Goal: Task Accomplishment & Management: Manage account settings

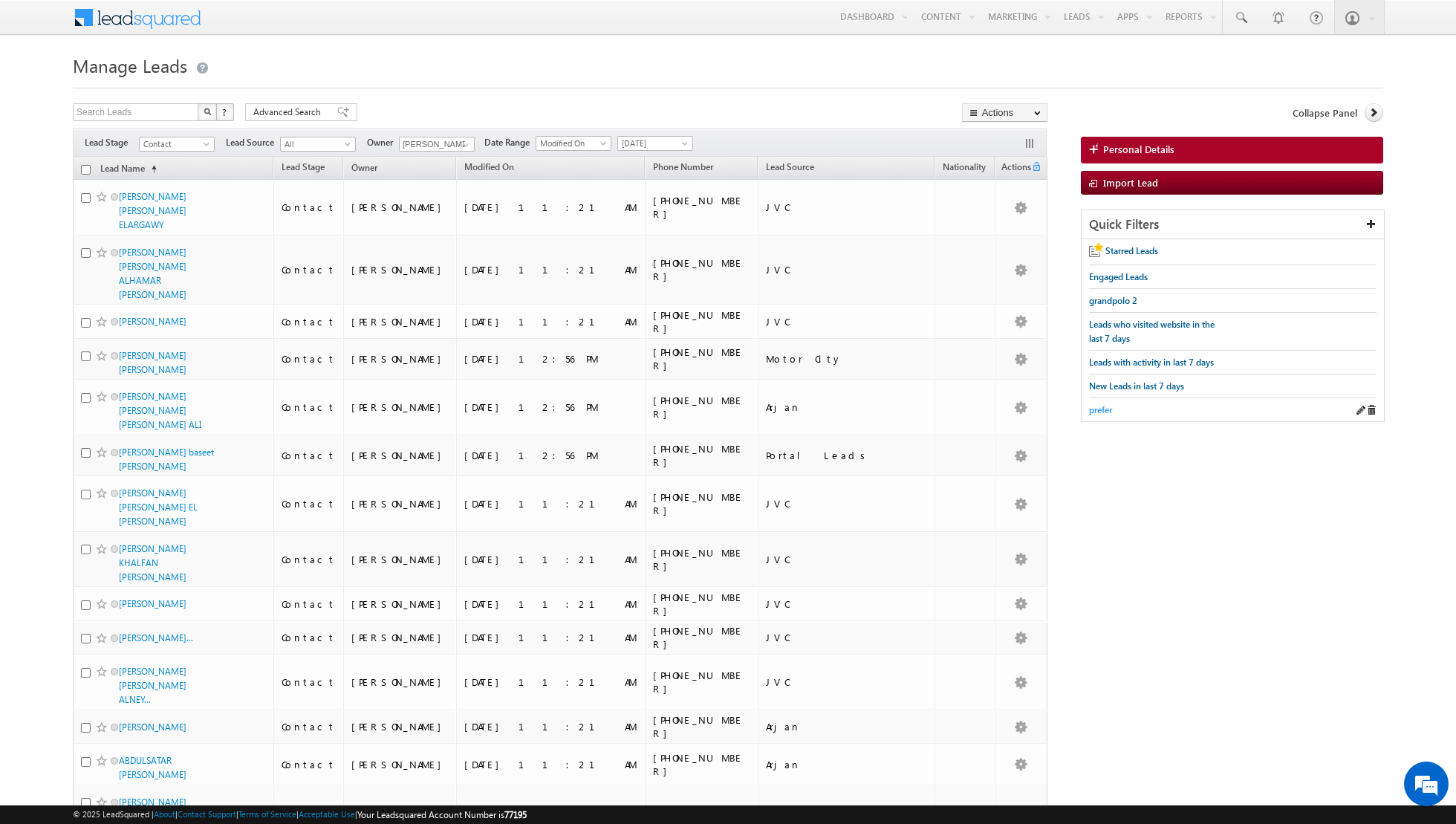
click at [1100, 404] on span "prefer" at bounding box center [1101, 410] width 23 height 12
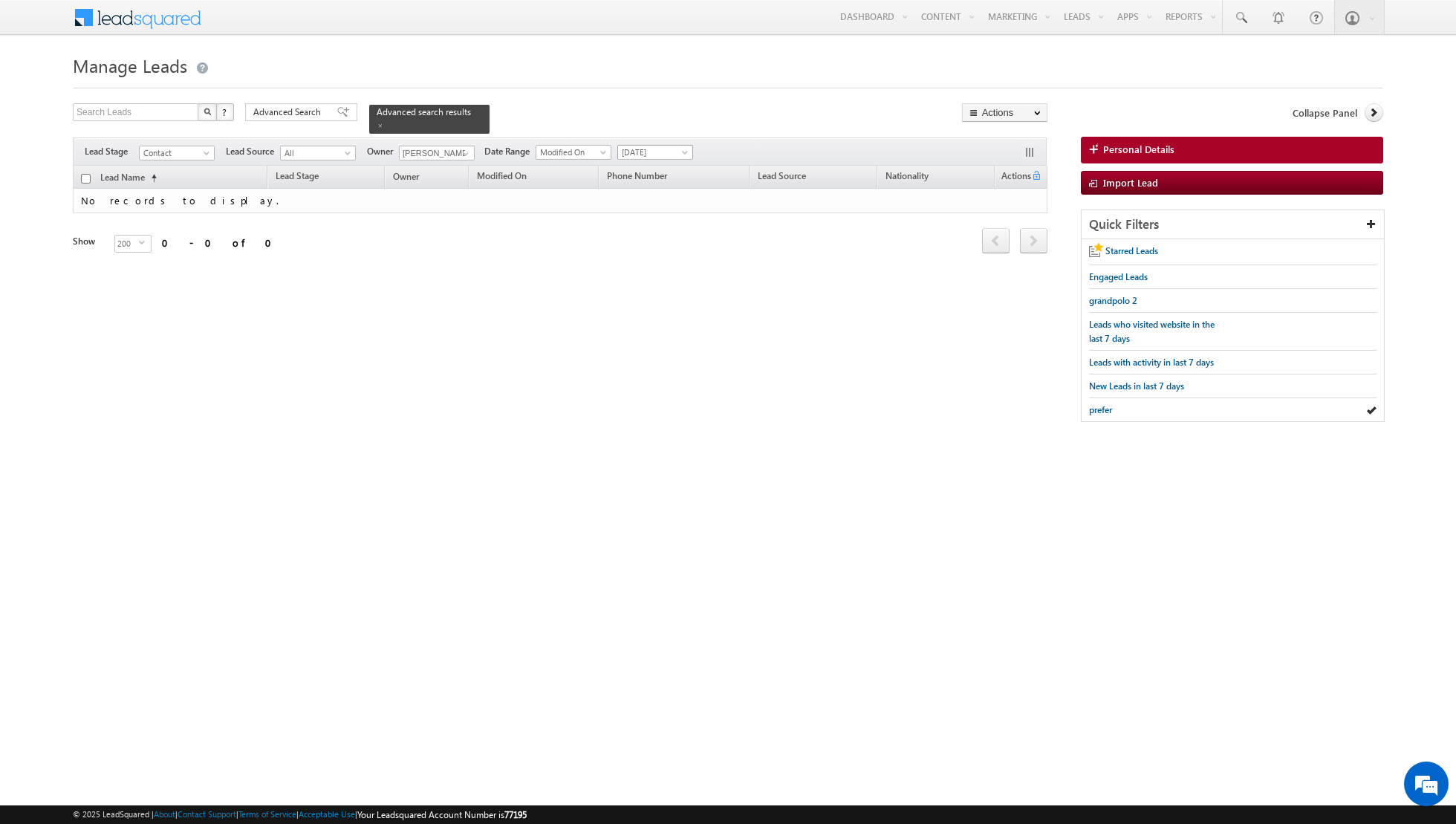
click at [663, 153] on span "[DATE]" at bounding box center [652, 153] width 70 height 13
click at [326, 117] on div "Advanced Search" at bounding box center [301, 111] width 112 height 18
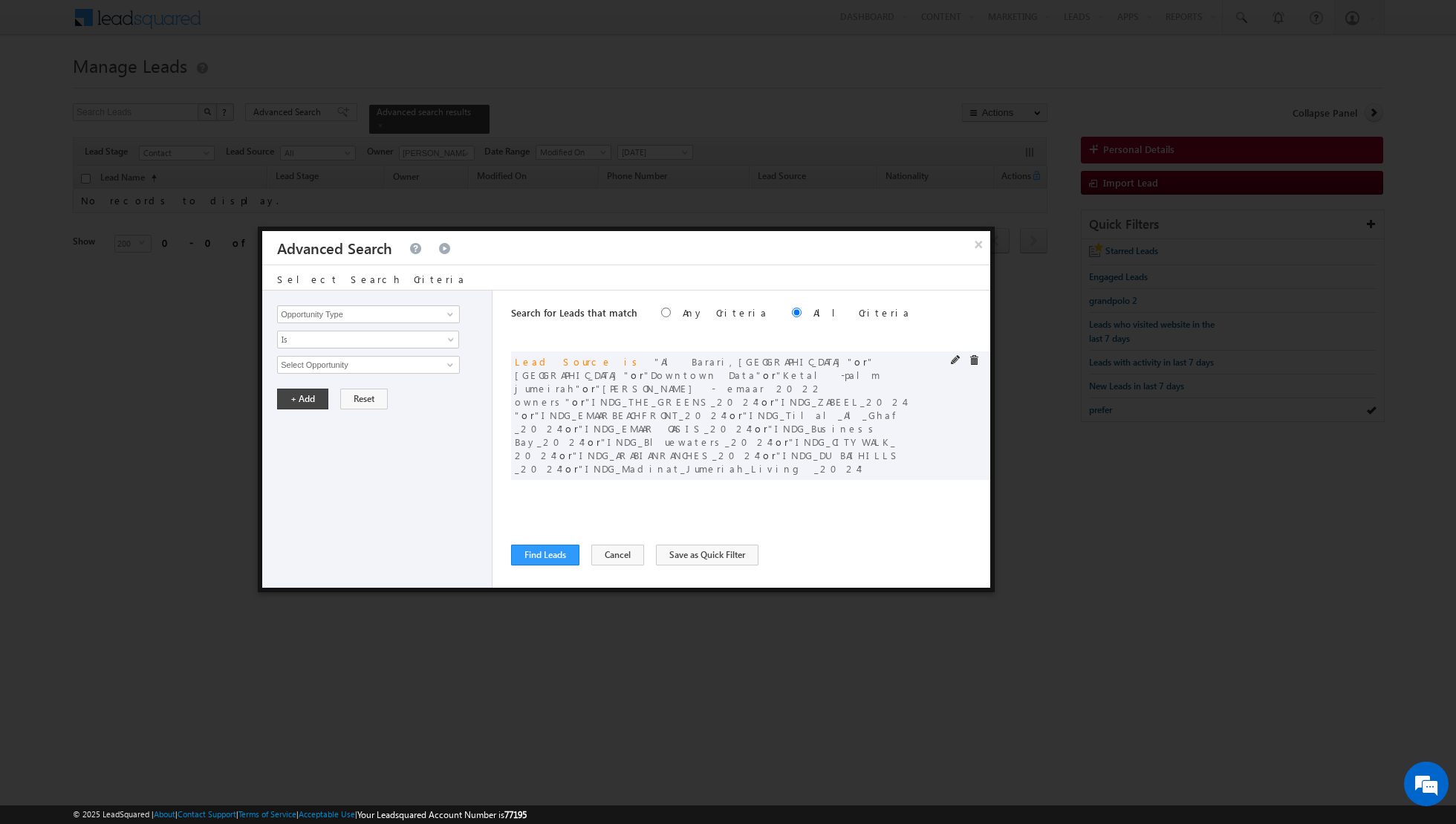
click at [953, 373] on div "and Lead Source is [GEOGRAPHIC_DATA],[GEOGRAPHIC_DATA] or [GEOGRAPHIC_DATA] or …" at bounding box center [750, 416] width 479 height 130
click at [974, 359] on span at bounding box center [973, 360] width 11 height 11
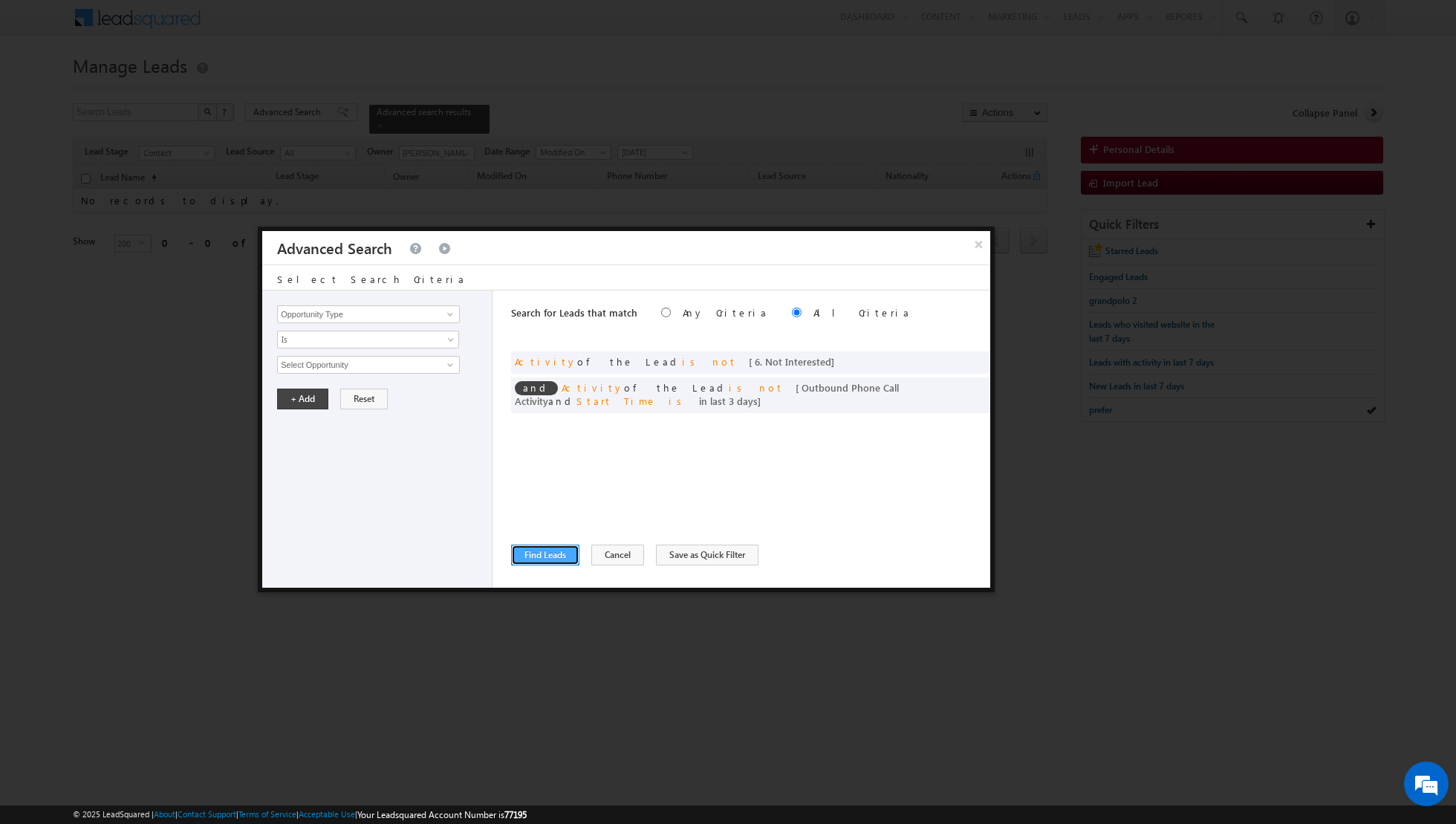
click at [543, 556] on button "Find Leads" at bounding box center [545, 555] width 68 height 21
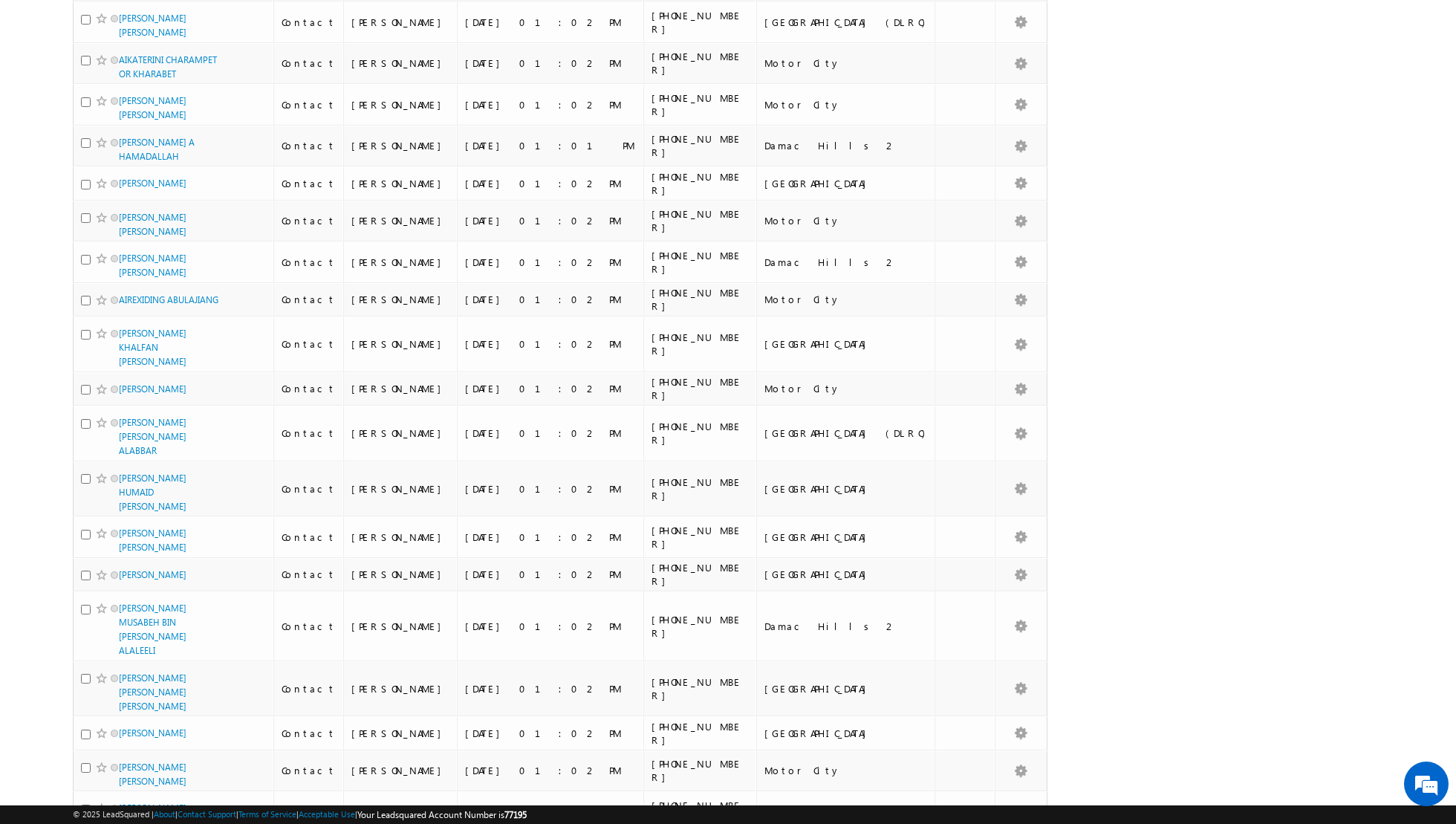
scroll to position [7263, 0]
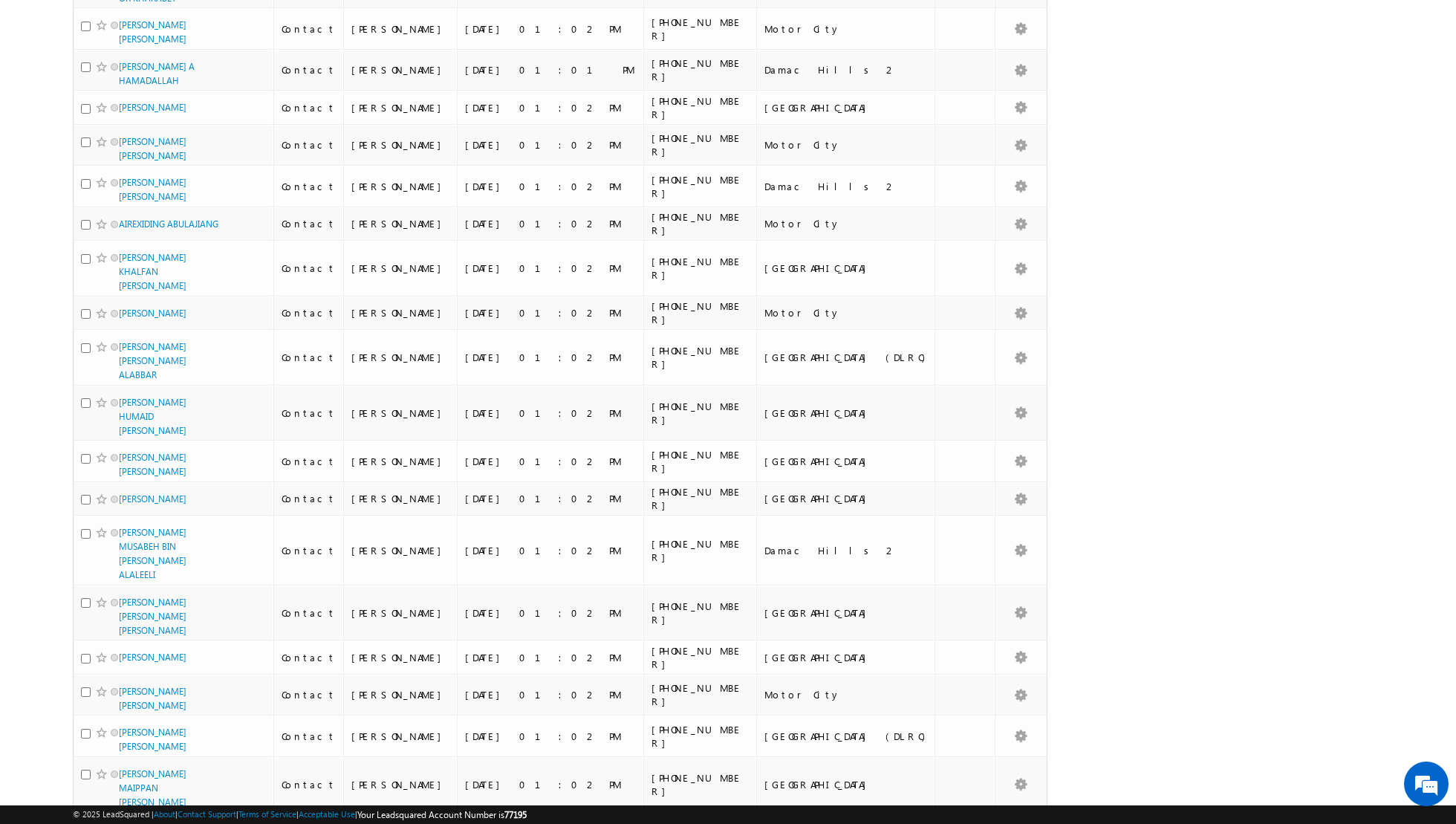
click at [122, 789] on li "100" at bounding box center [124, 795] width 36 height 14
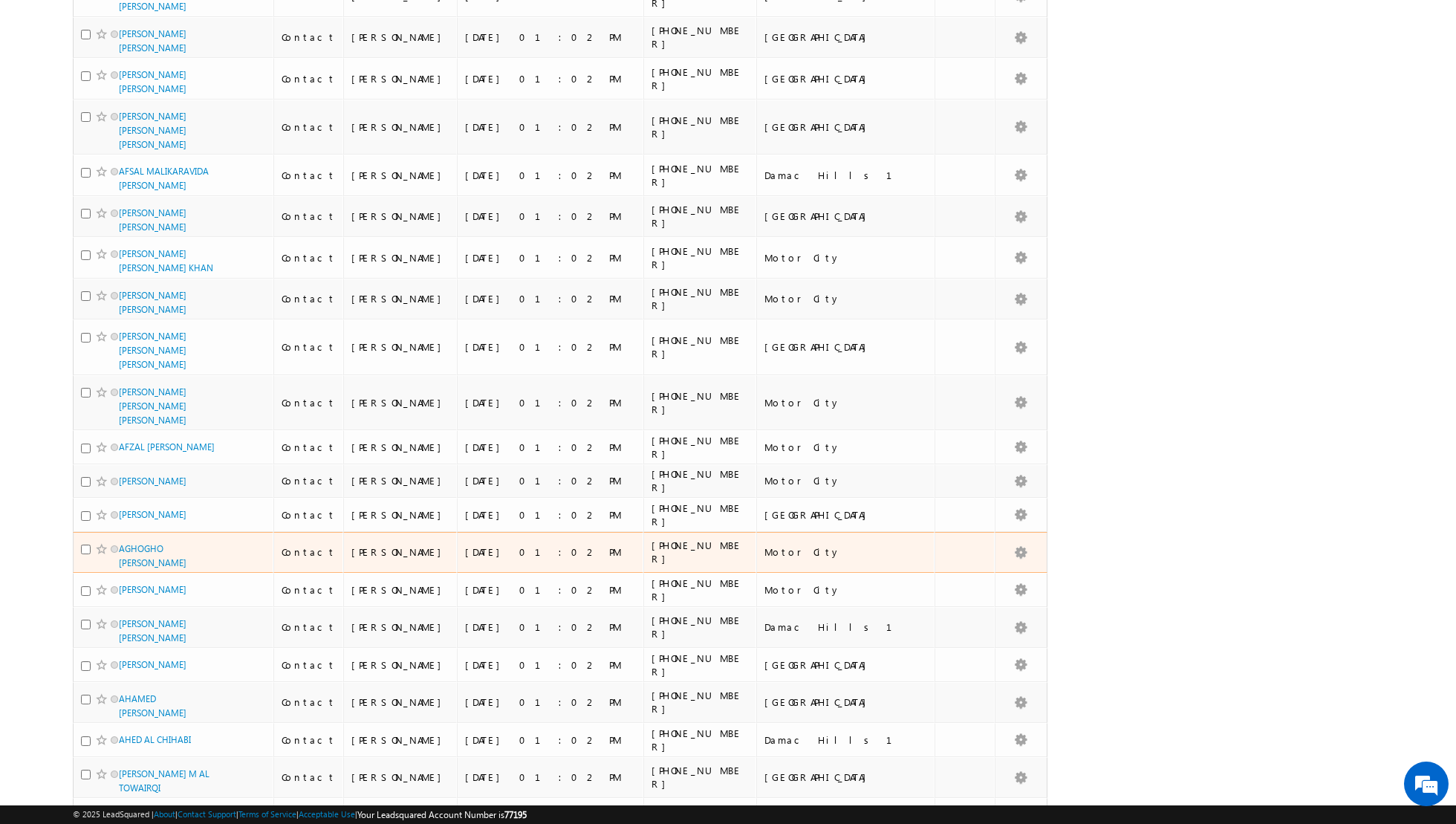
scroll to position [0, 0]
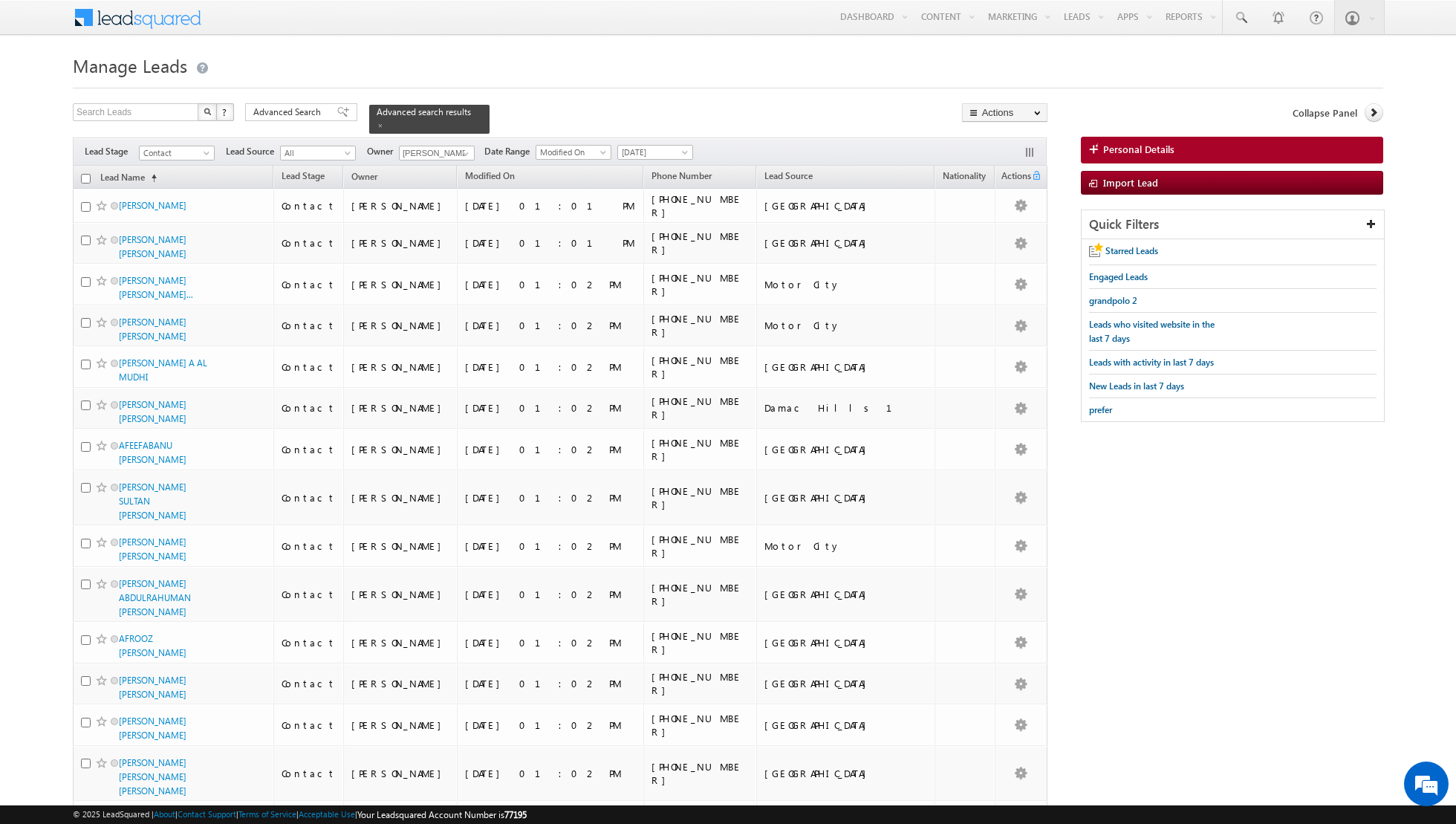
click at [84, 176] on input "checkbox" at bounding box center [85, 179] width 10 height 10
checkbox input "true"
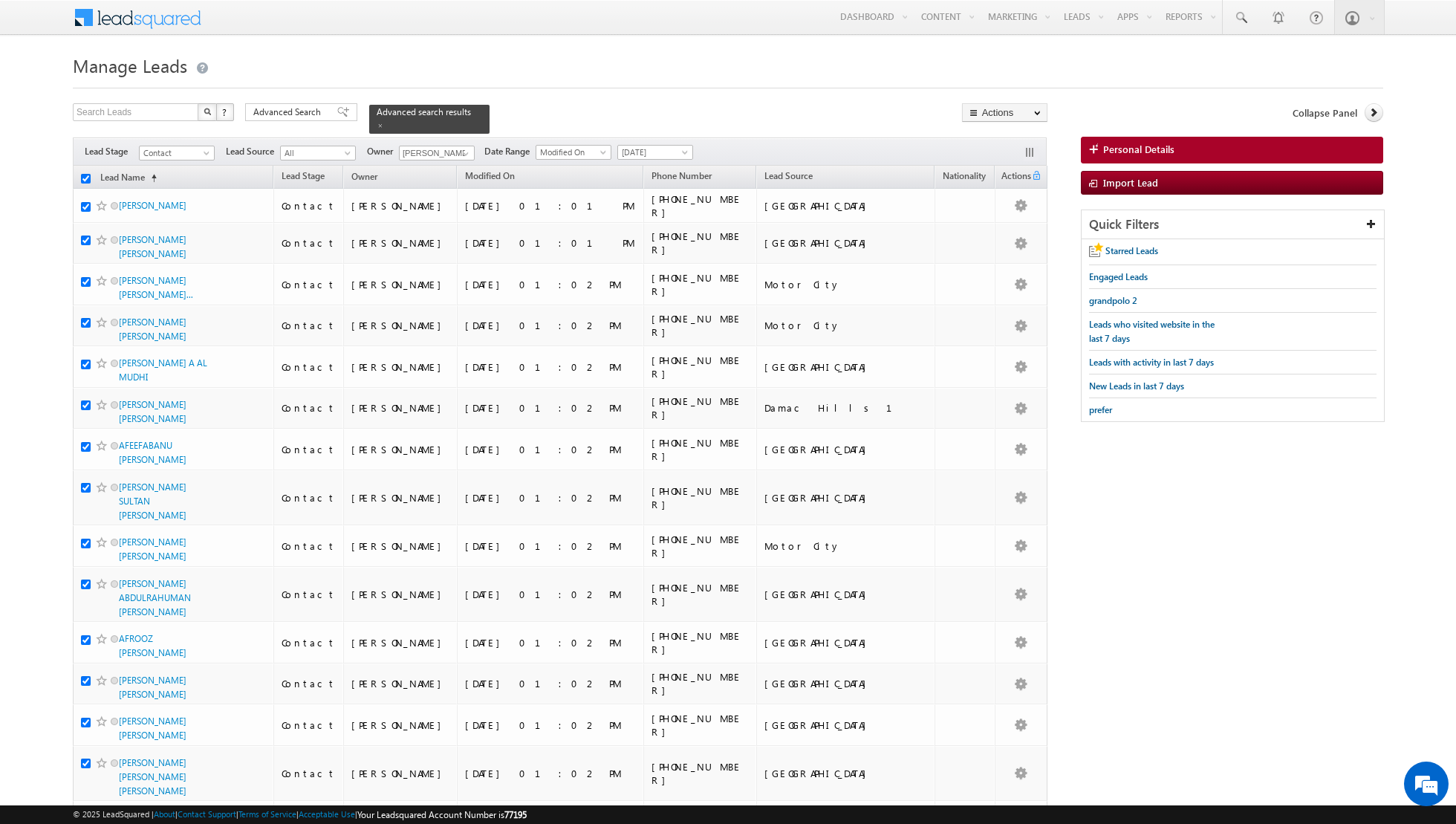
checkbox input "true"
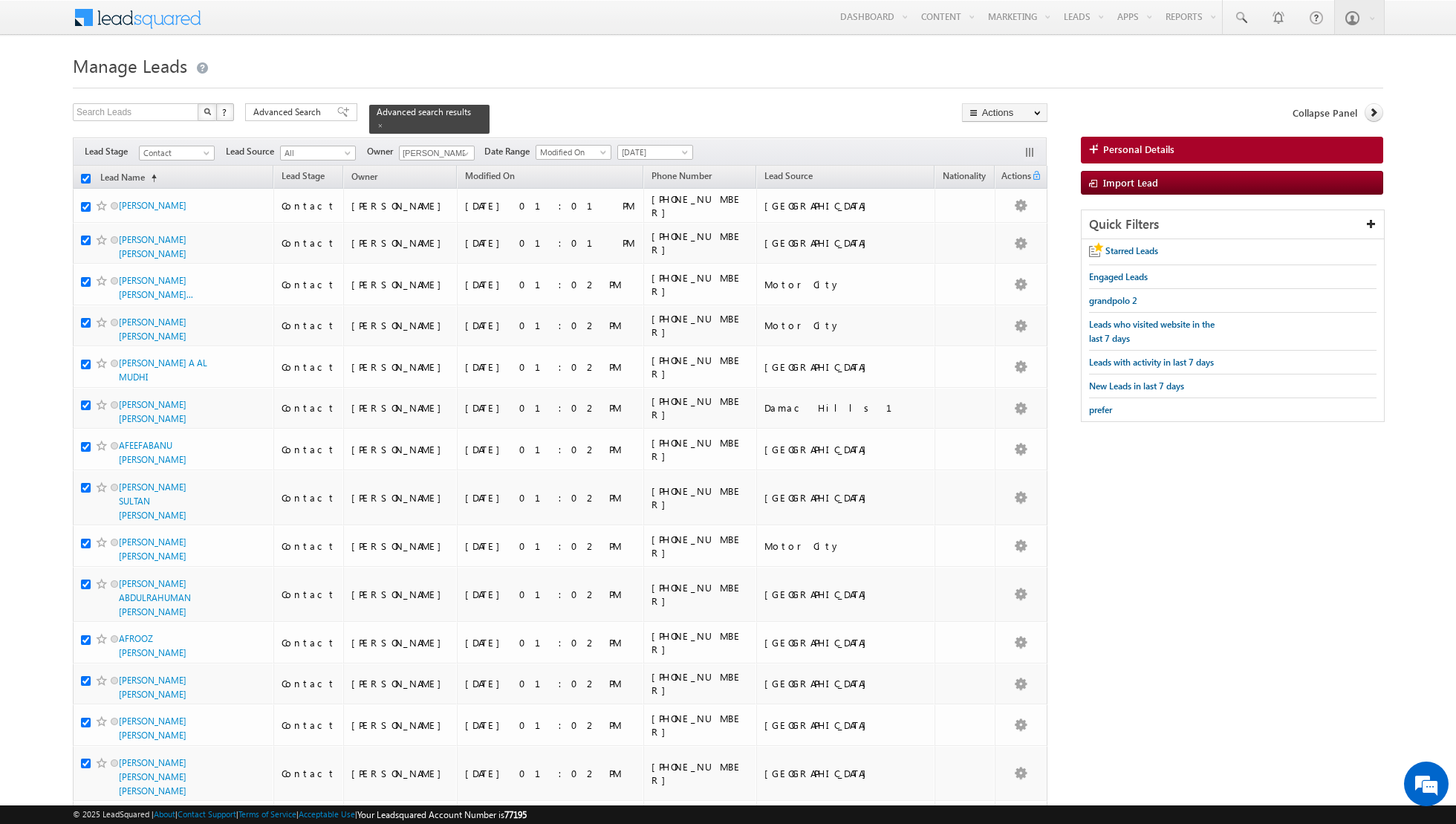
checkbox input "true"
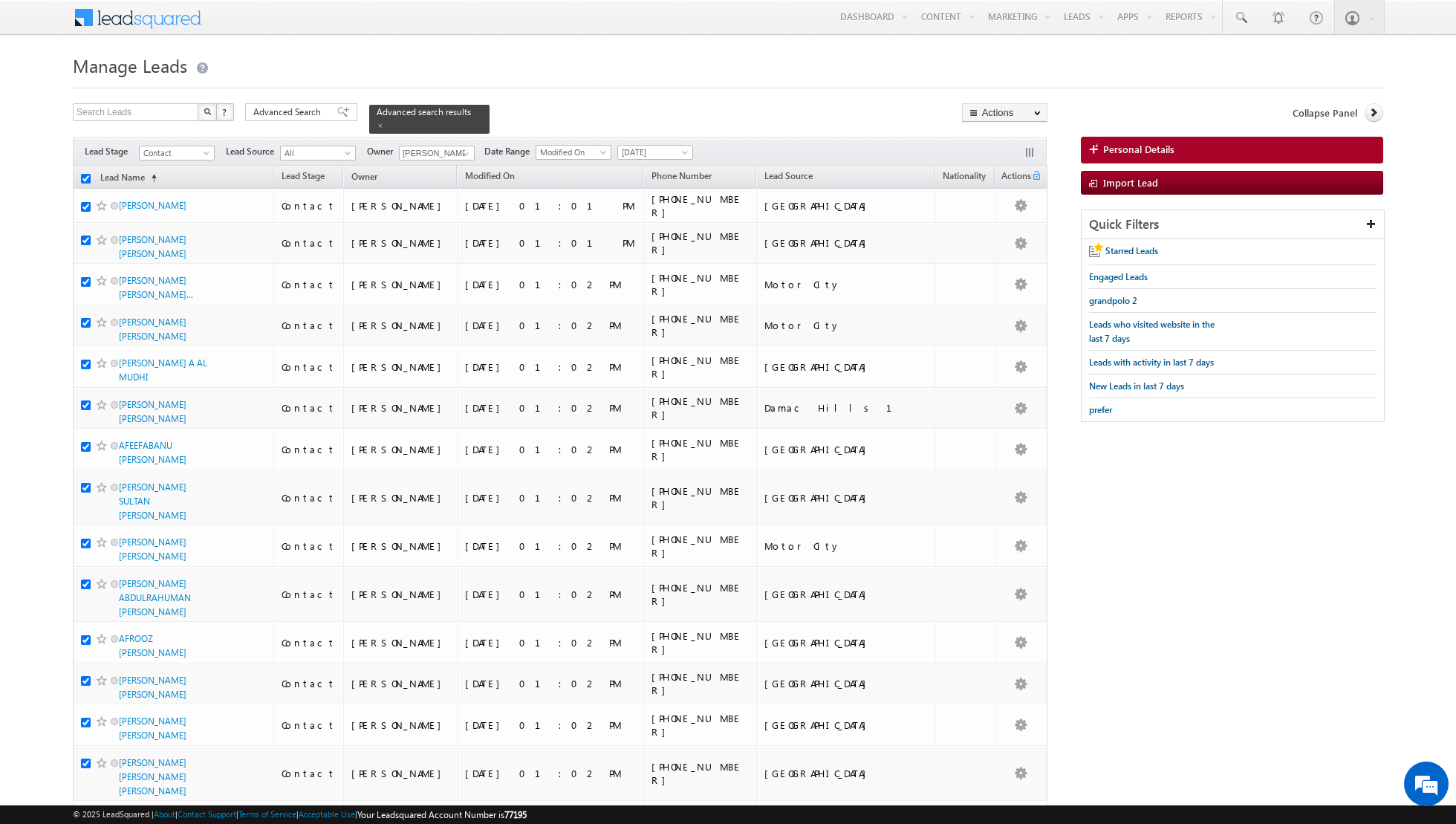
checkbox input "true"
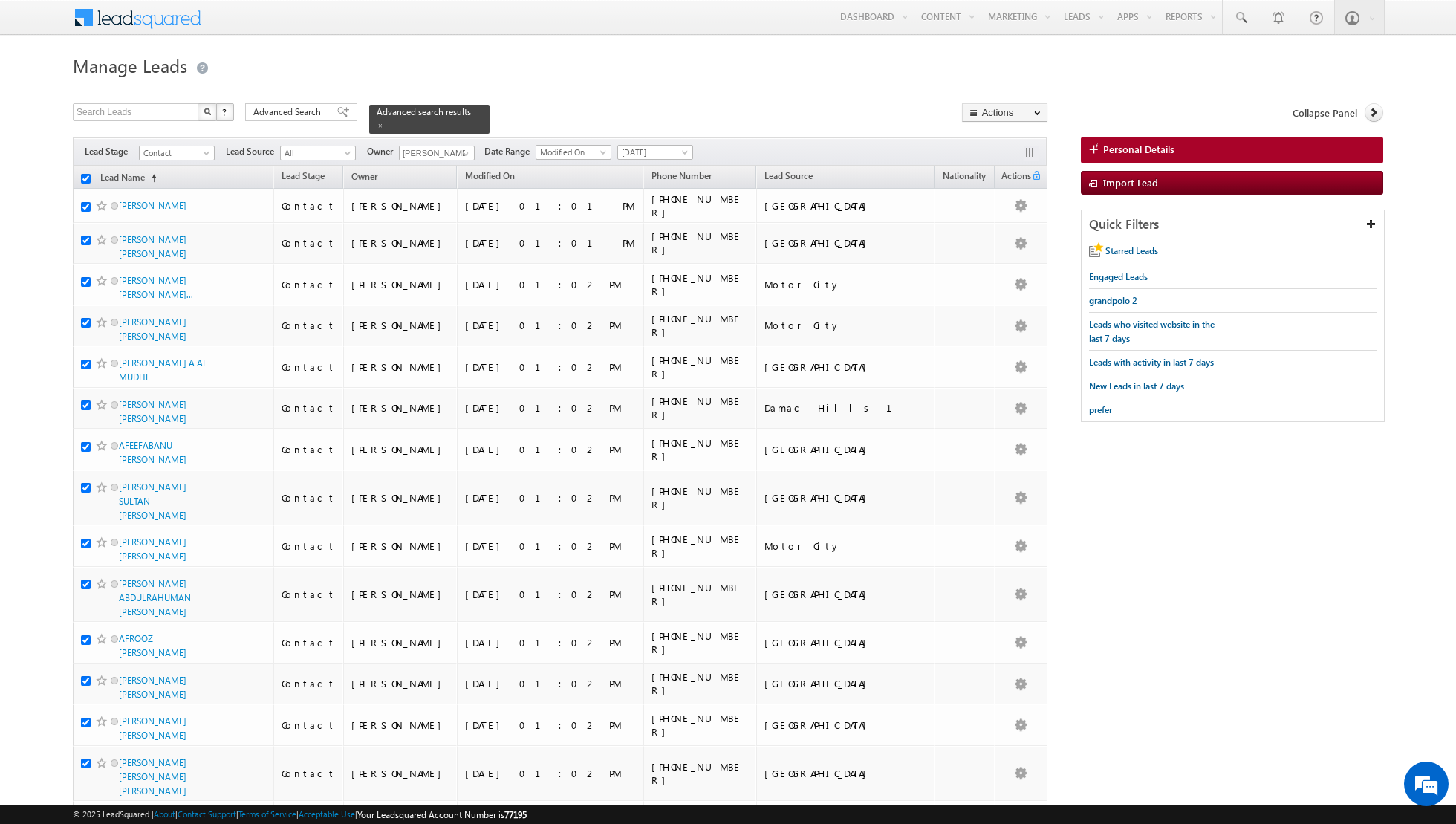
checkbox input "true"
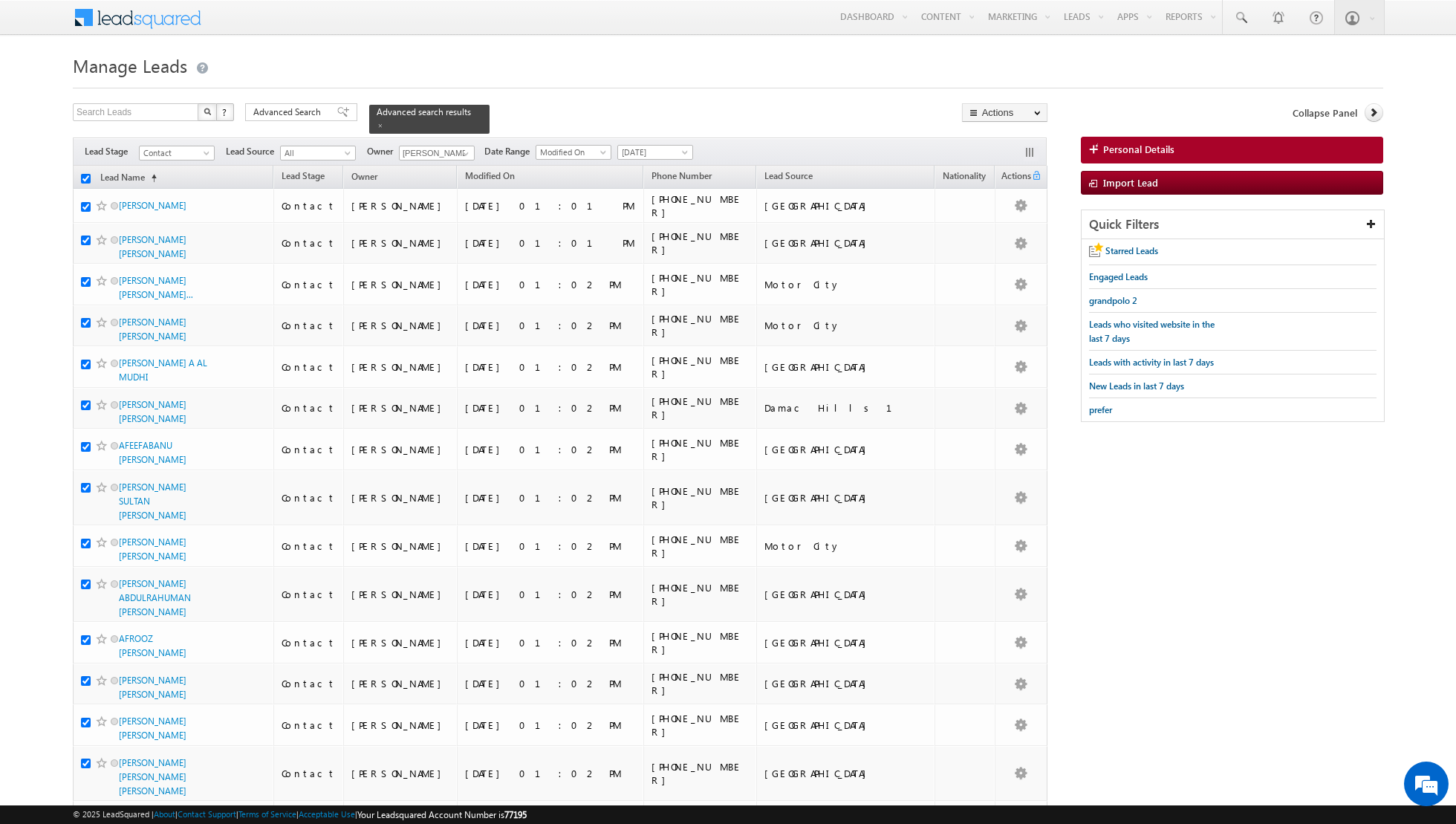
checkbox input "true"
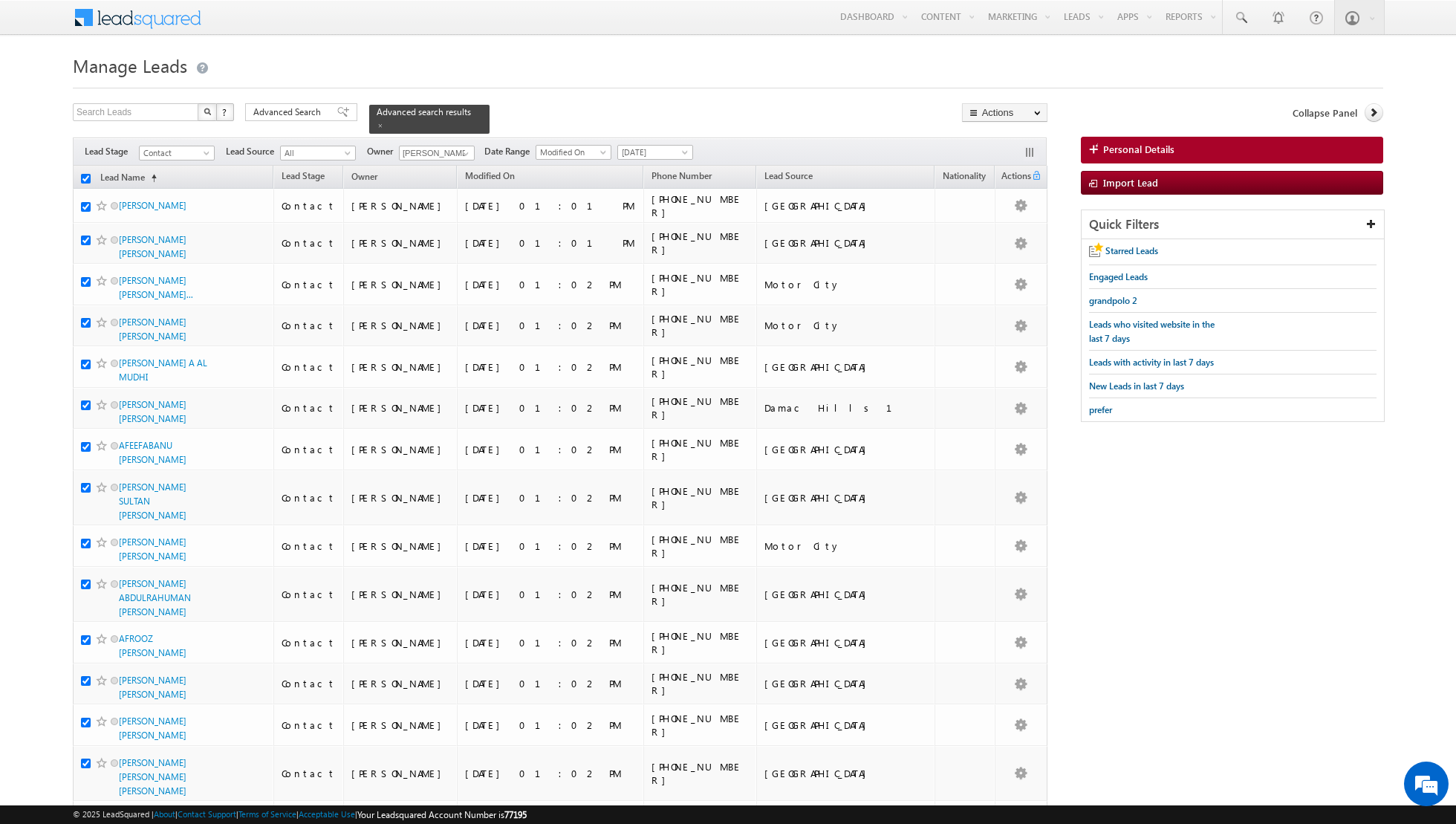
checkbox input "true"
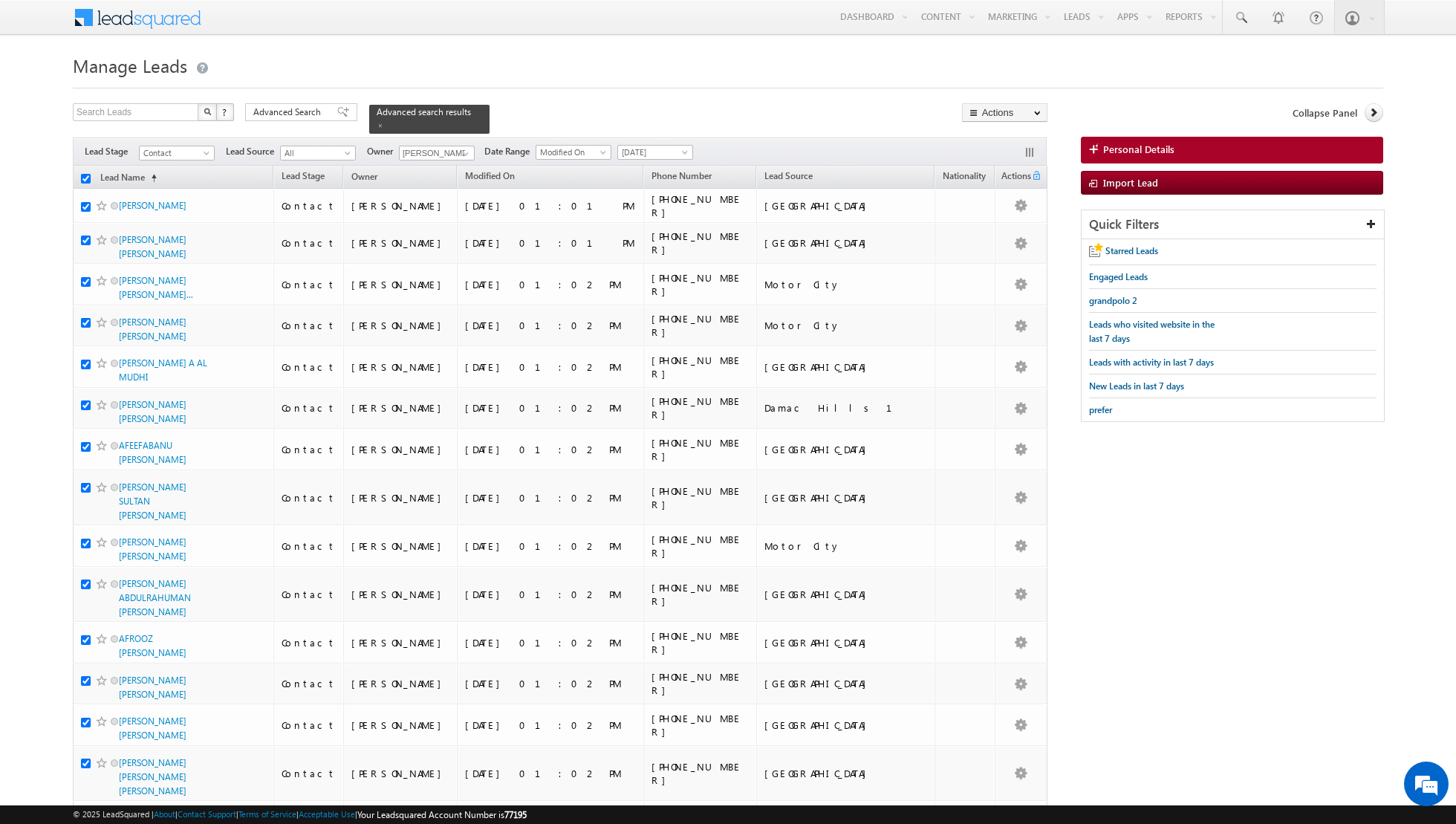
checkbox input "true"
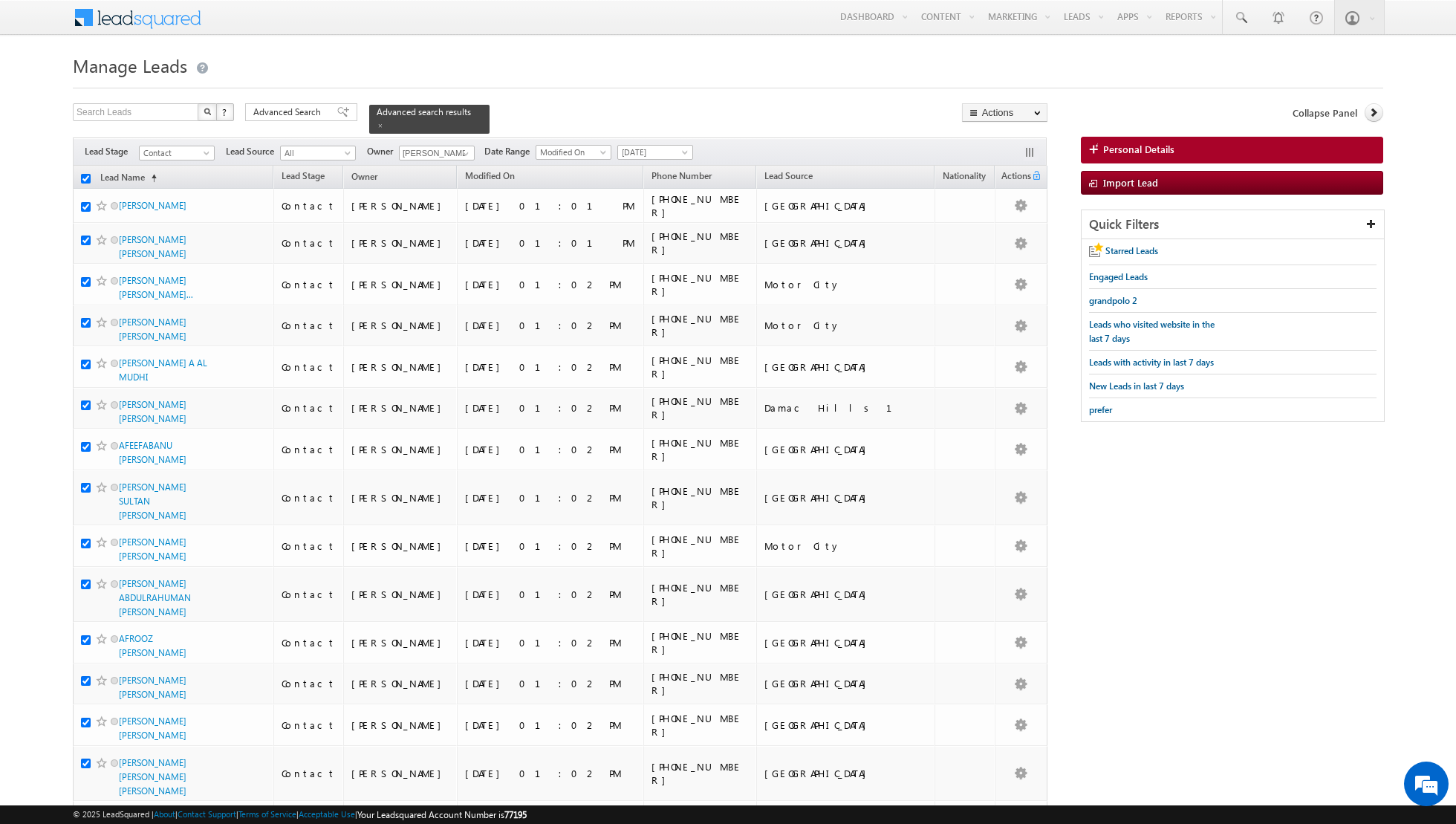
checkbox input "true"
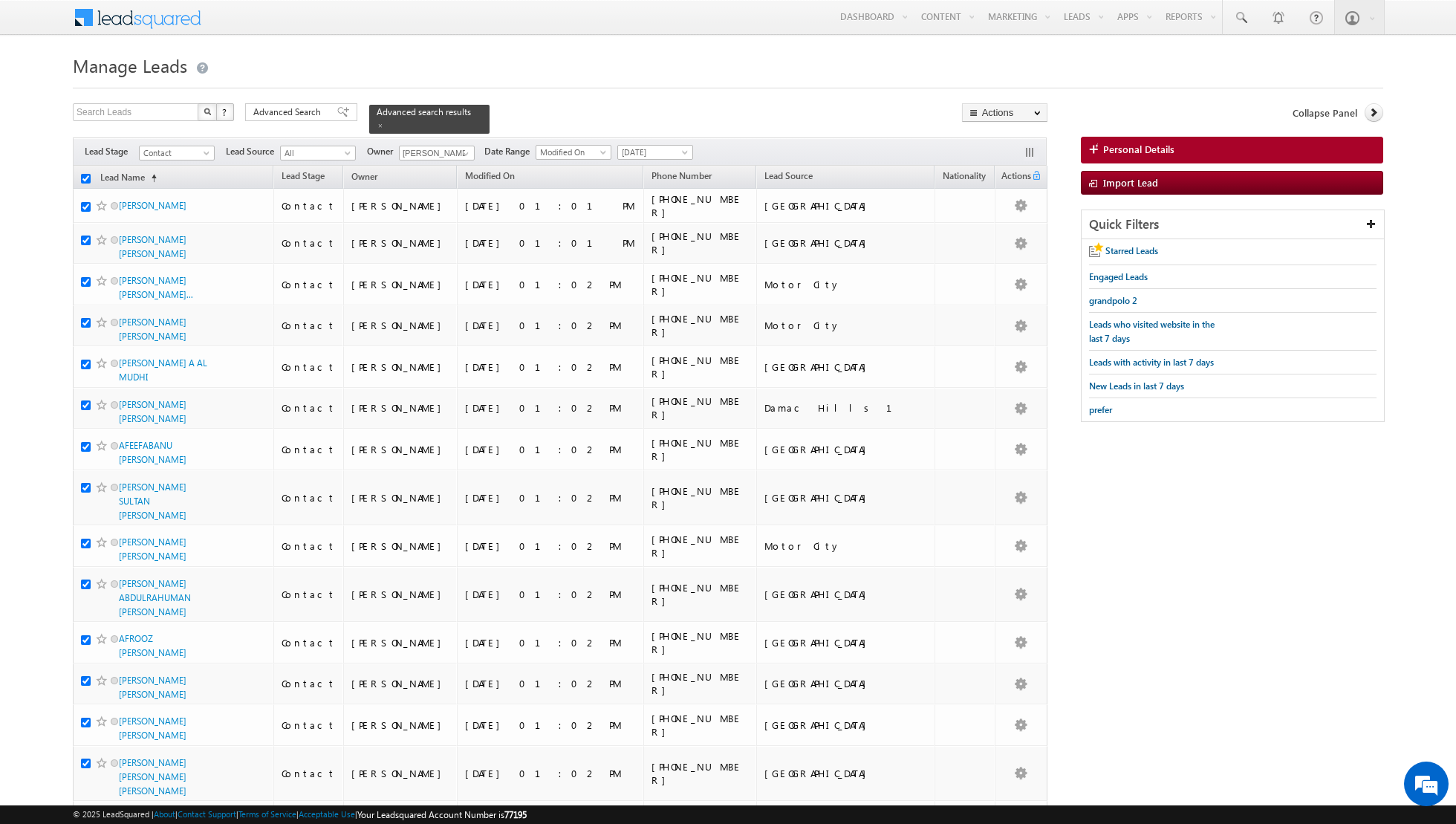
checkbox input "true"
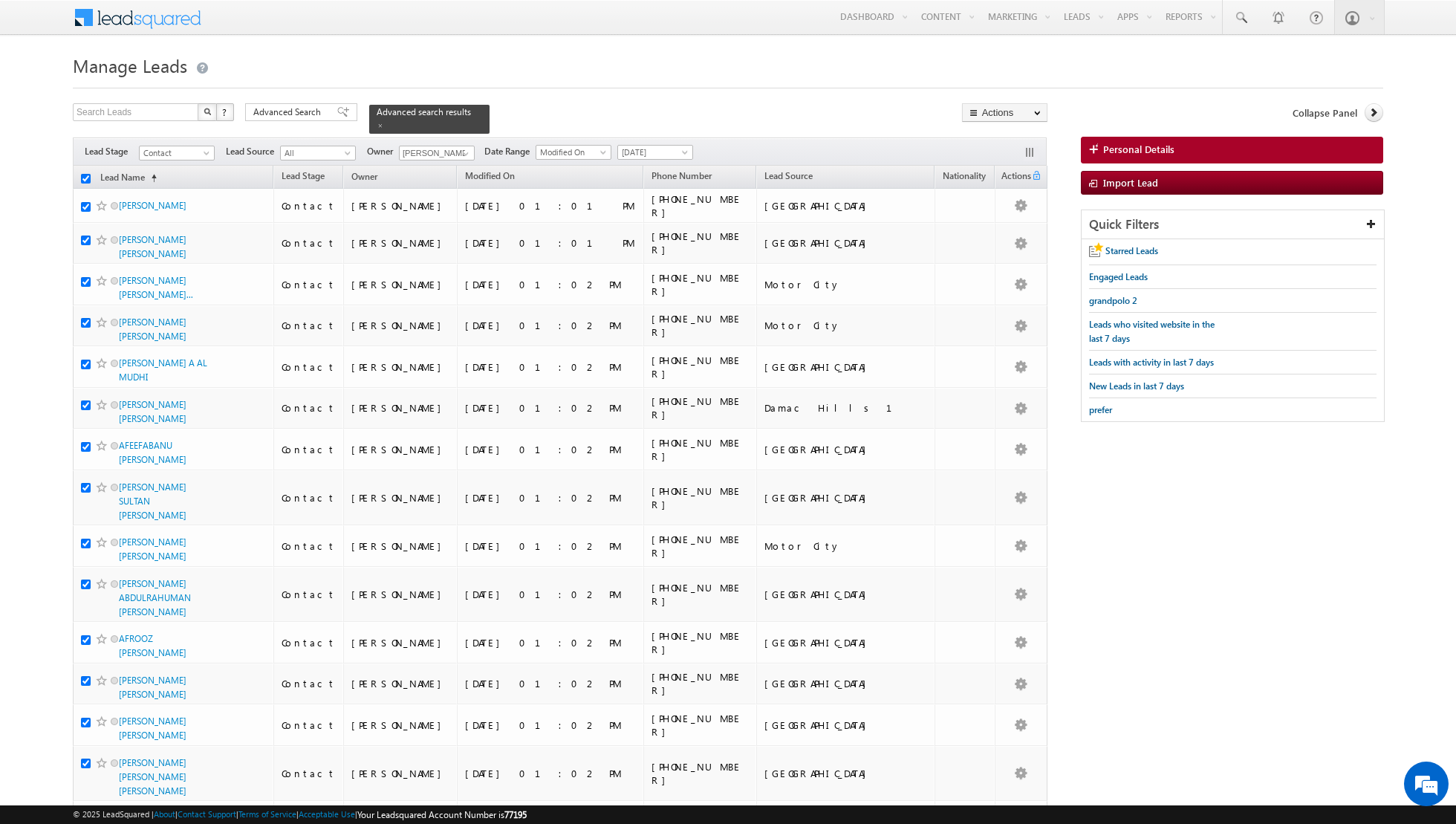
checkbox input "true"
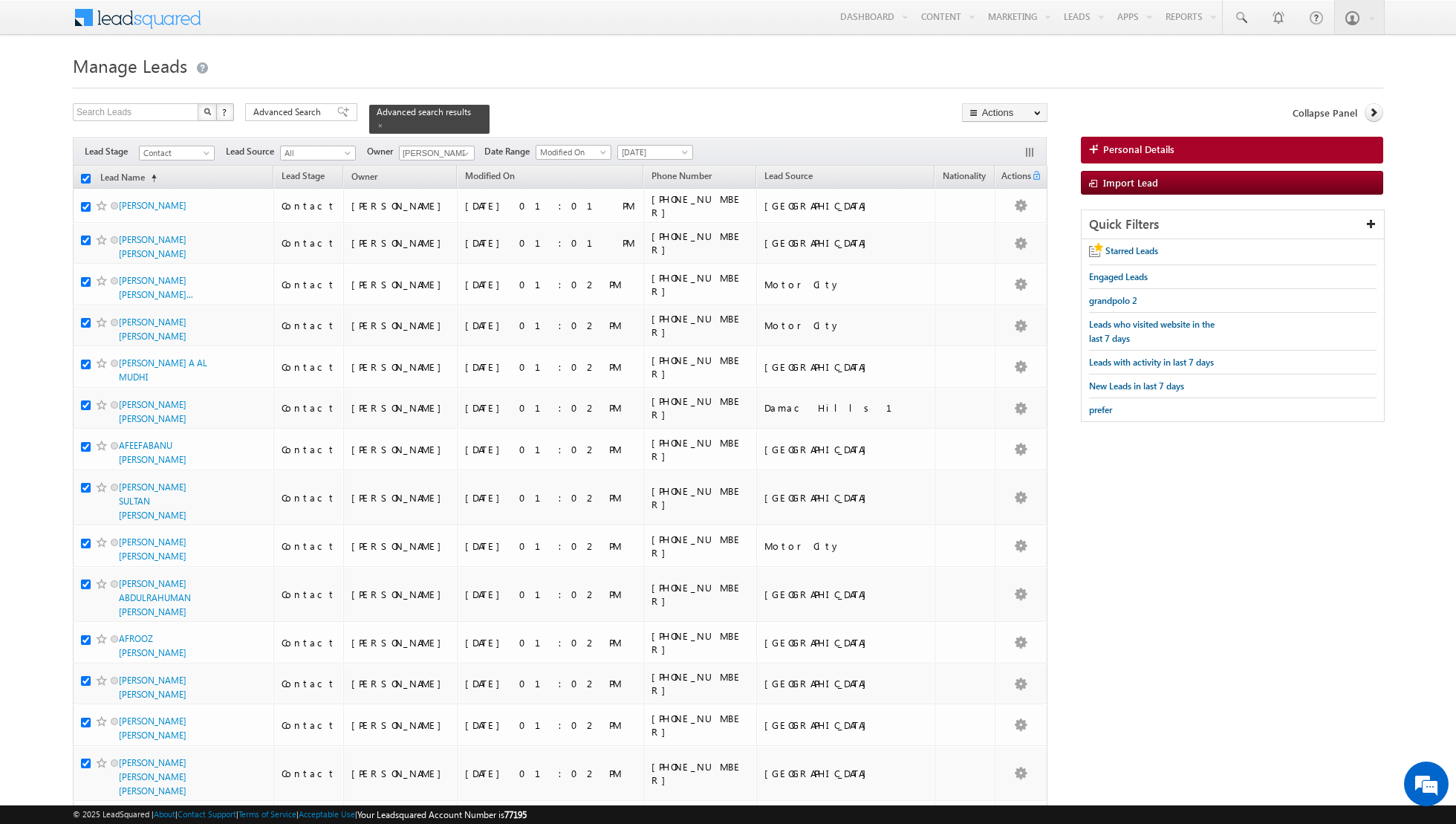
checkbox input "true"
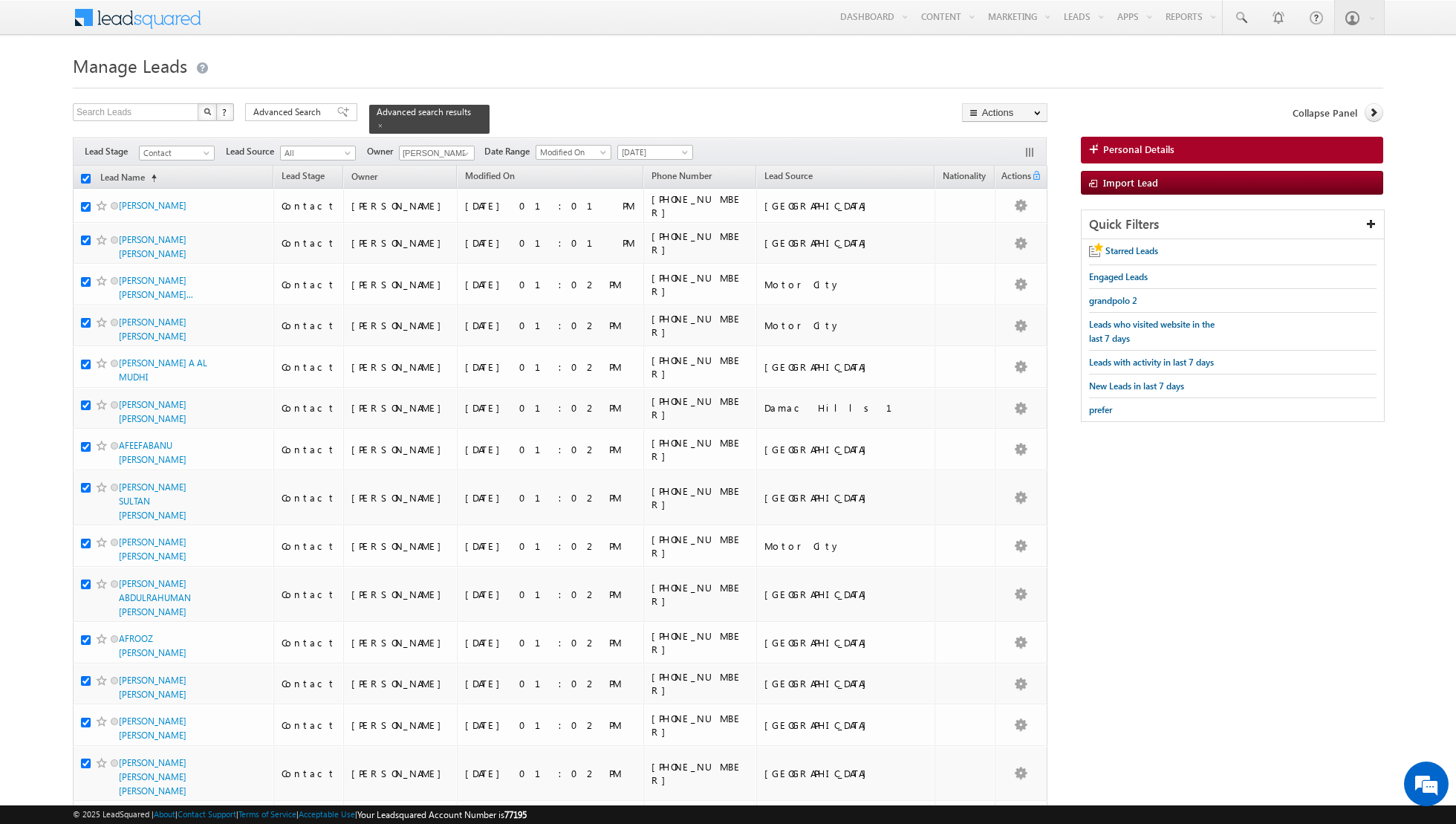
checkbox input "true"
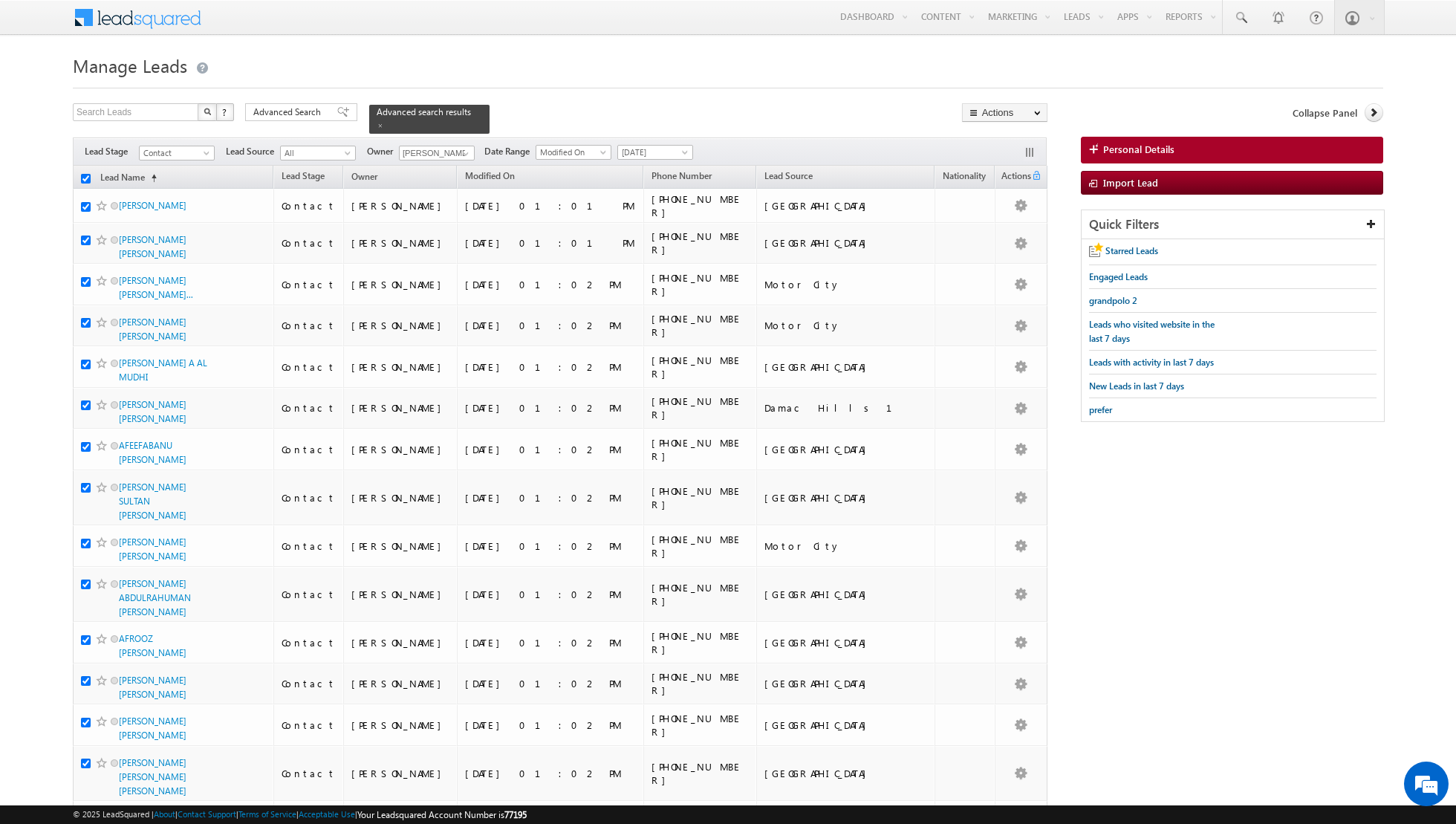
checkbox input "true"
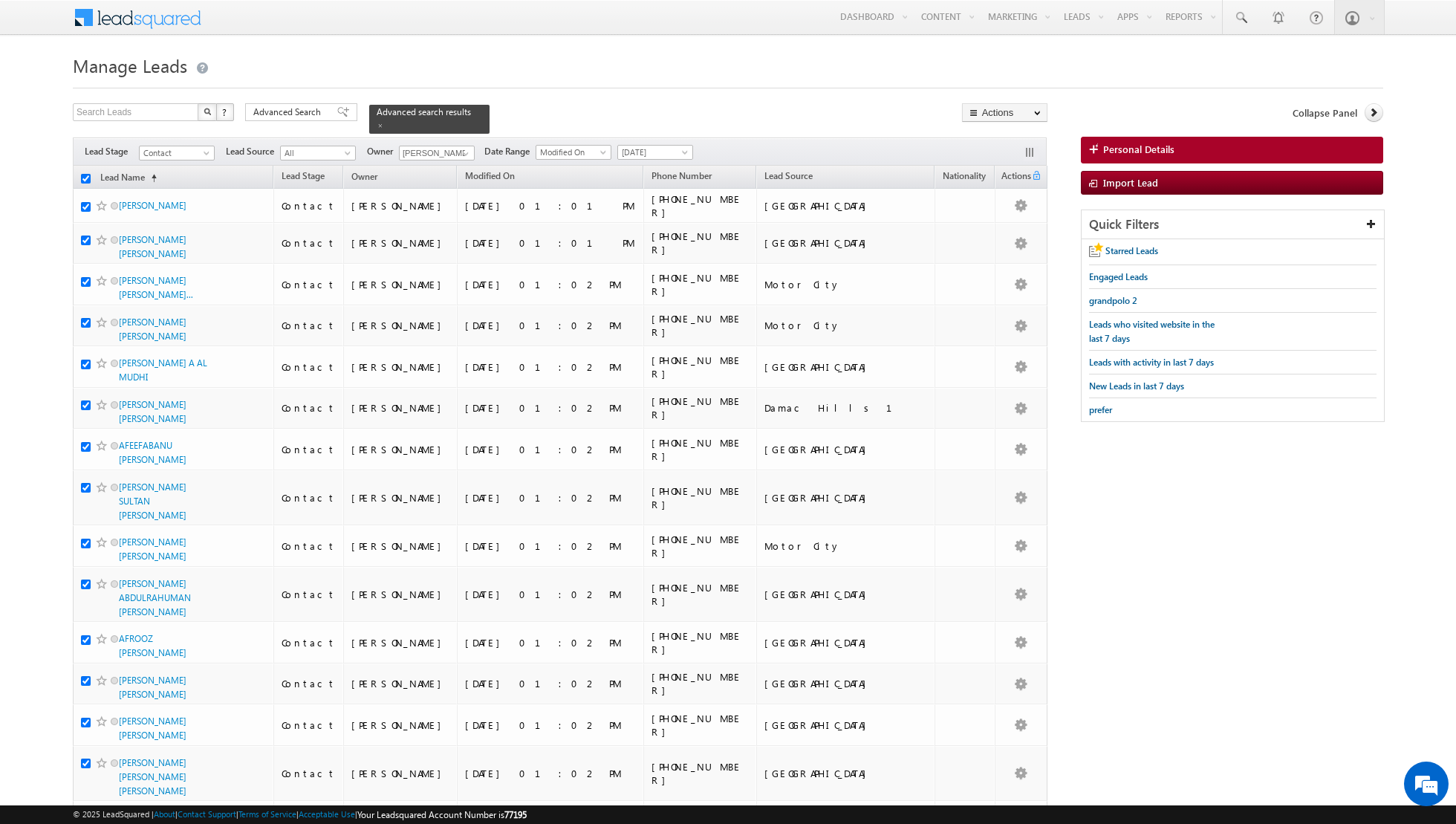
checkbox input "true"
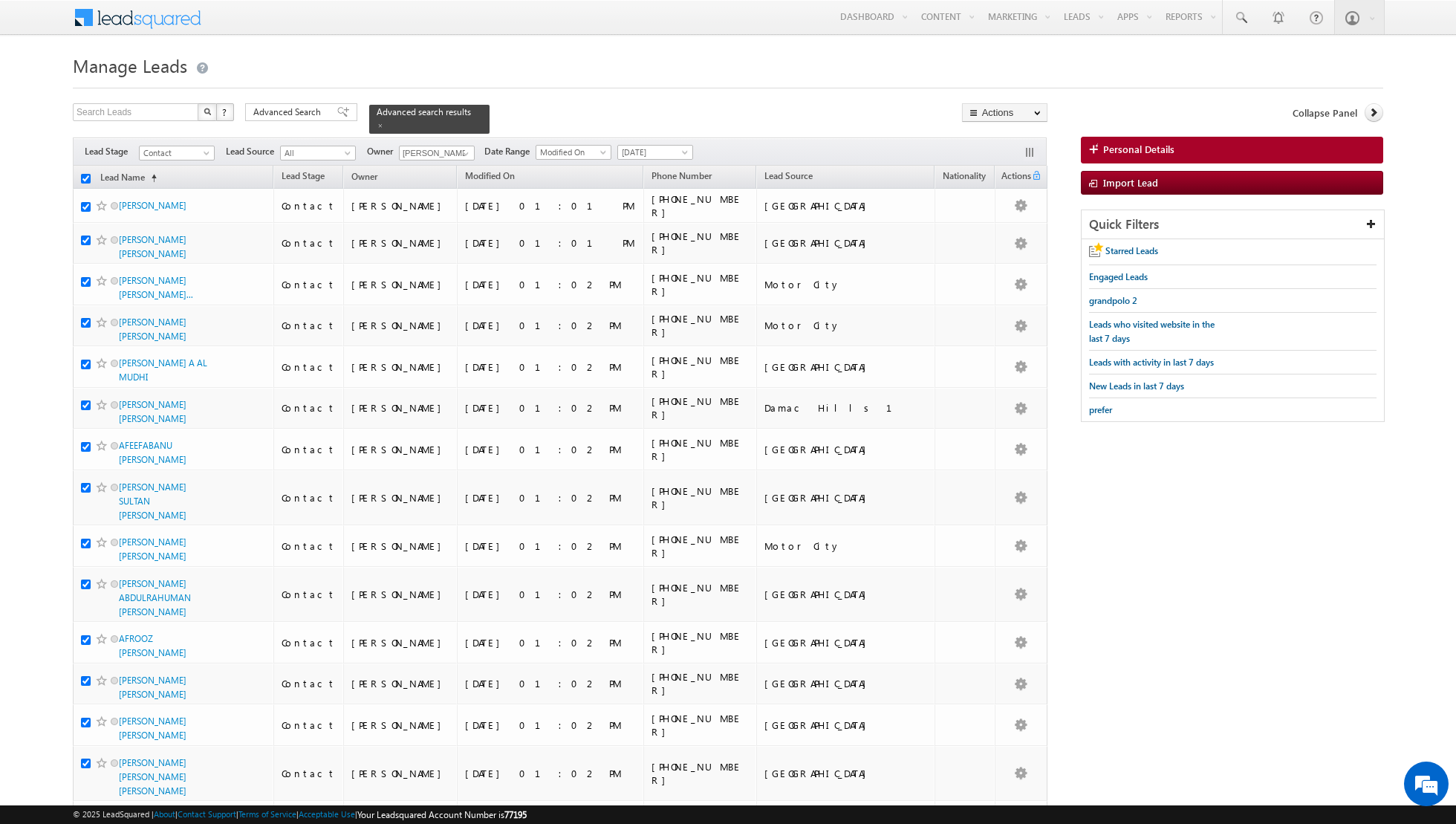
checkbox input "true"
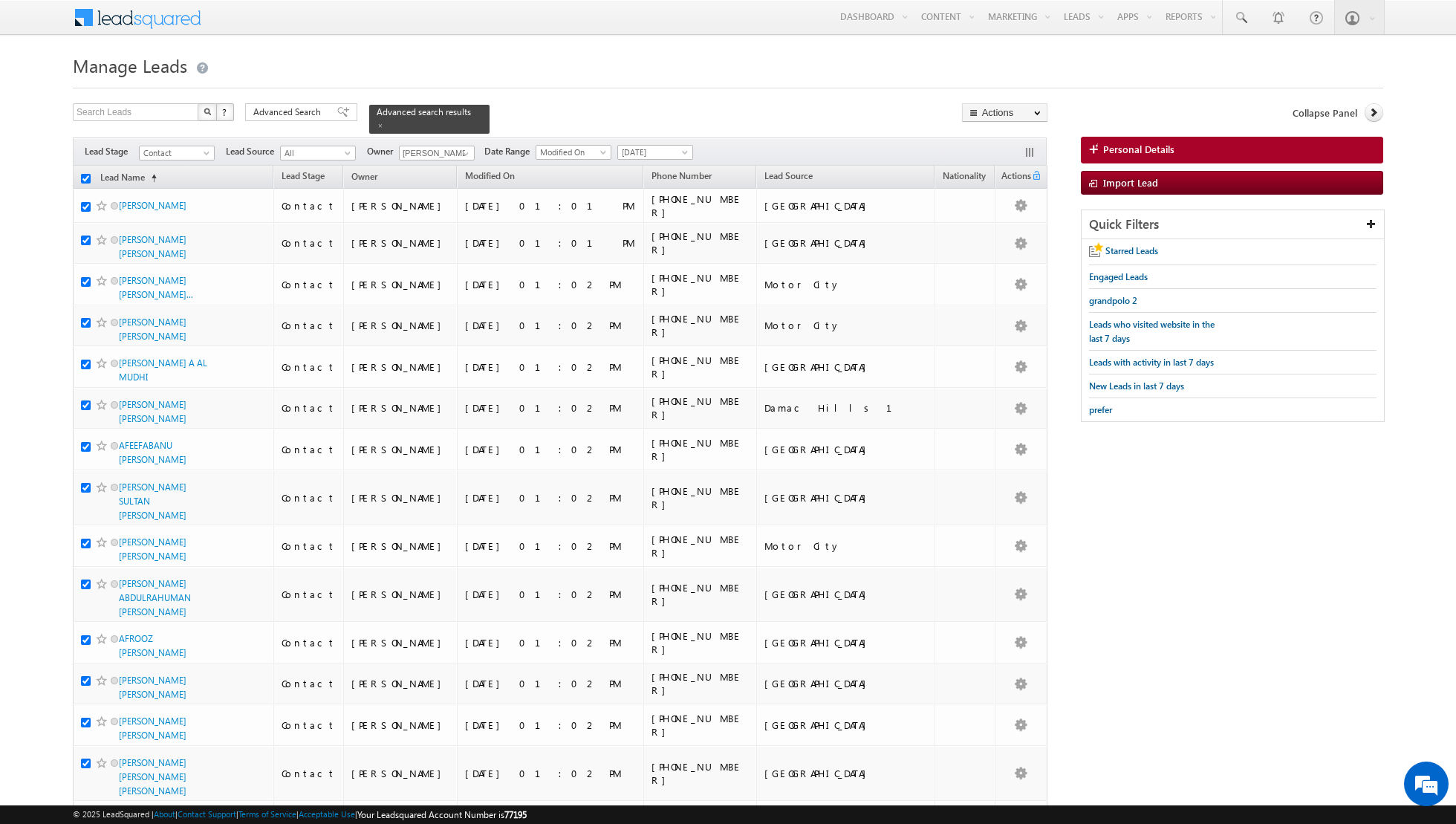
checkbox input "true"
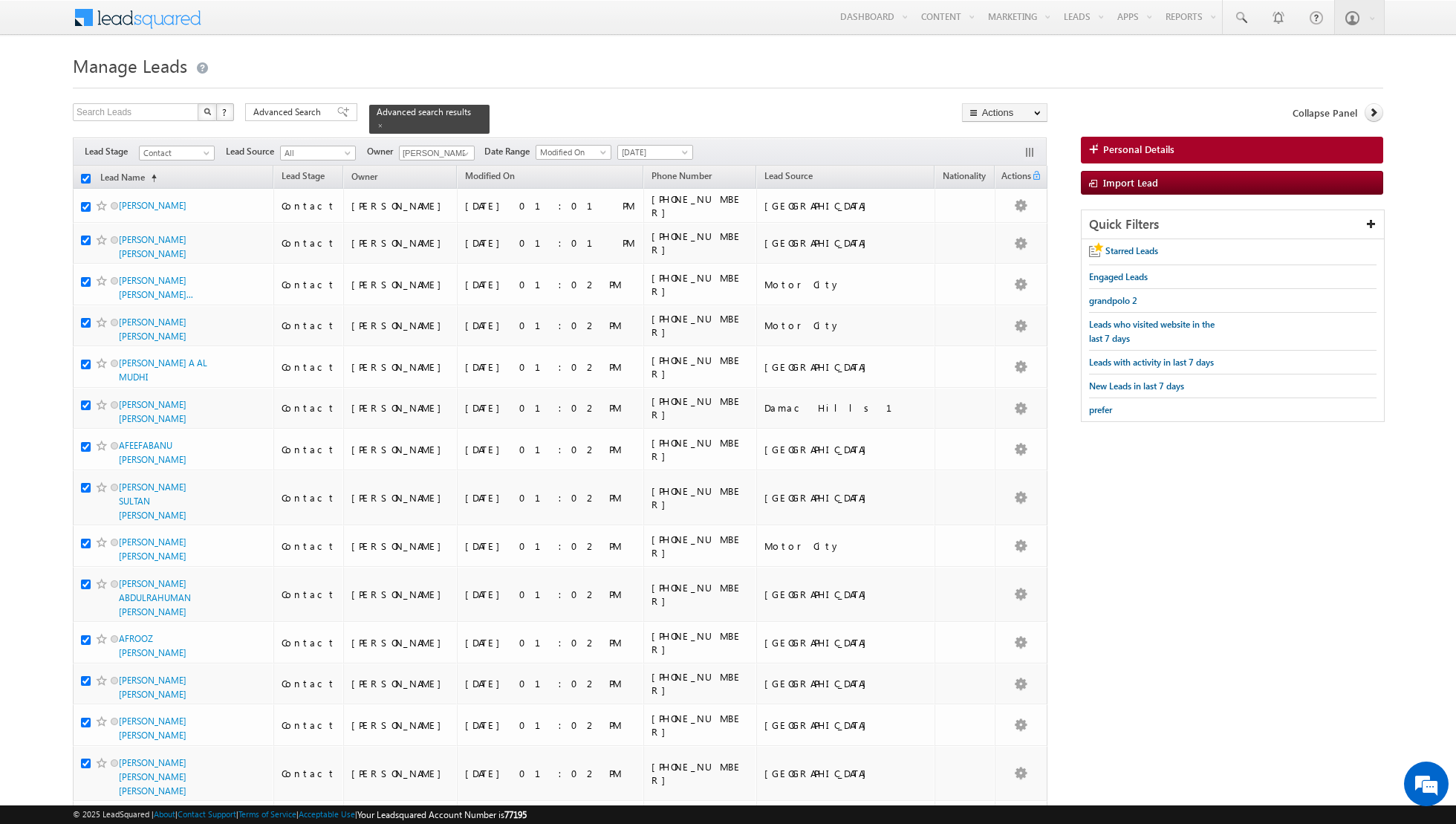
checkbox input "true"
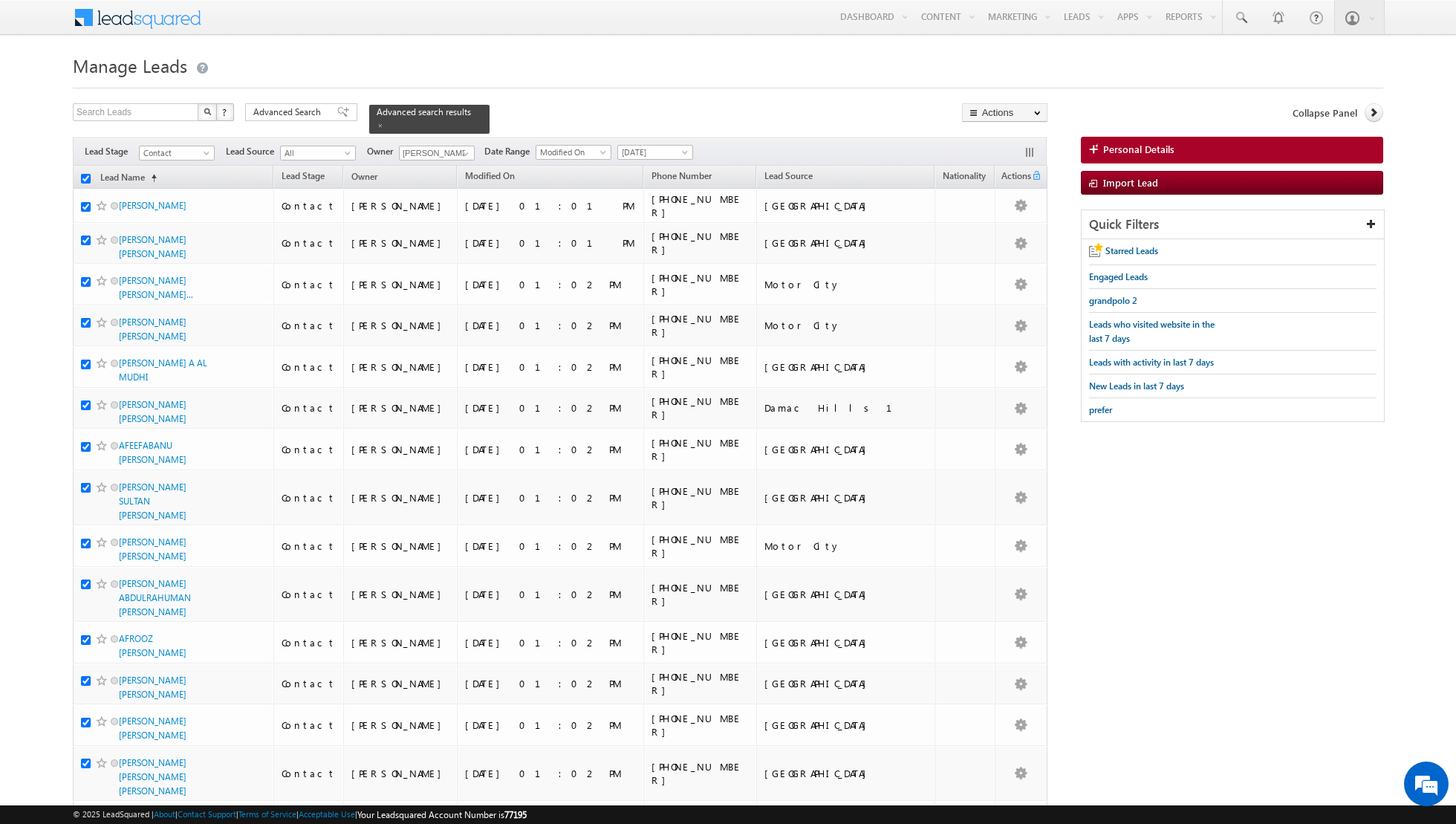
checkbox input "true"
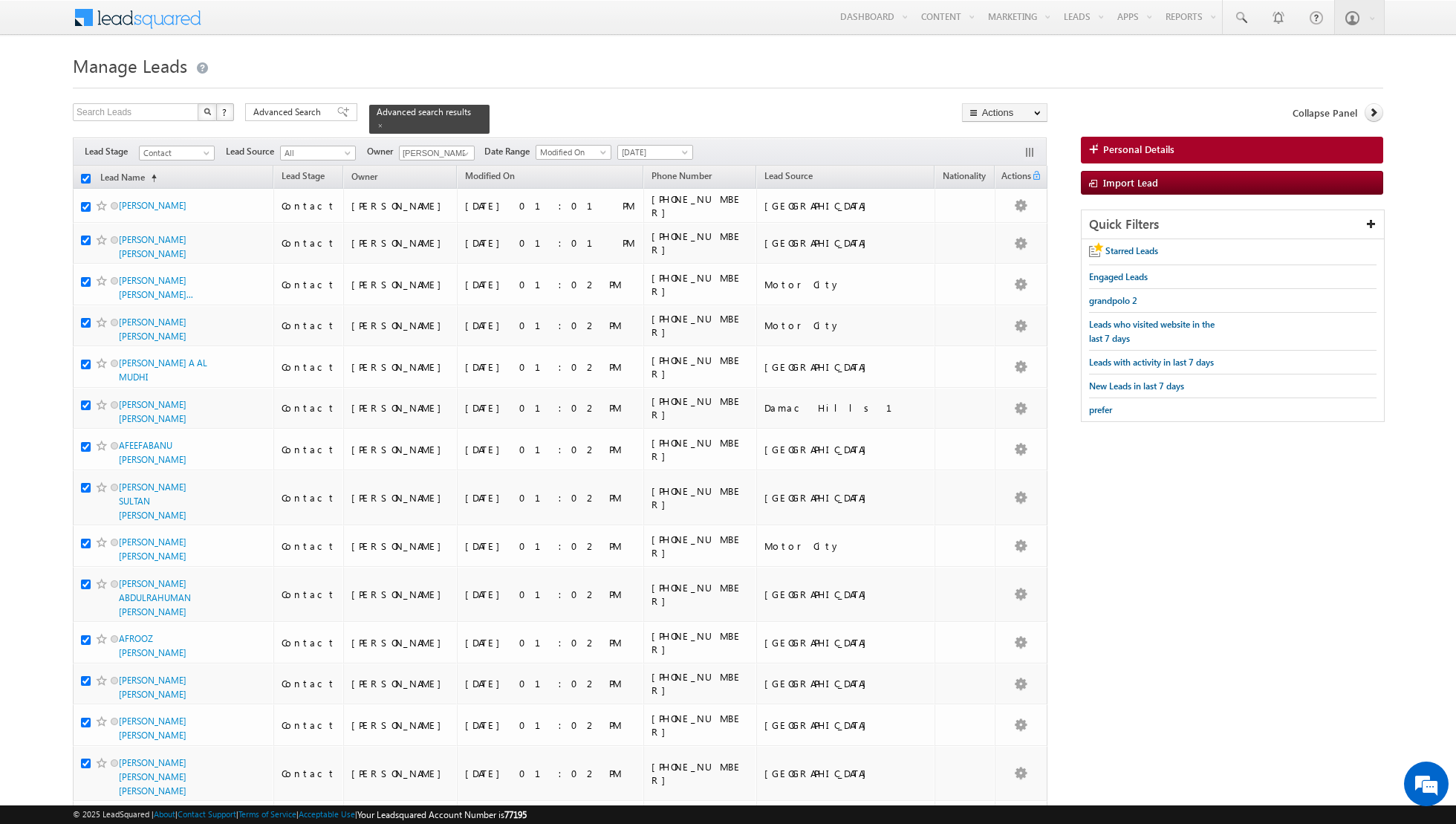
checkbox input "true"
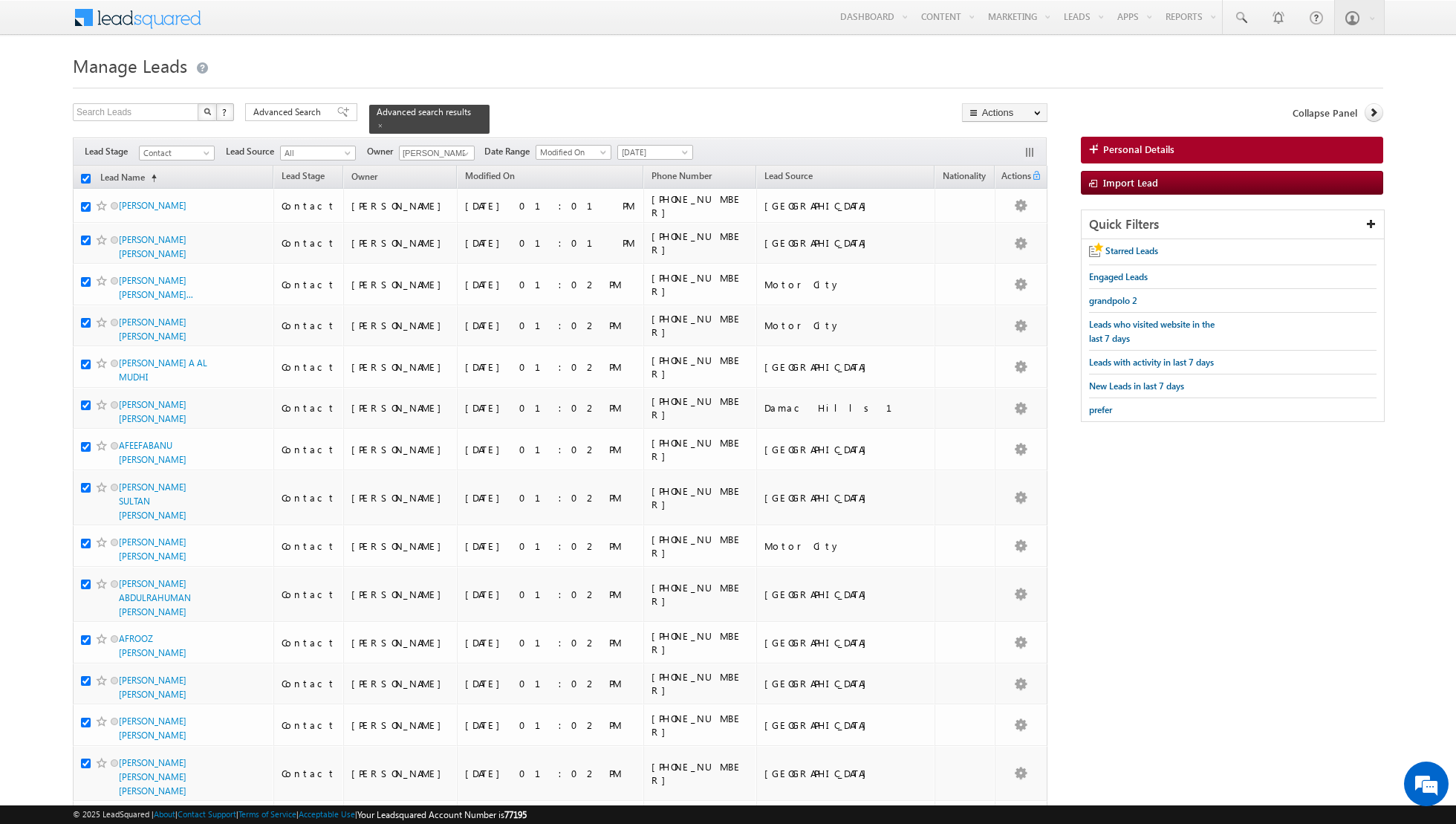
checkbox input "true"
click at [999, 241] on link "Change Owner" at bounding box center [1004, 240] width 84 height 18
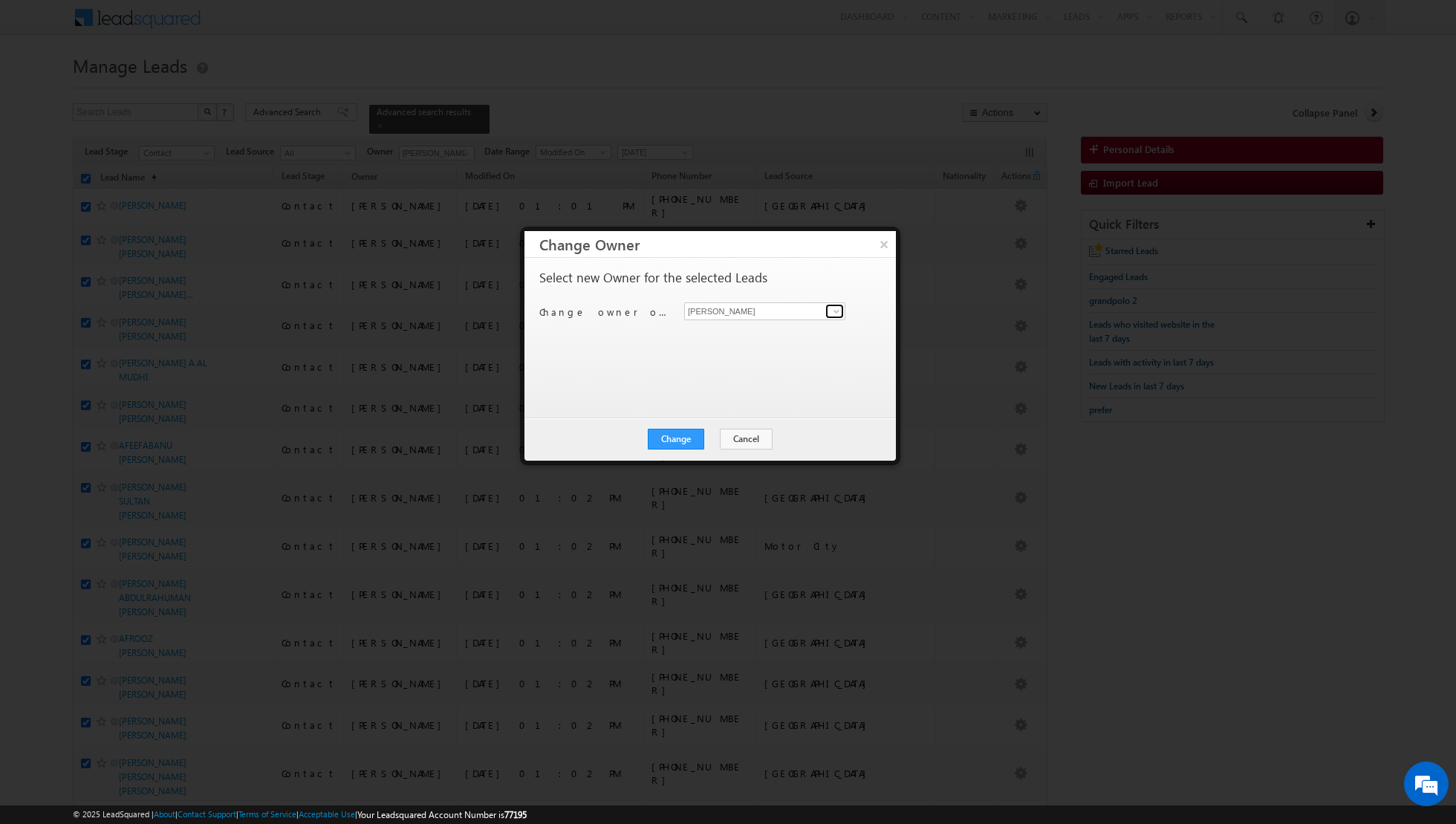
click at [835, 309] on span at bounding box center [837, 311] width 12 height 12
click at [762, 350] on link "[PERSON_NAME] [EMAIL_ADDRESS][DOMAIN_NAME]" at bounding box center [764, 359] width 161 height 28
type input "[PERSON_NAME]"
click at [689, 441] on button "Change" at bounding box center [675, 439] width 57 height 21
click at [702, 438] on button "Close" at bounding box center [712, 439] width 47 height 21
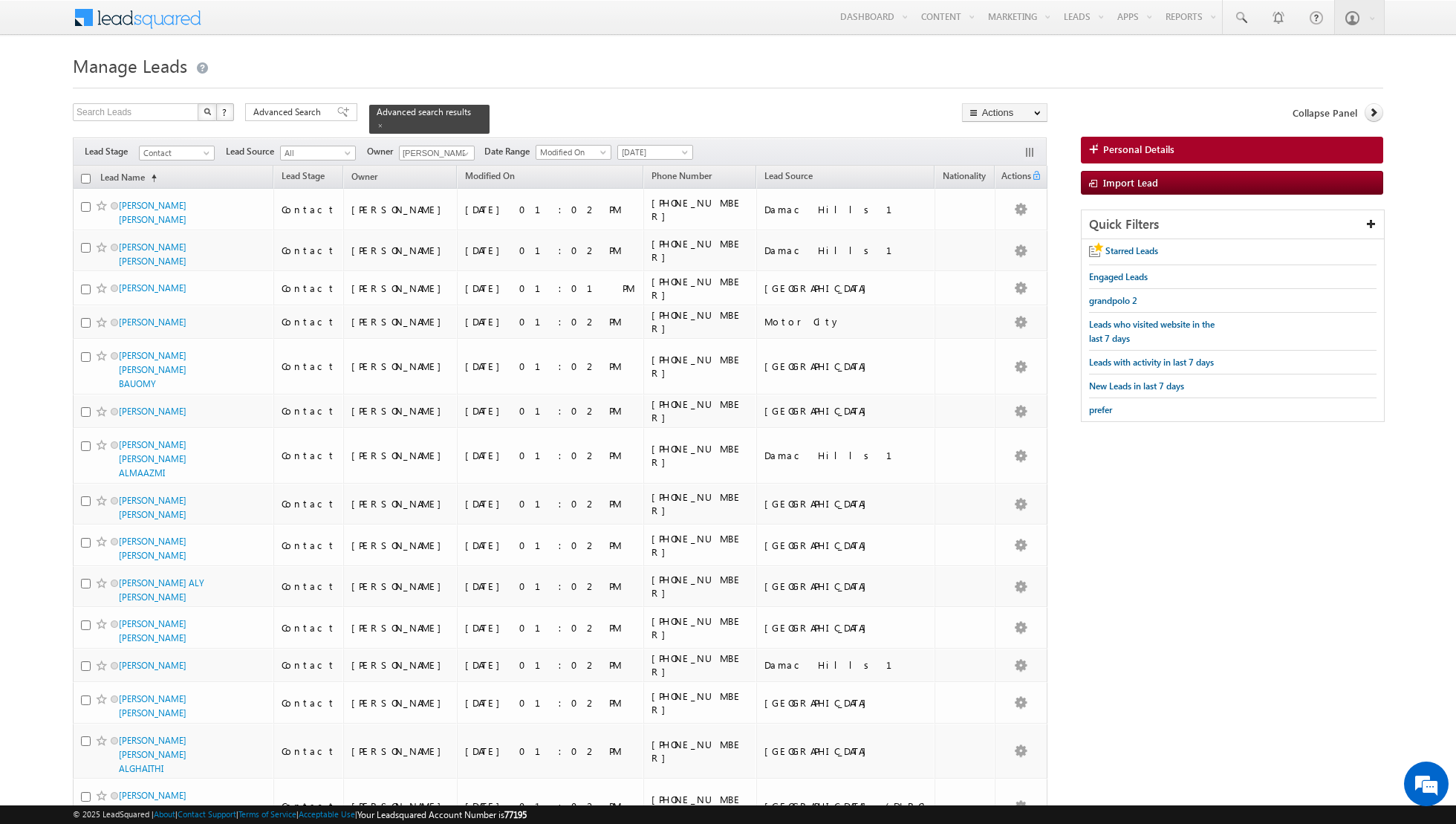
click at [87, 178] on input "checkbox" at bounding box center [85, 179] width 10 height 10
checkbox input "true"
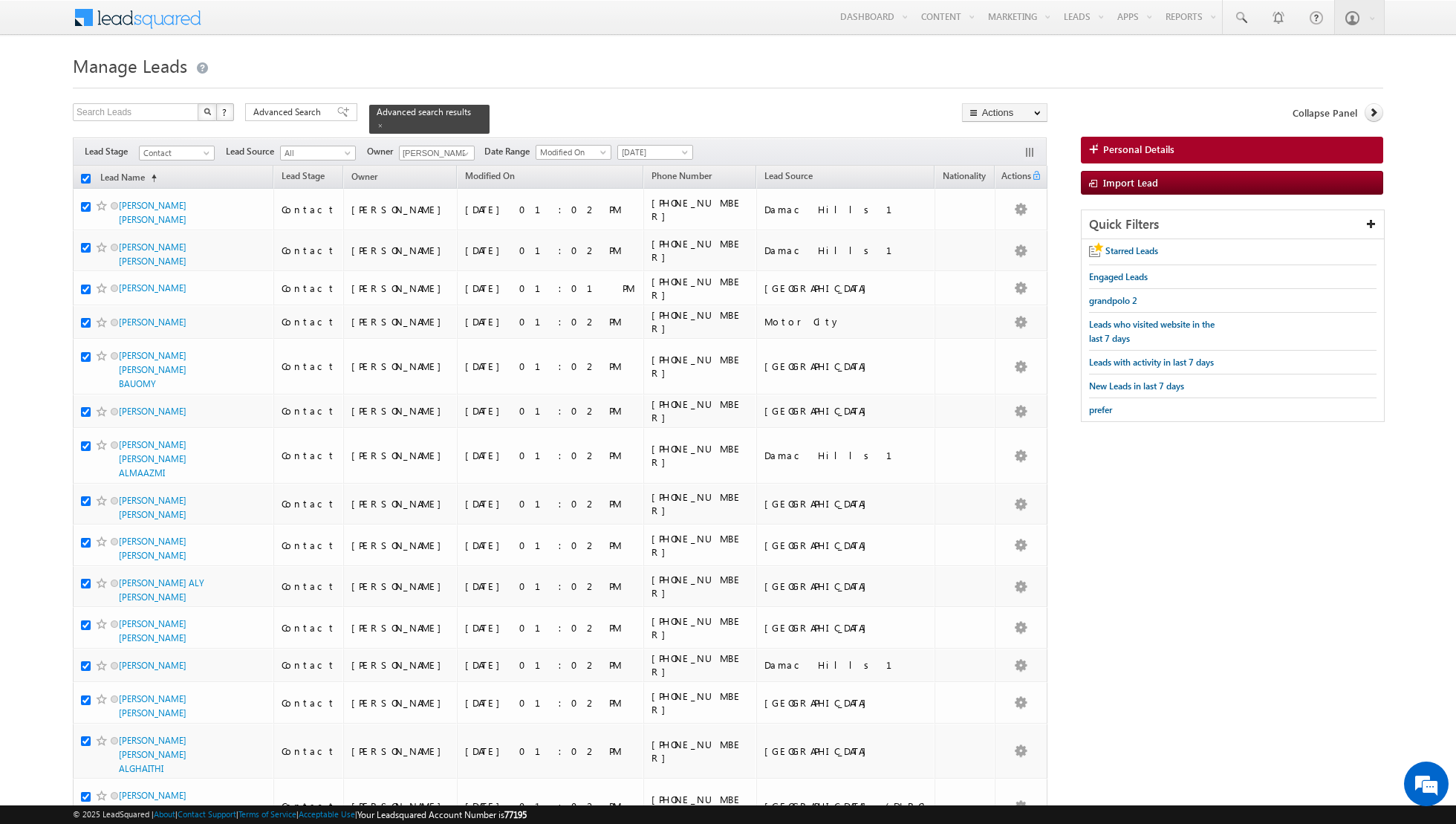
checkbox input "true"
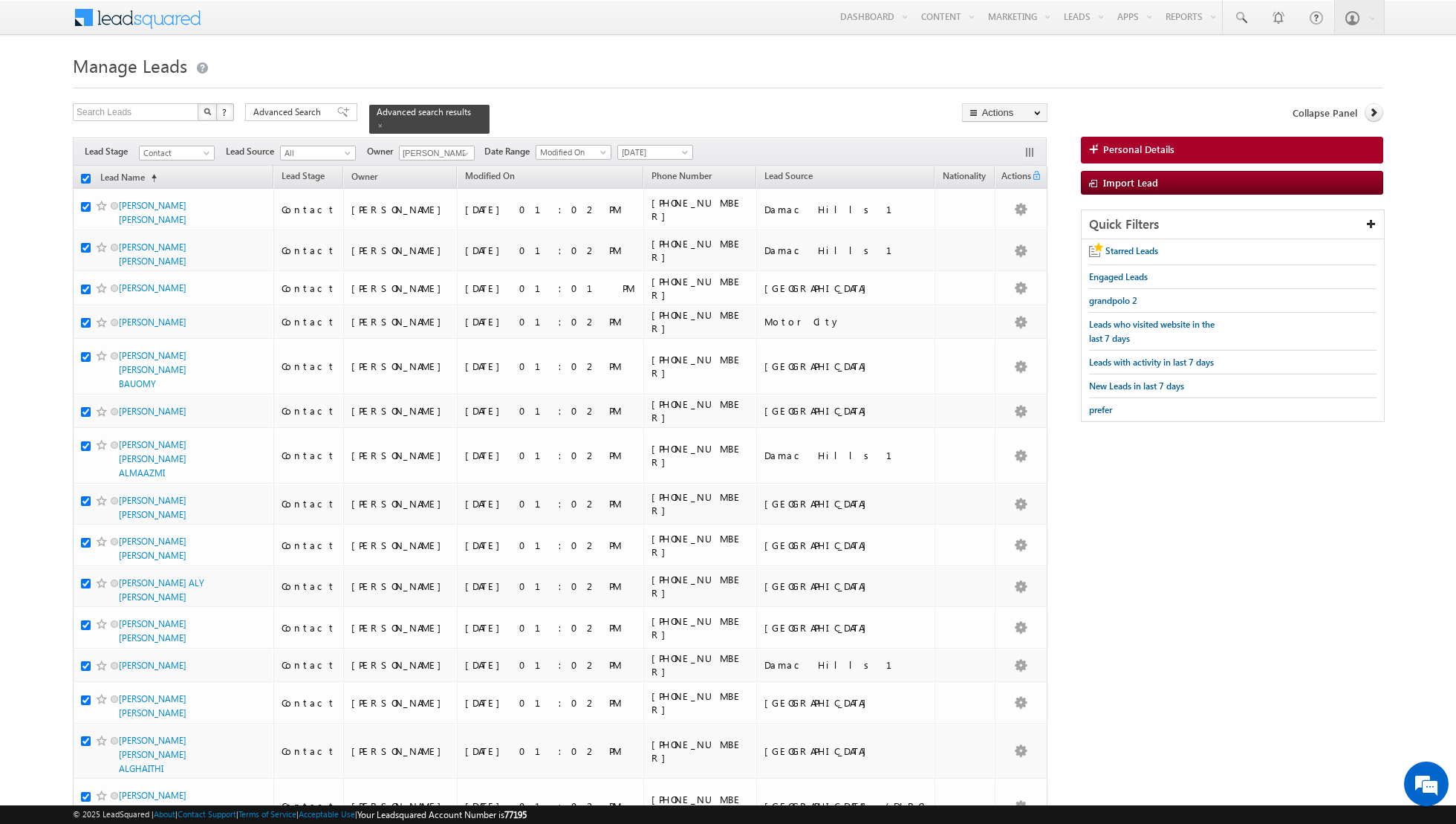
checkbox input "true"
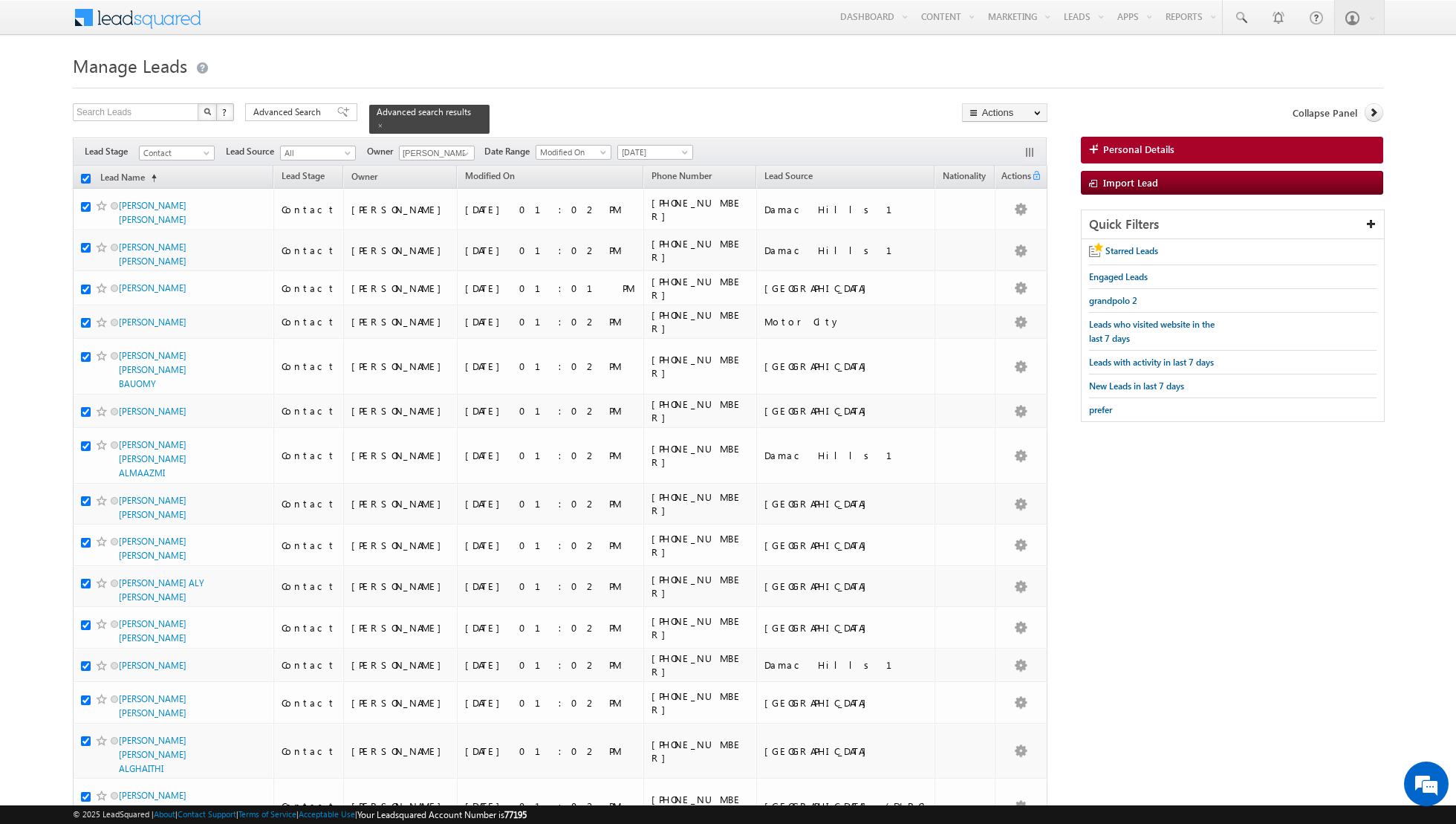
checkbox input "true"
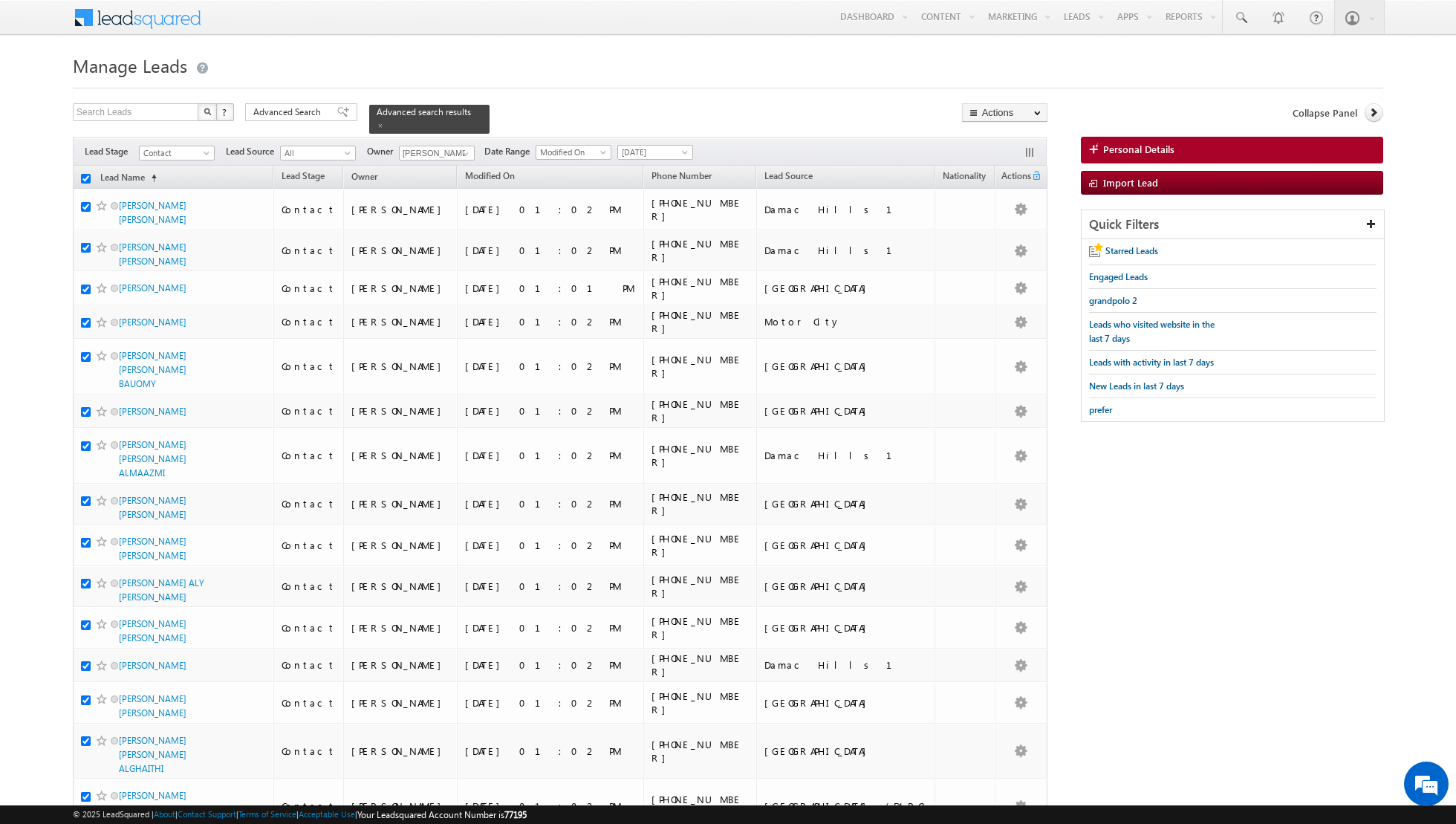
checkbox input "true"
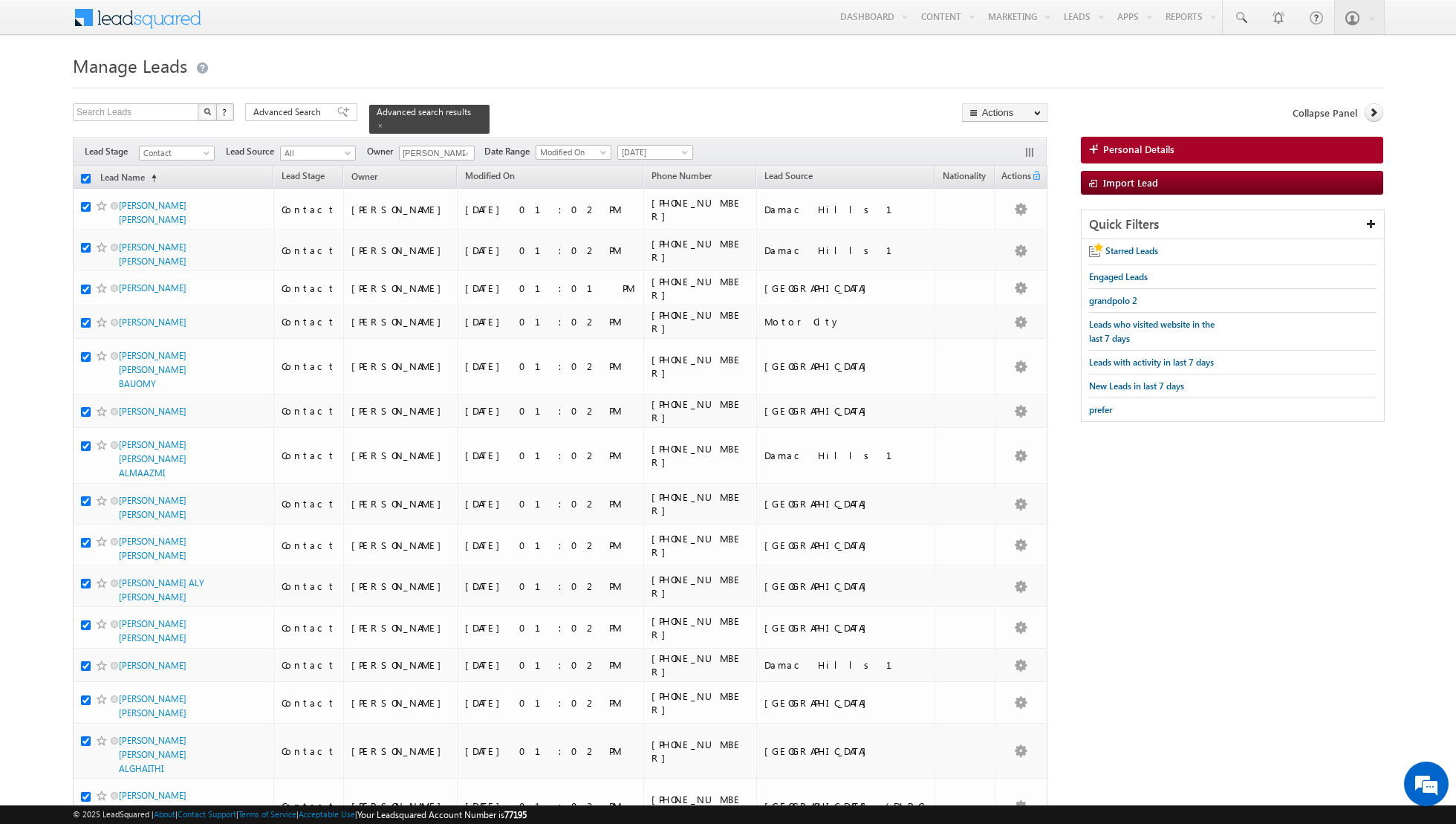
checkbox input "true"
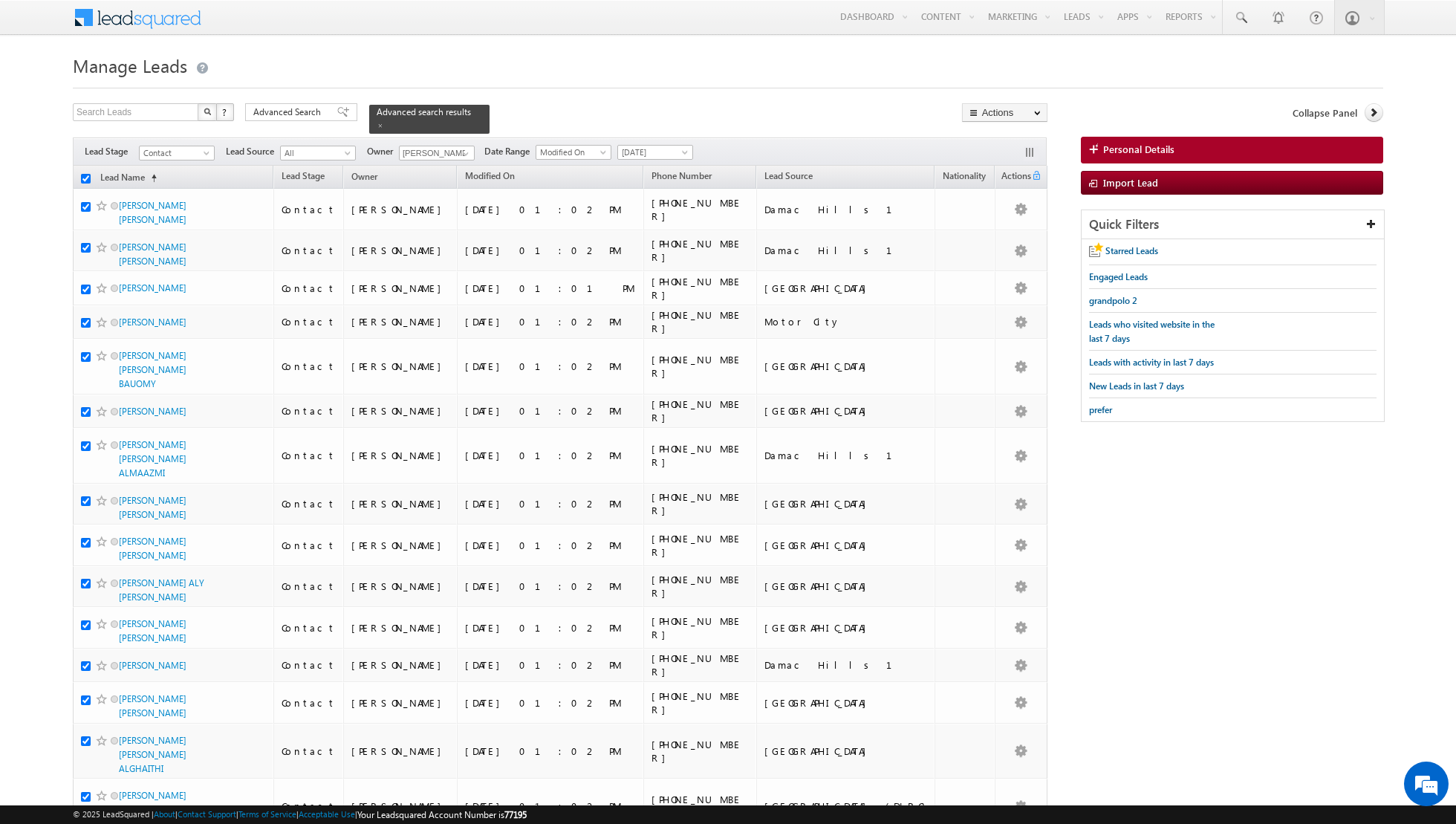
checkbox input "true"
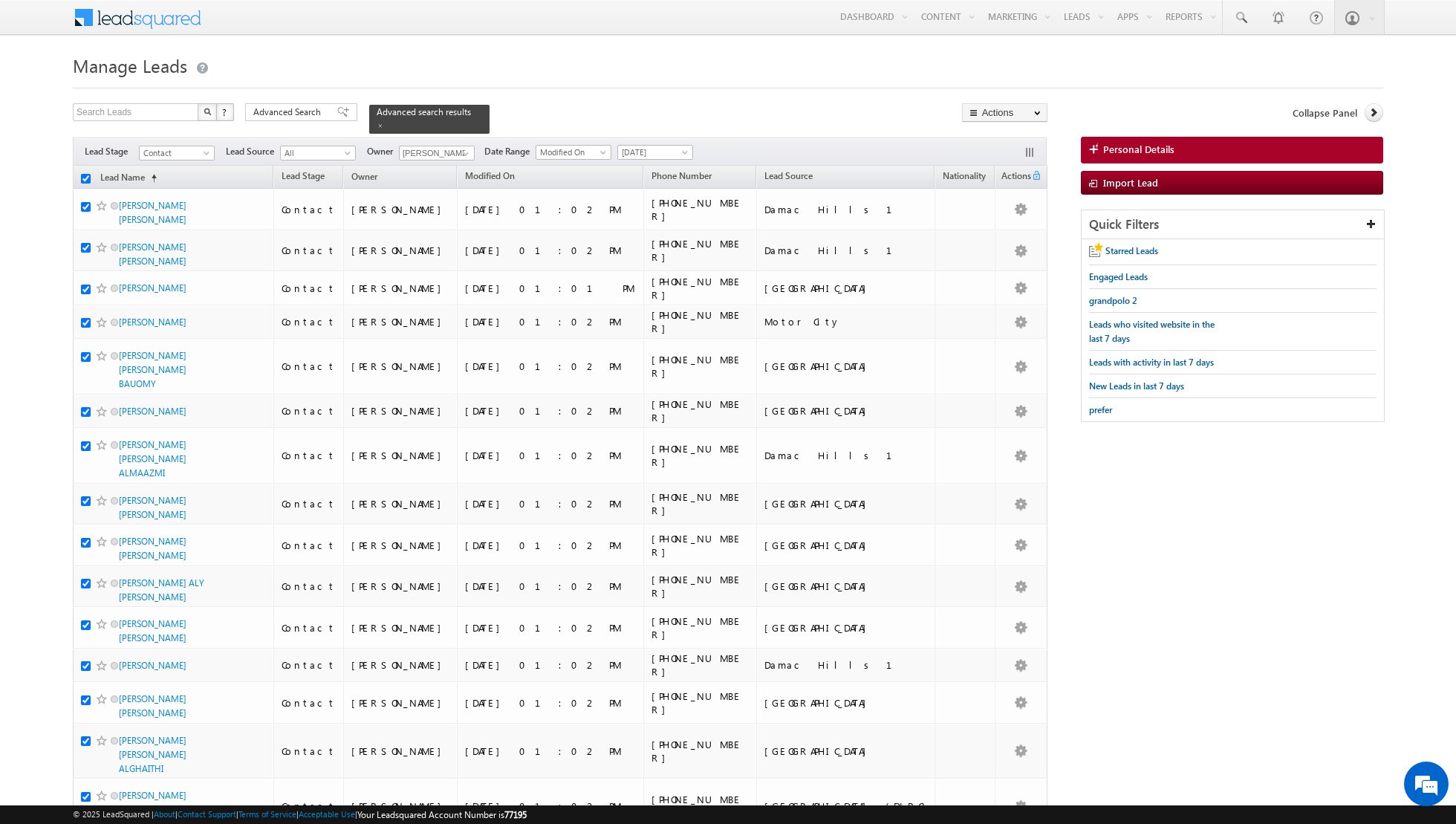
checkbox input "true"
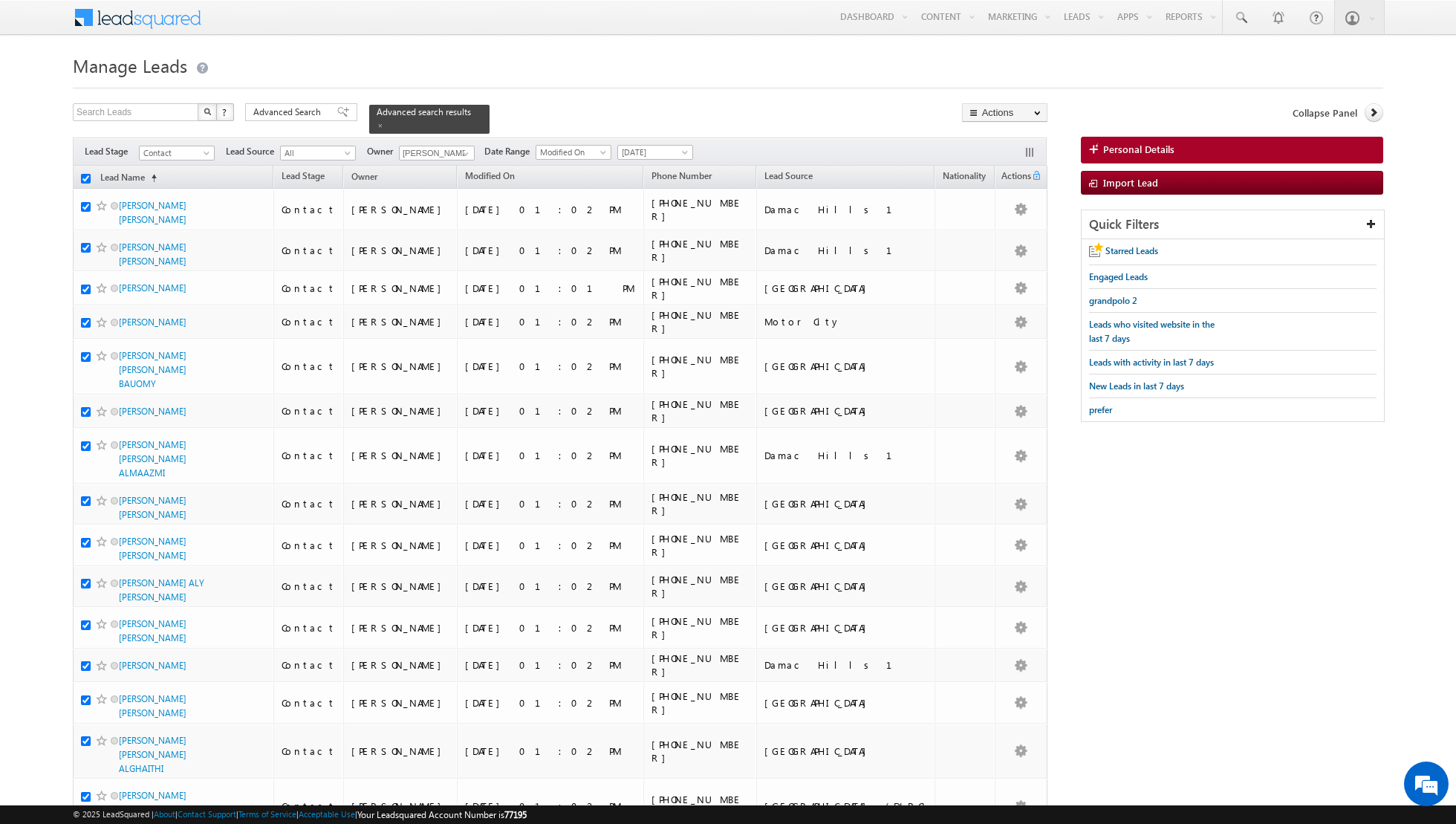
checkbox input "true"
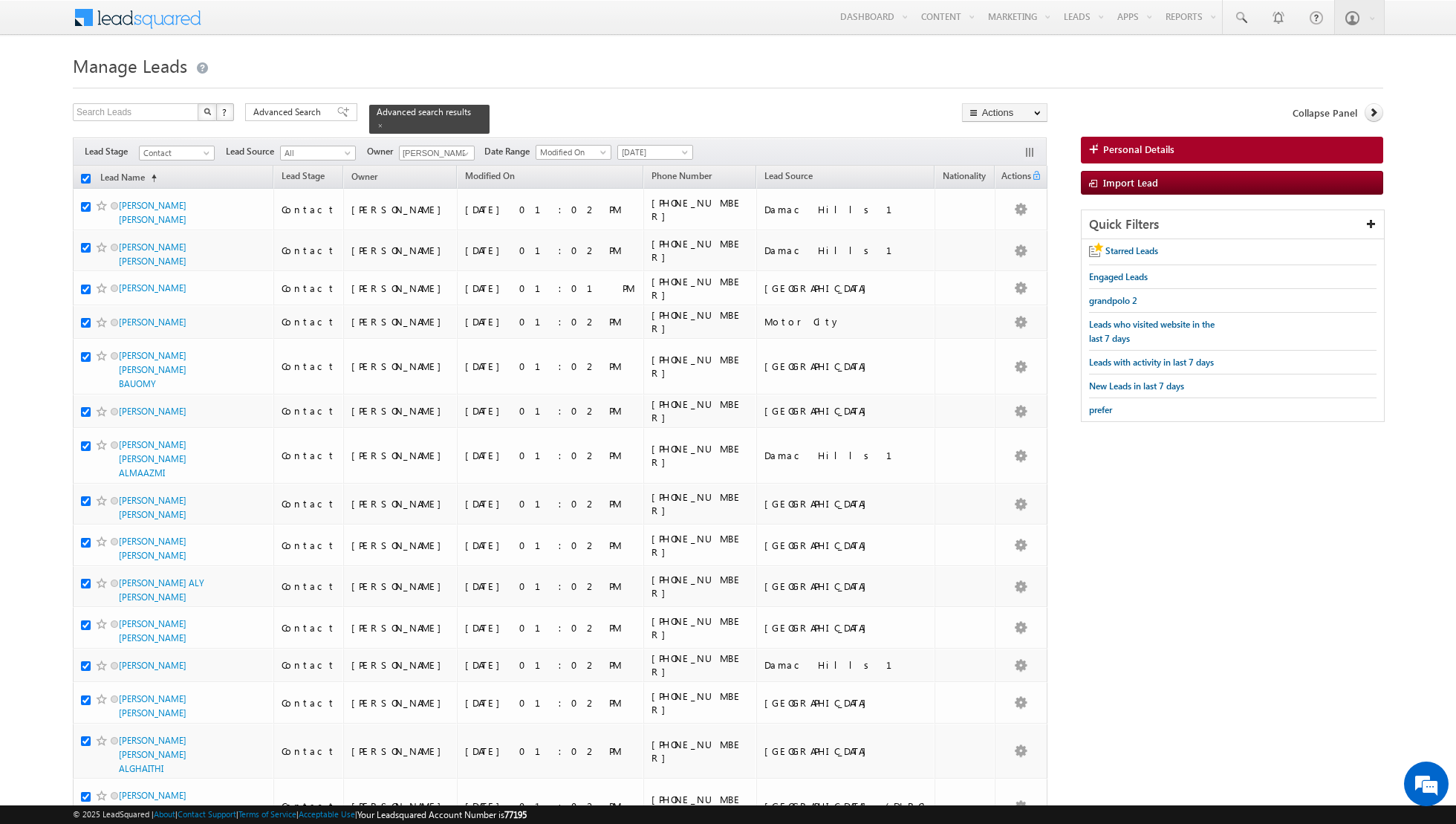
checkbox input "true"
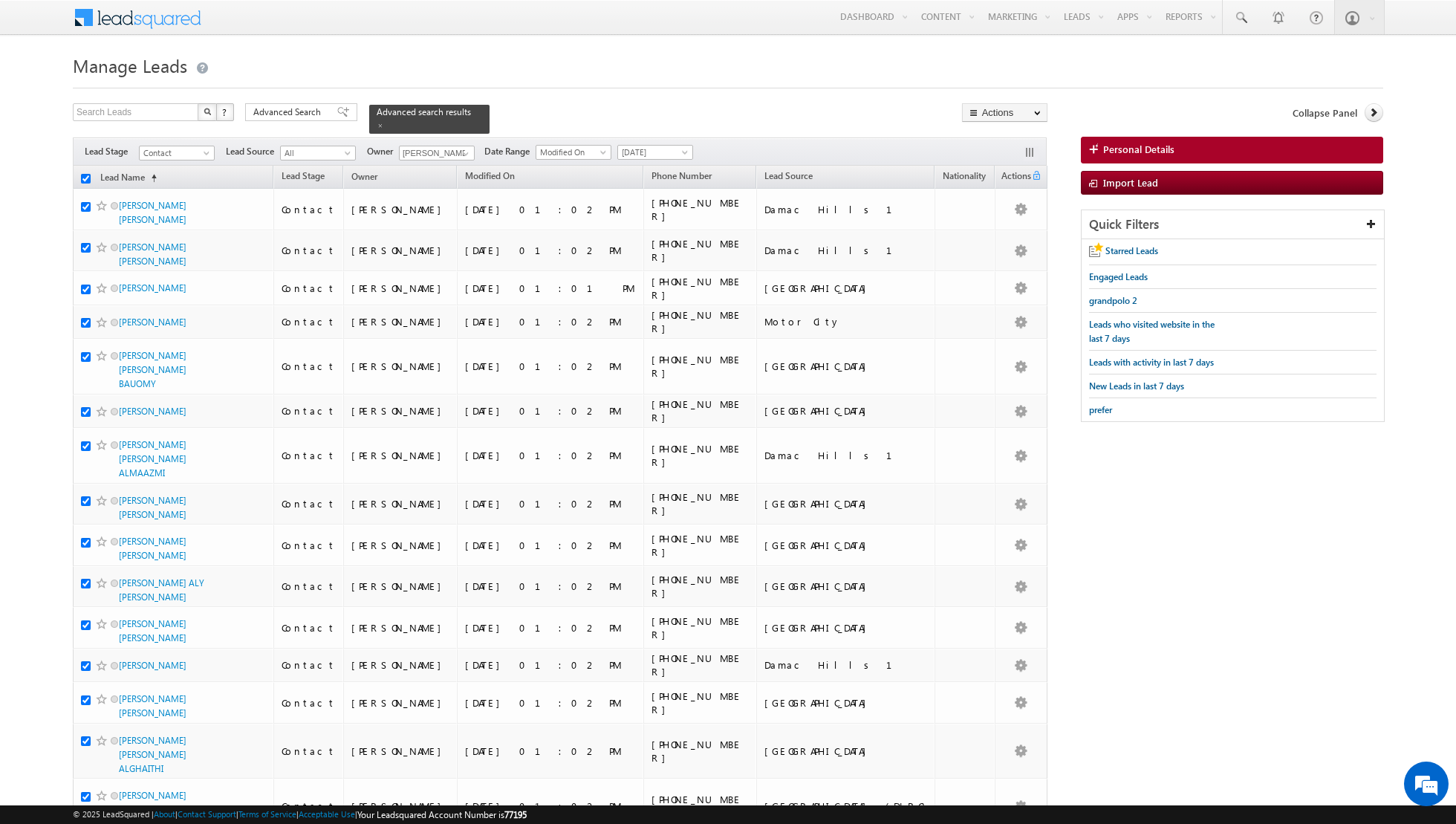
checkbox input "true"
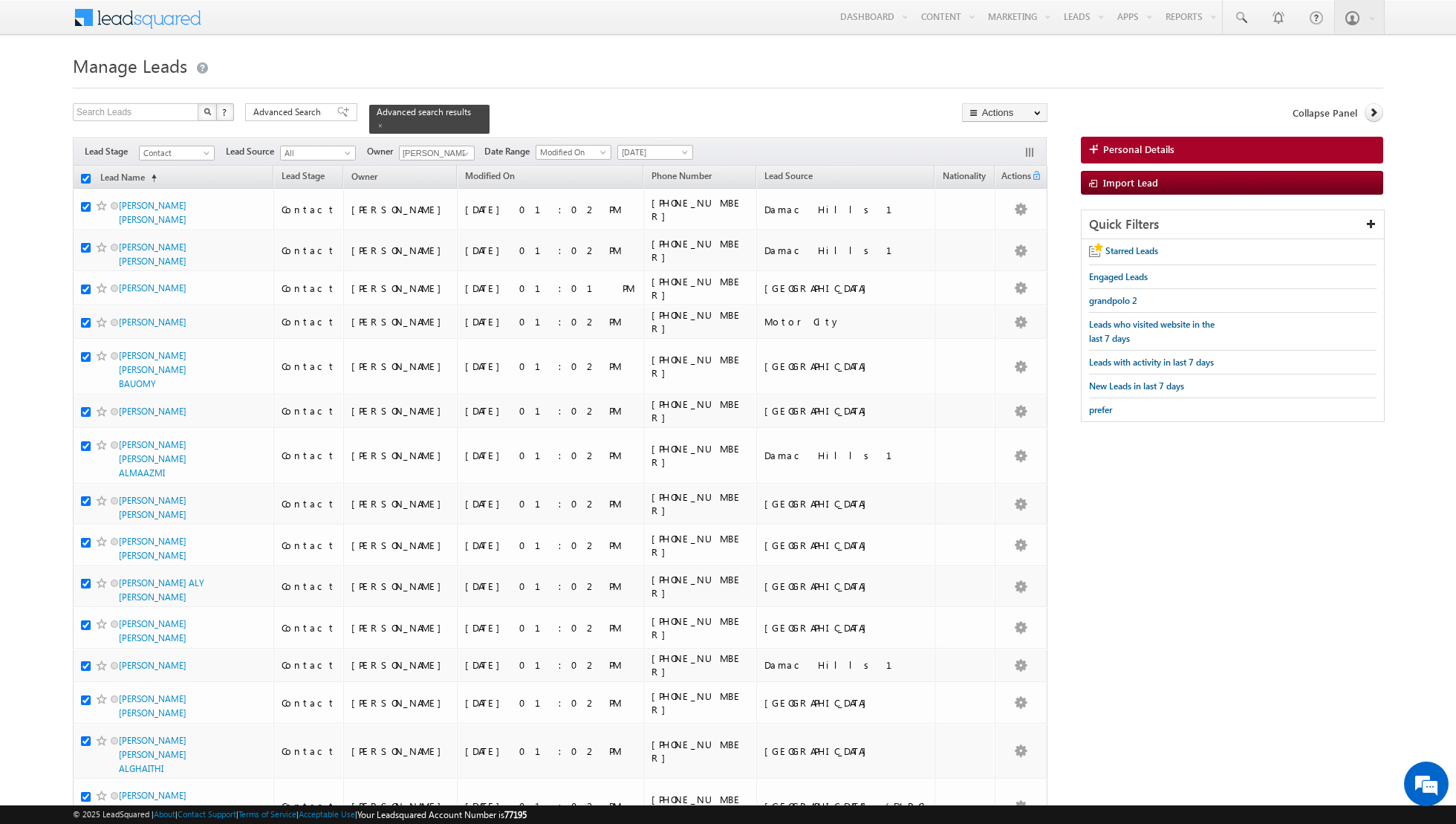
checkbox input "true"
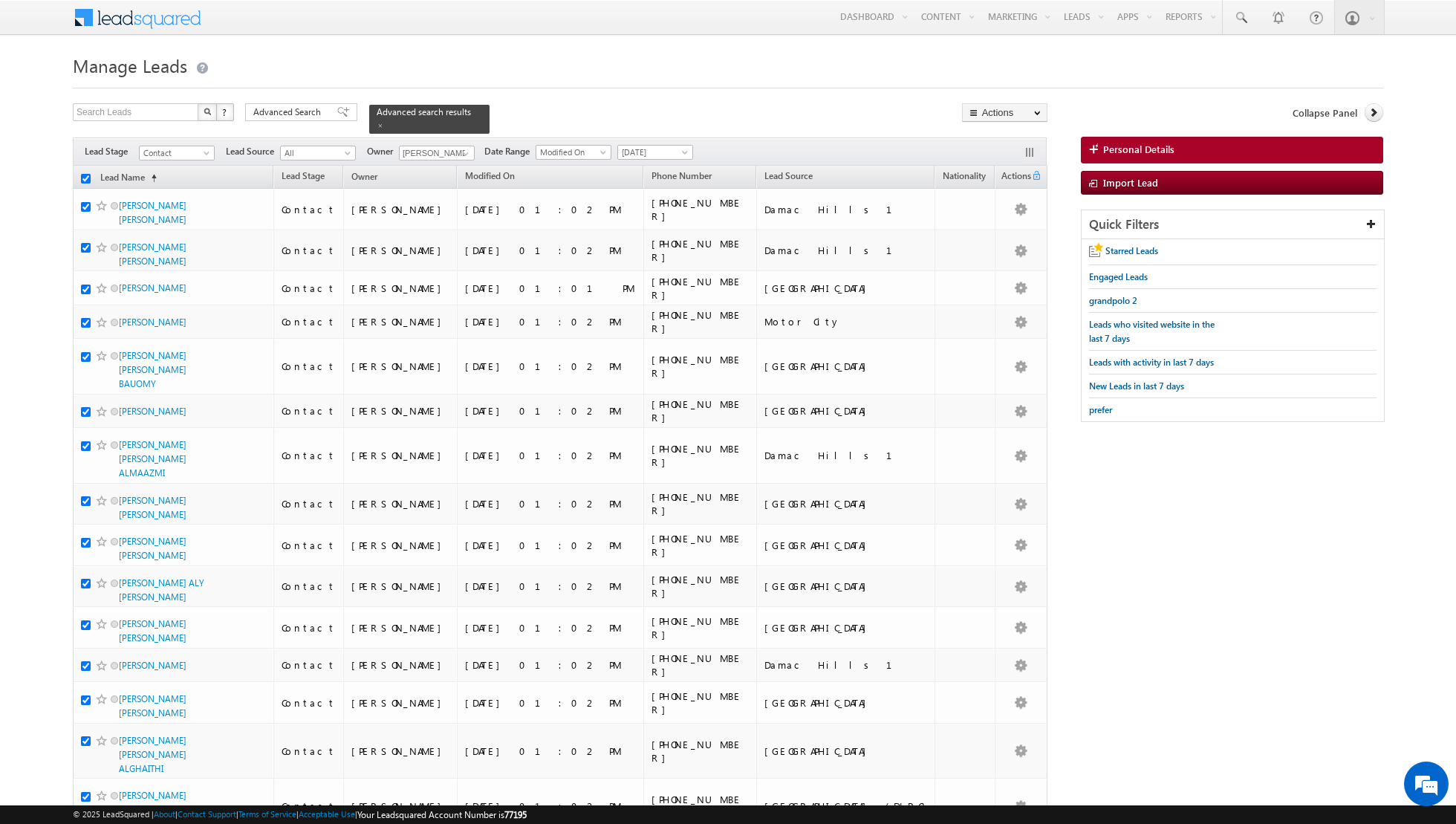
checkbox input "true"
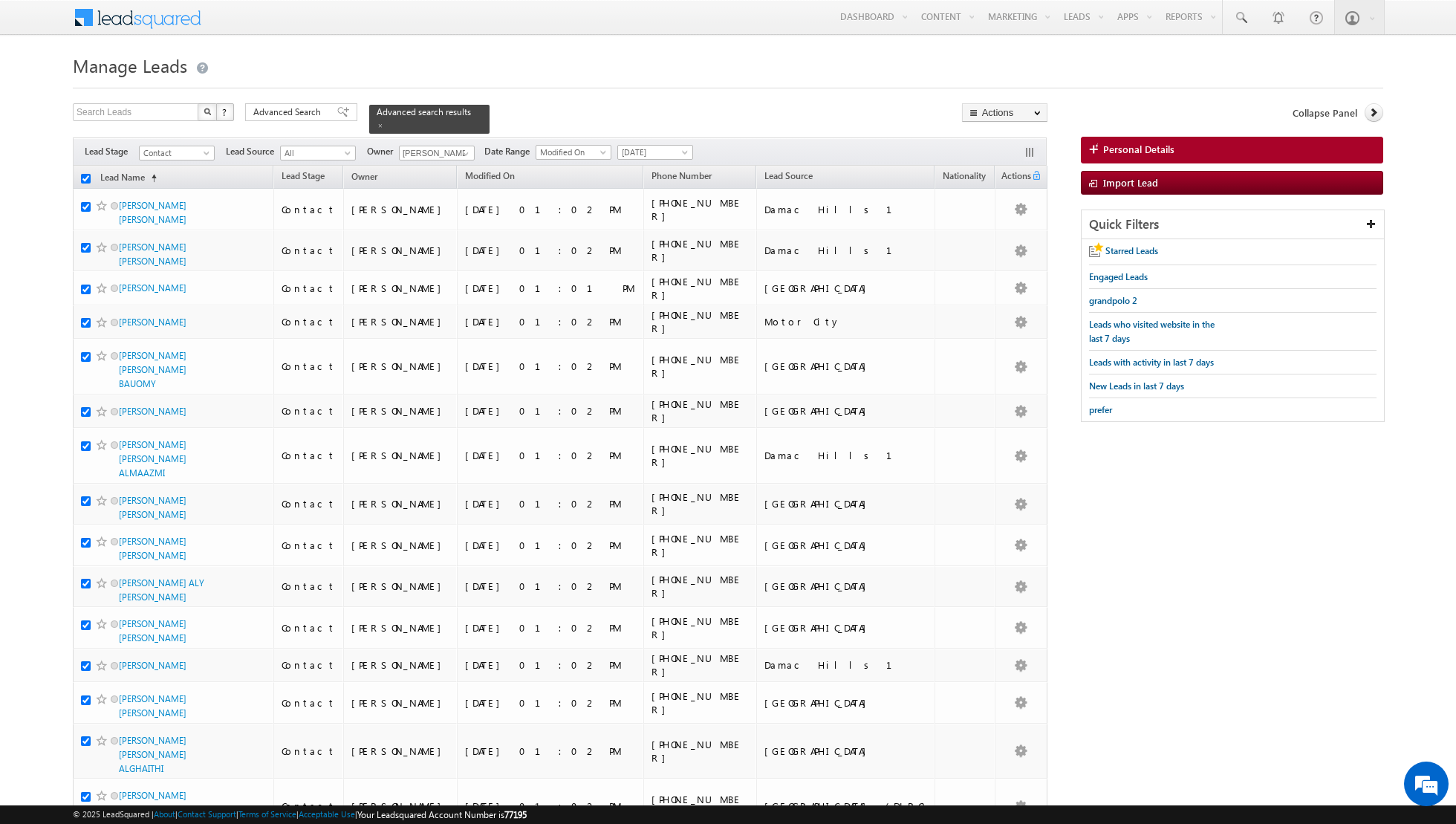
checkbox input "true"
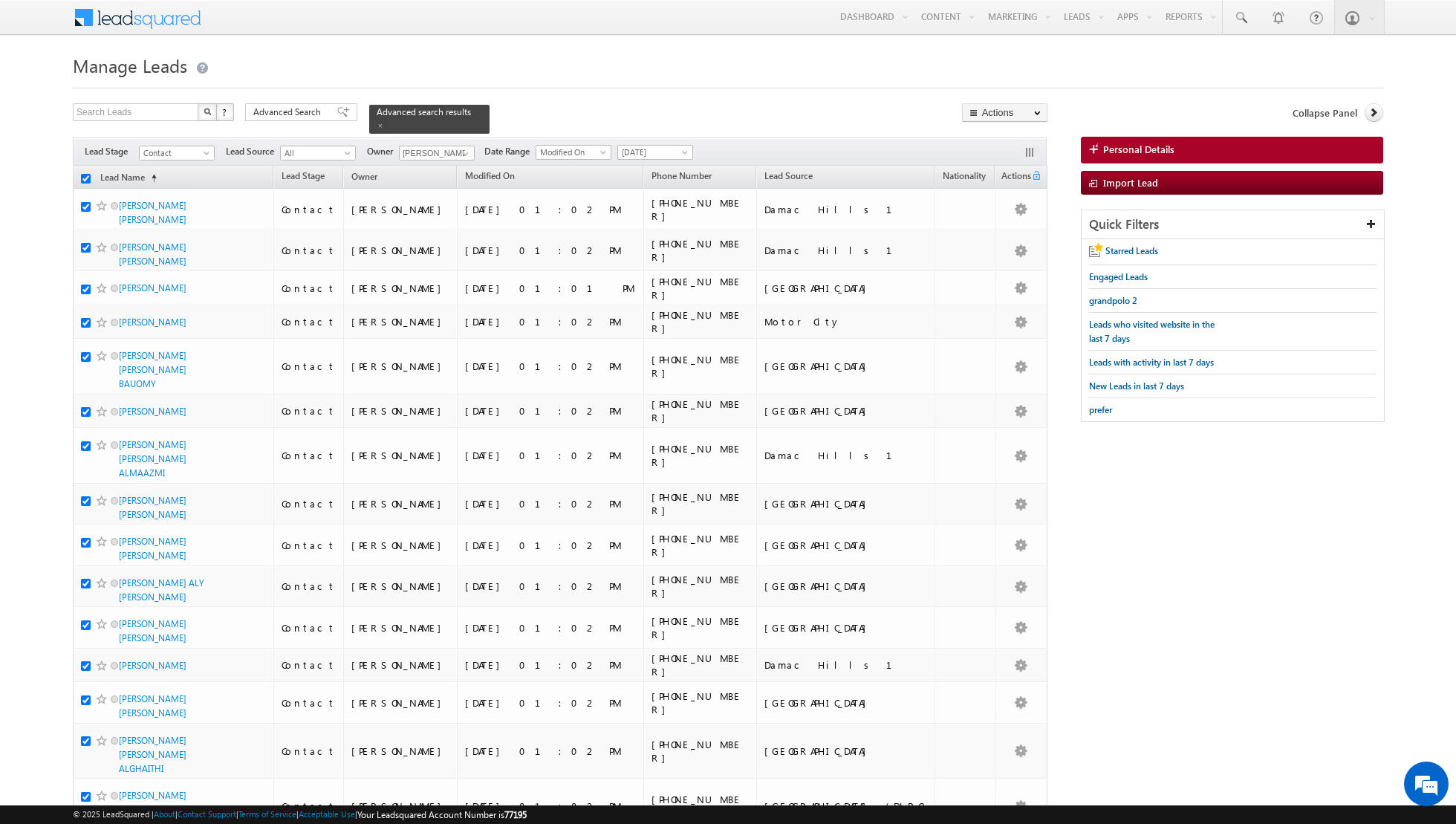
checkbox input "true"
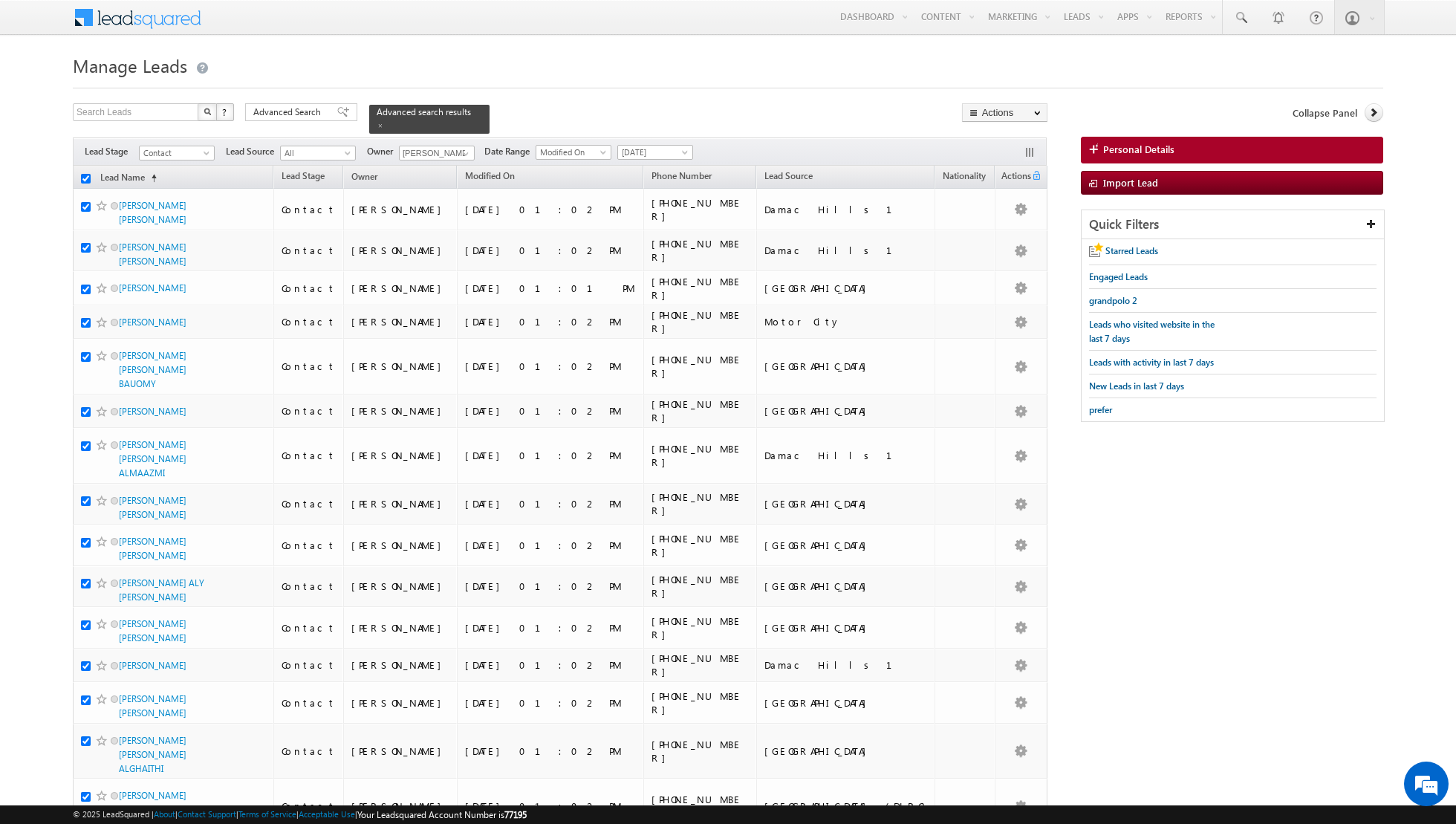
checkbox input "true"
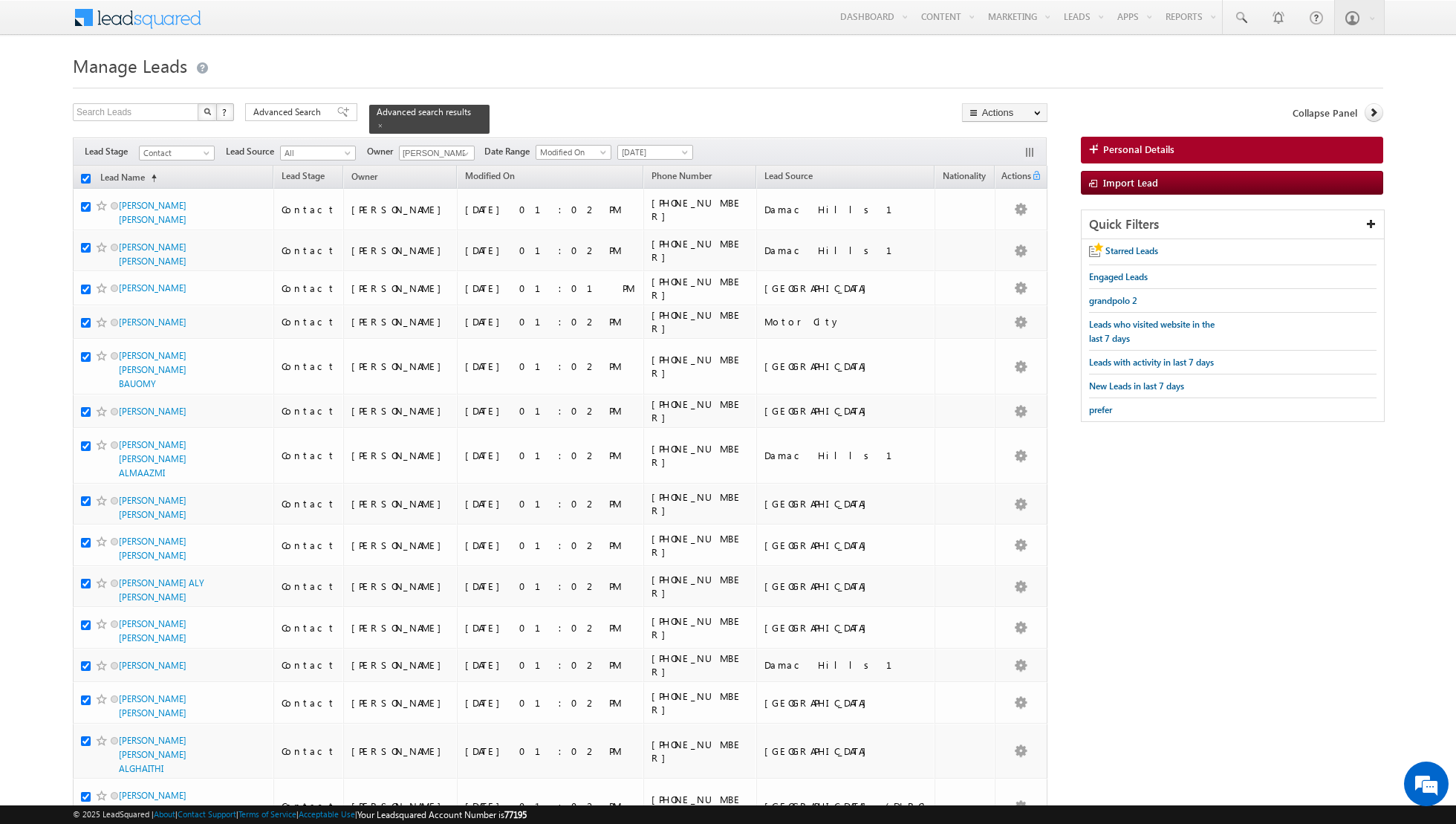
checkbox input "true"
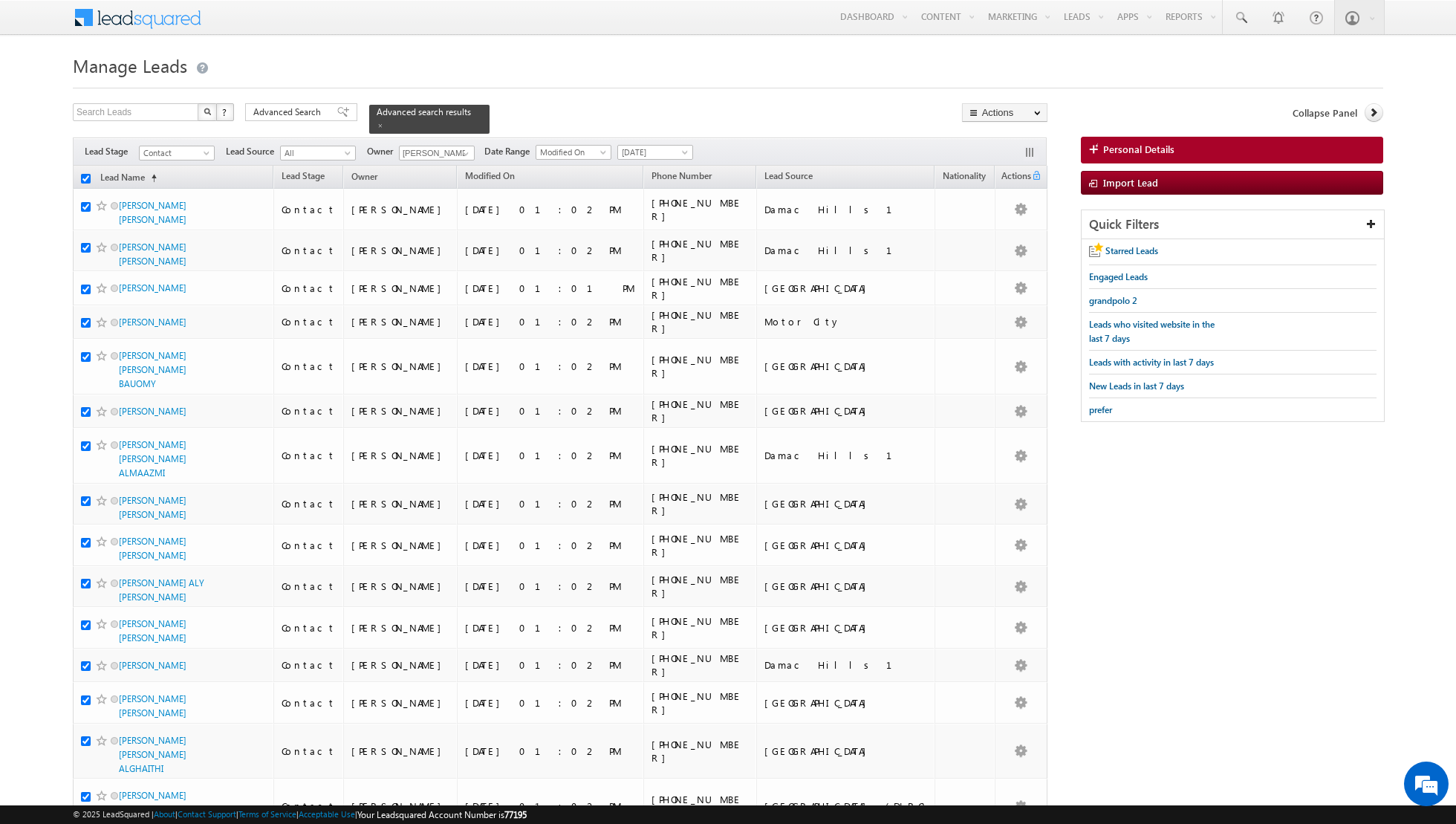
checkbox input "true"
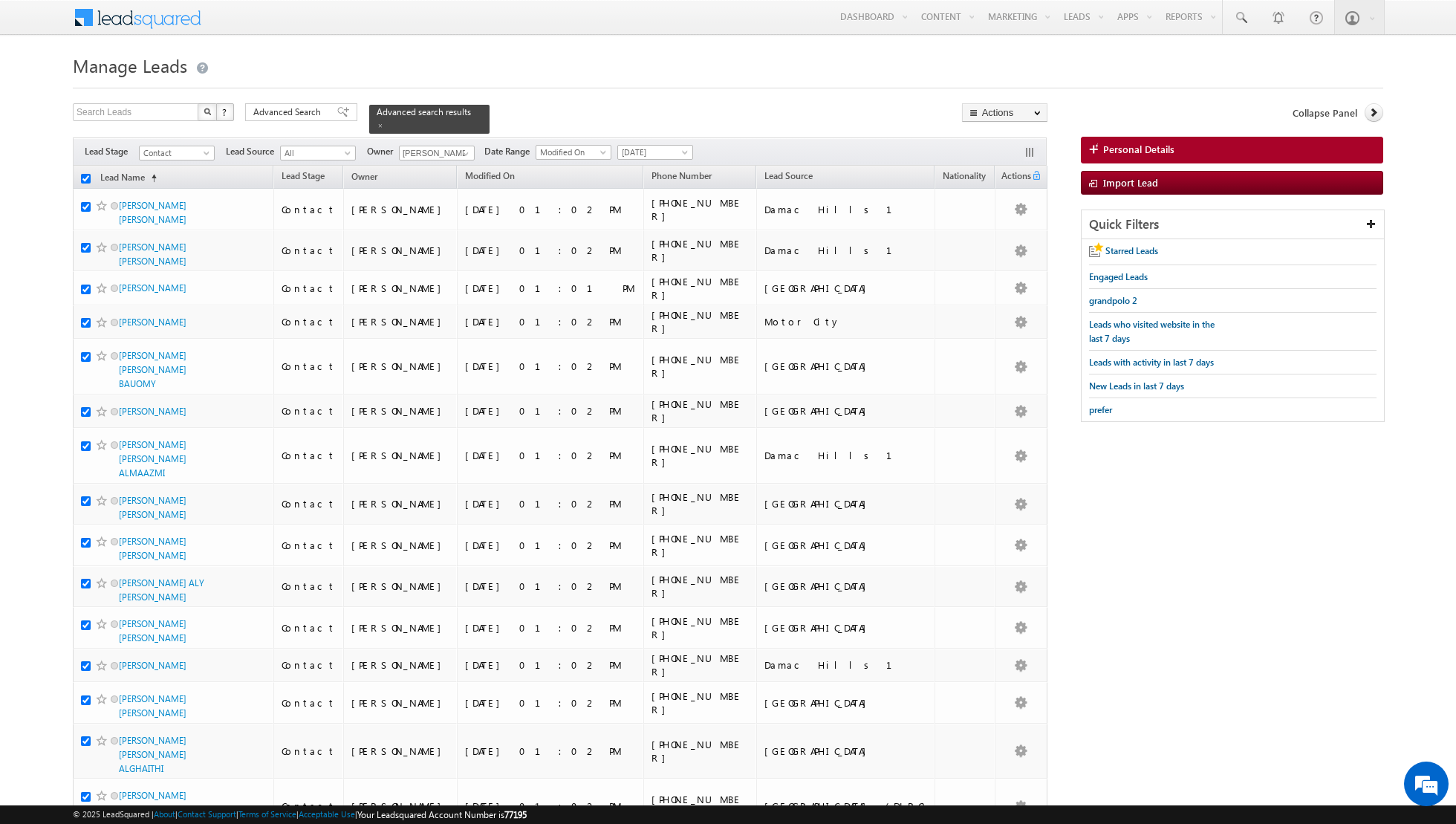
checkbox input "true"
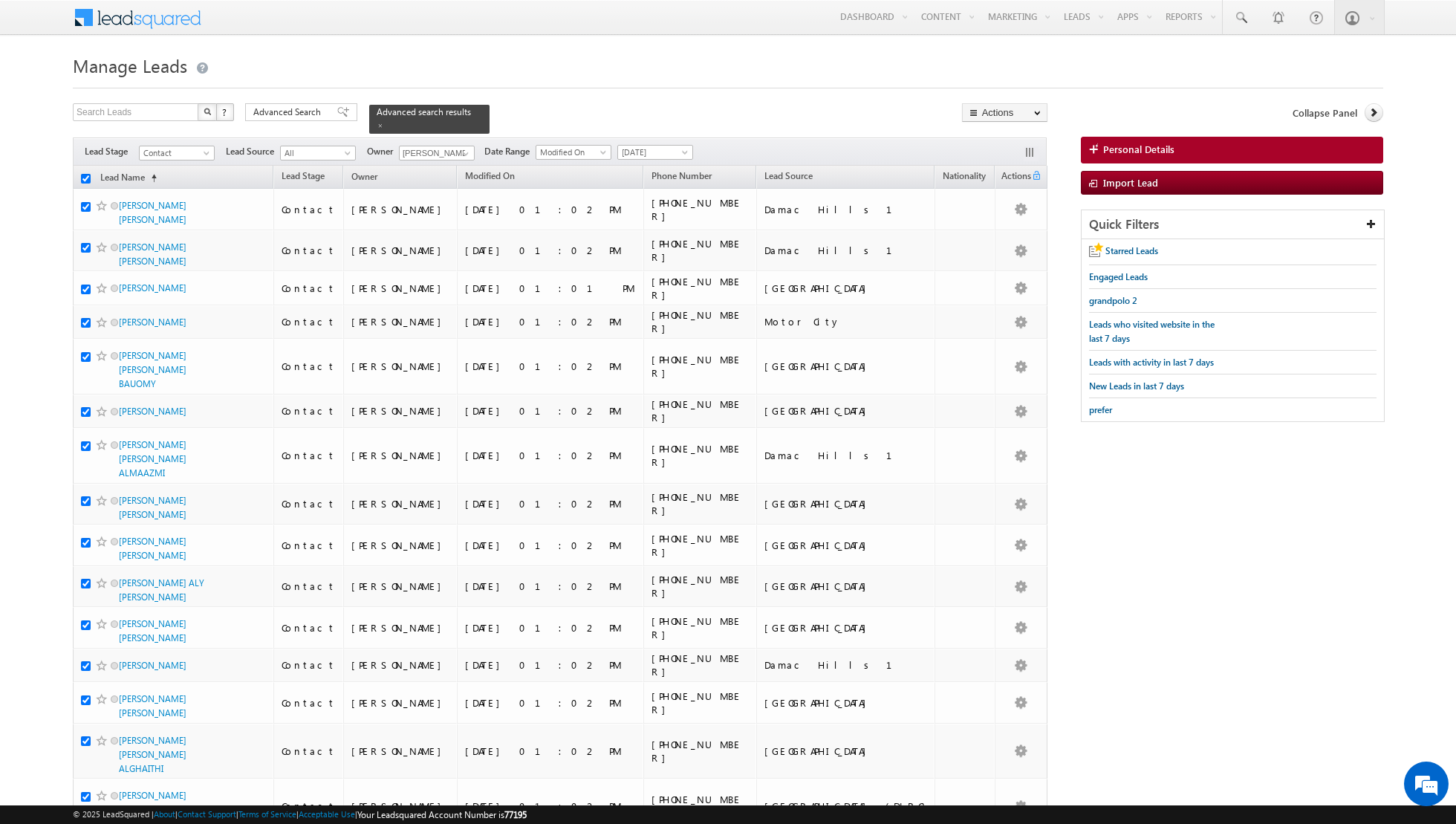
checkbox input "true"
click at [988, 243] on link "Change Owner" at bounding box center [1004, 240] width 84 height 18
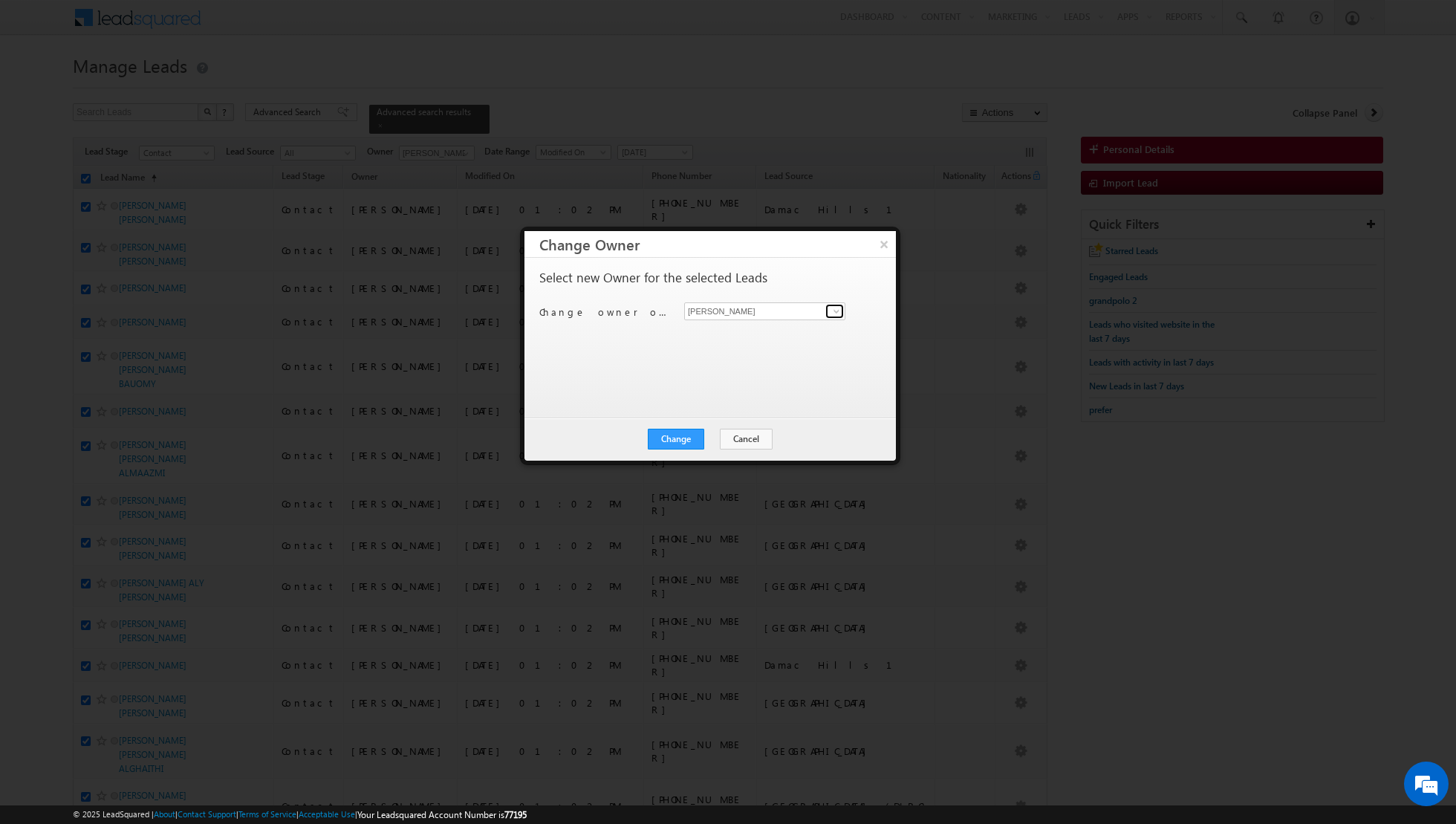
click at [834, 312] on span at bounding box center [837, 311] width 12 height 12
click at [715, 415] on span "[EMAIL_ADDRESS][PERSON_NAME][DOMAIN_NAME]" at bounding box center [756, 419] width 133 height 12
click at [670, 439] on button "Change" at bounding box center [675, 439] width 57 height 21
click at [713, 438] on button "Close" at bounding box center [712, 439] width 47 height 21
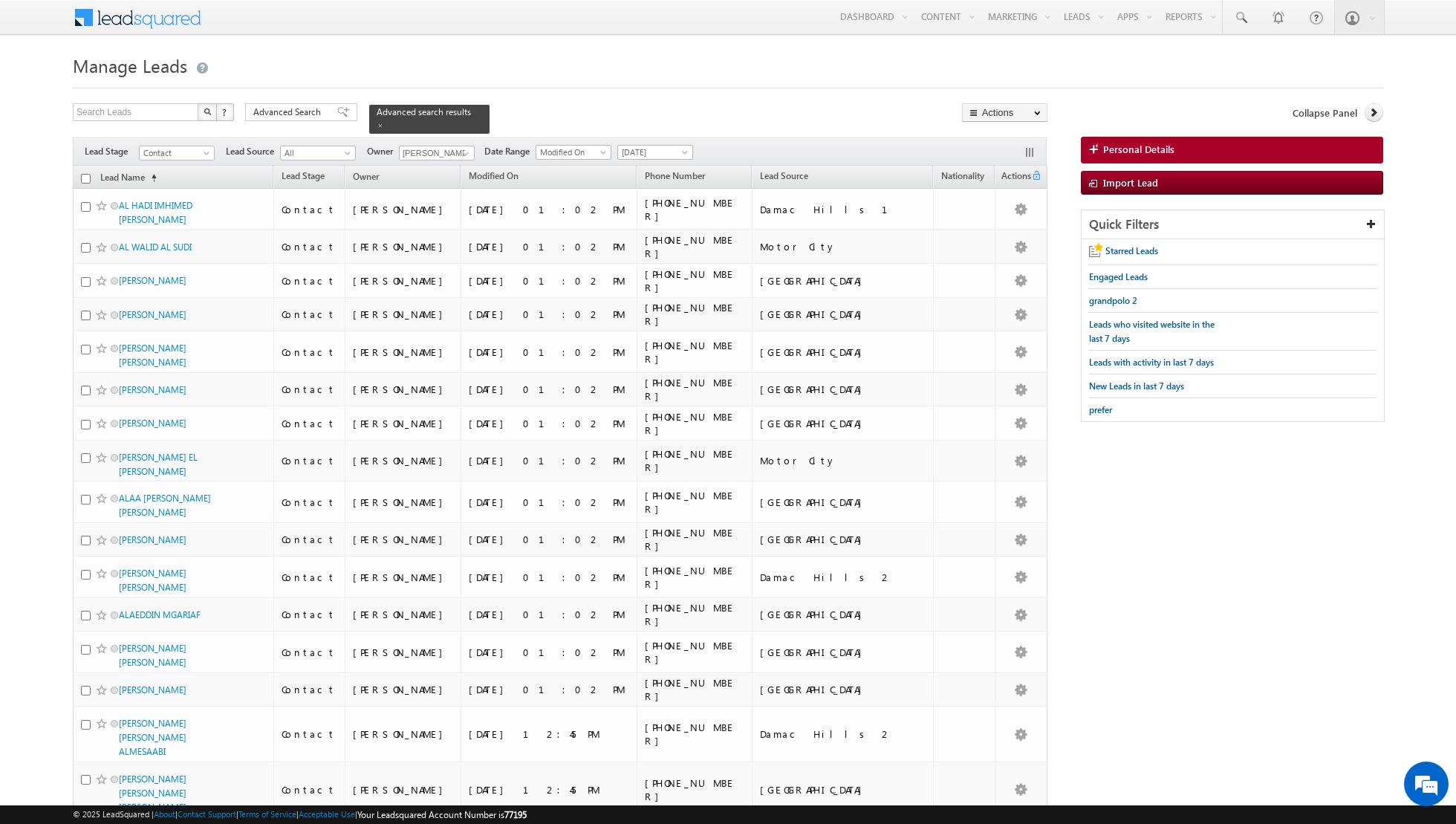
click at [86, 176] on input "checkbox" at bounding box center [85, 179] width 10 height 10
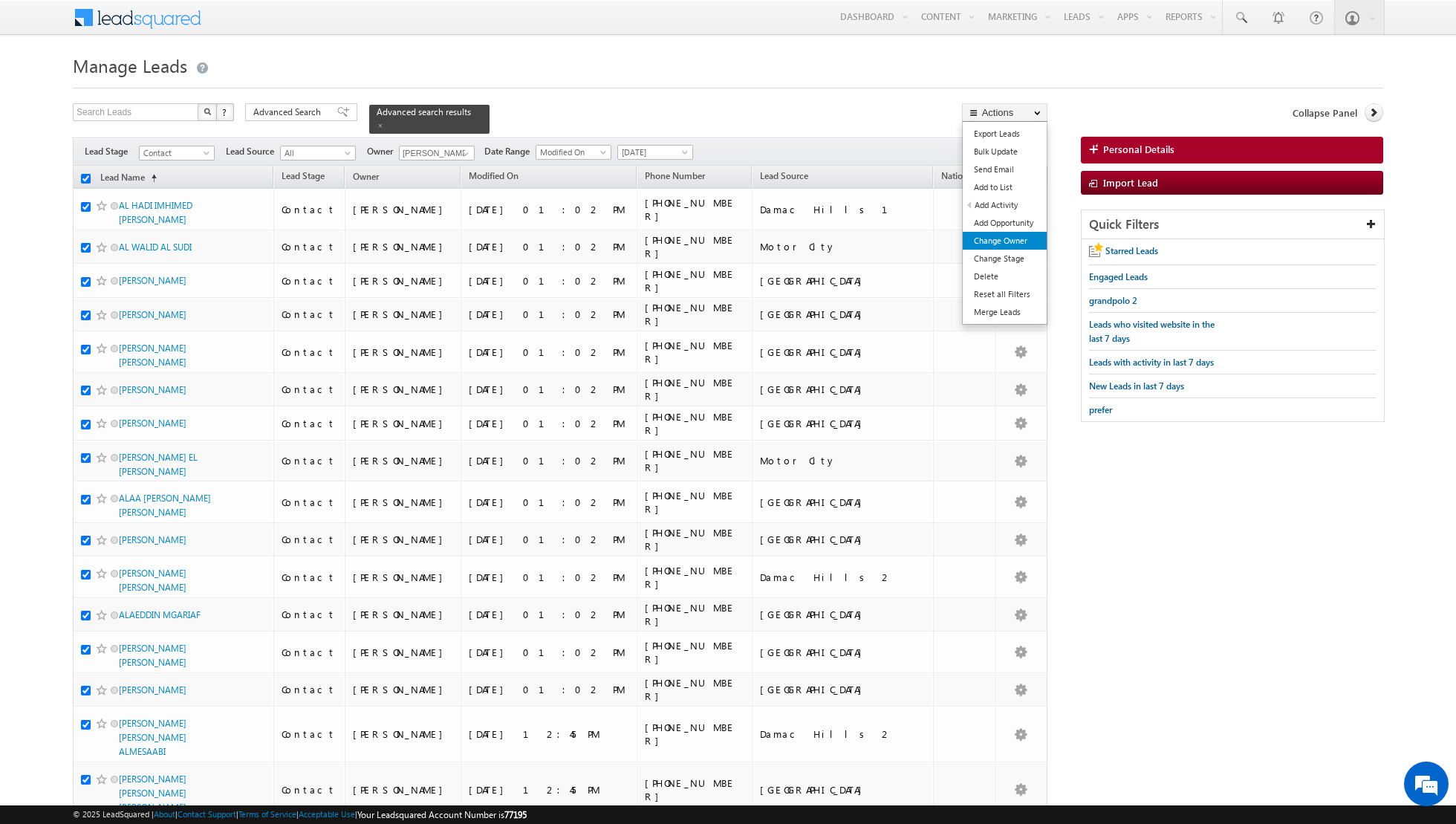
click at [982, 234] on link "Change Owner" at bounding box center [1004, 240] width 84 height 18
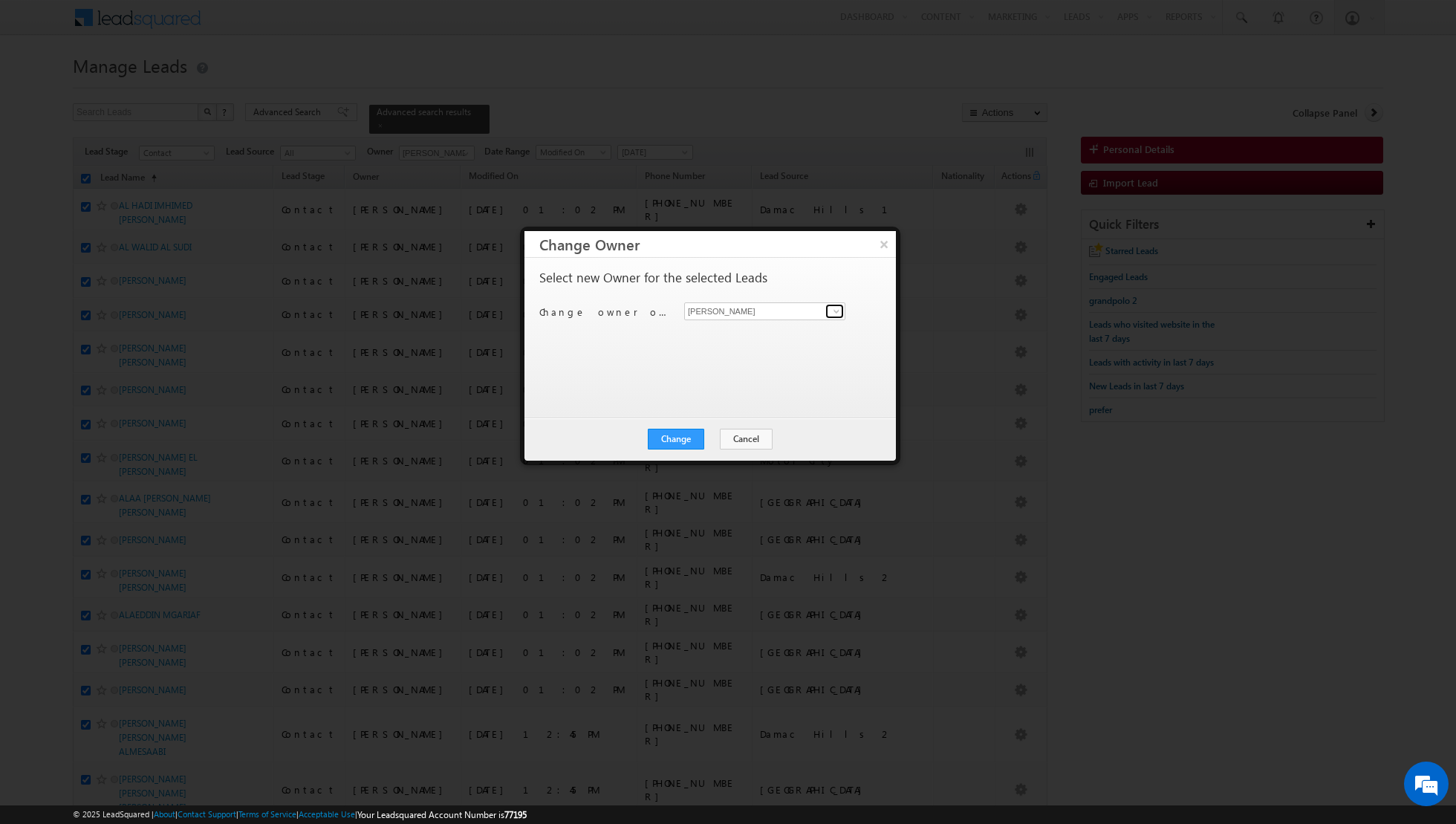
click at [837, 312] on span at bounding box center [837, 311] width 12 height 12
click at [728, 418] on link "[PERSON_NAME] [PERSON_NAME] [PERSON_NAME][EMAIL_ADDRESS][PERSON_NAME][DOMAIN_NA…" at bounding box center [764, 424] width 161 height 28
click at [678, 436] on button "Change" at bounding box center [675, 439] width 57 height 21
click at [709, 442] on button "Close" at bounding box center [712, 439] width 47 height 21
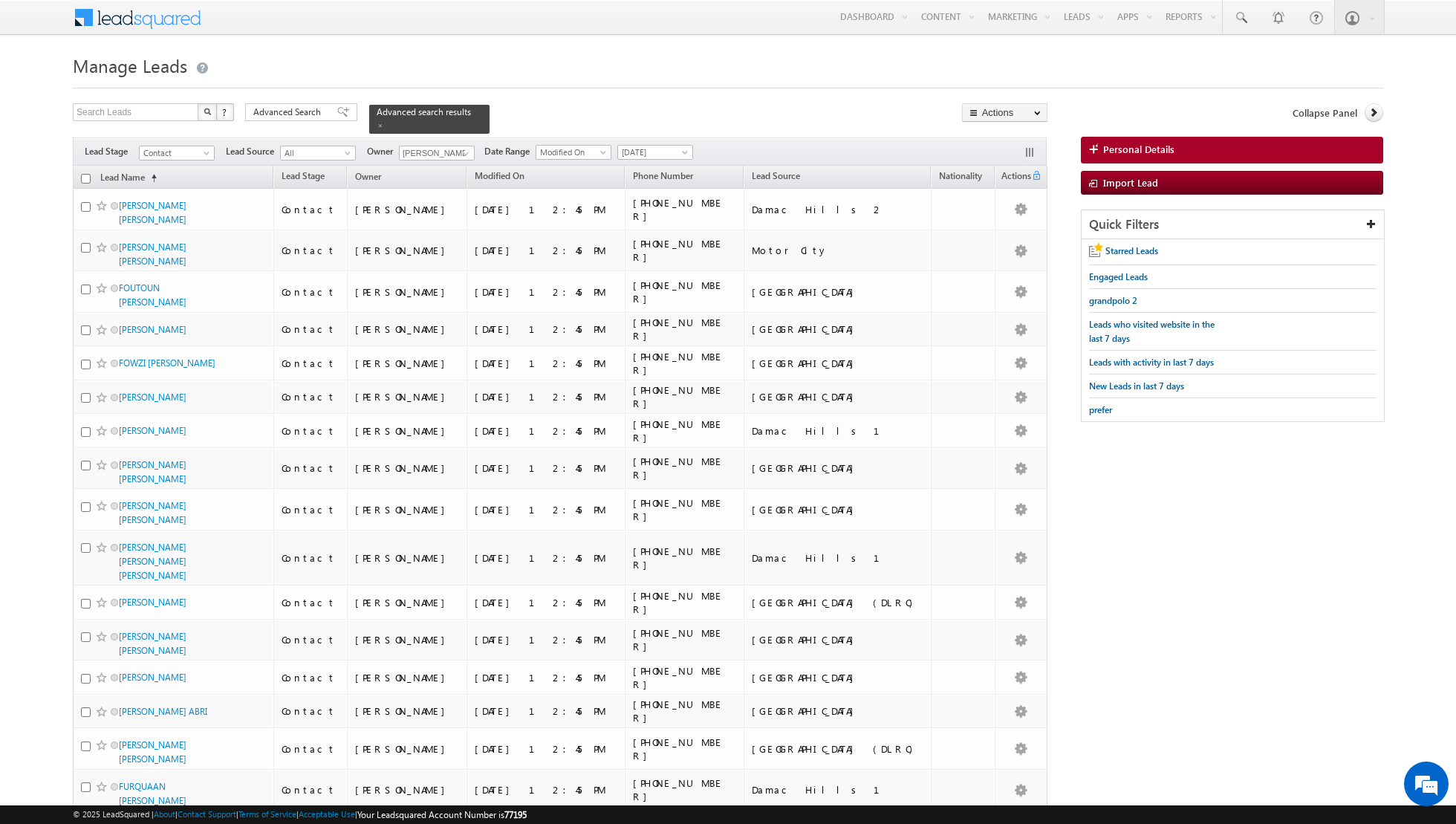
click at [86, 179] on input "checkbox" at bounding box center [85, 179] width 10 height 10
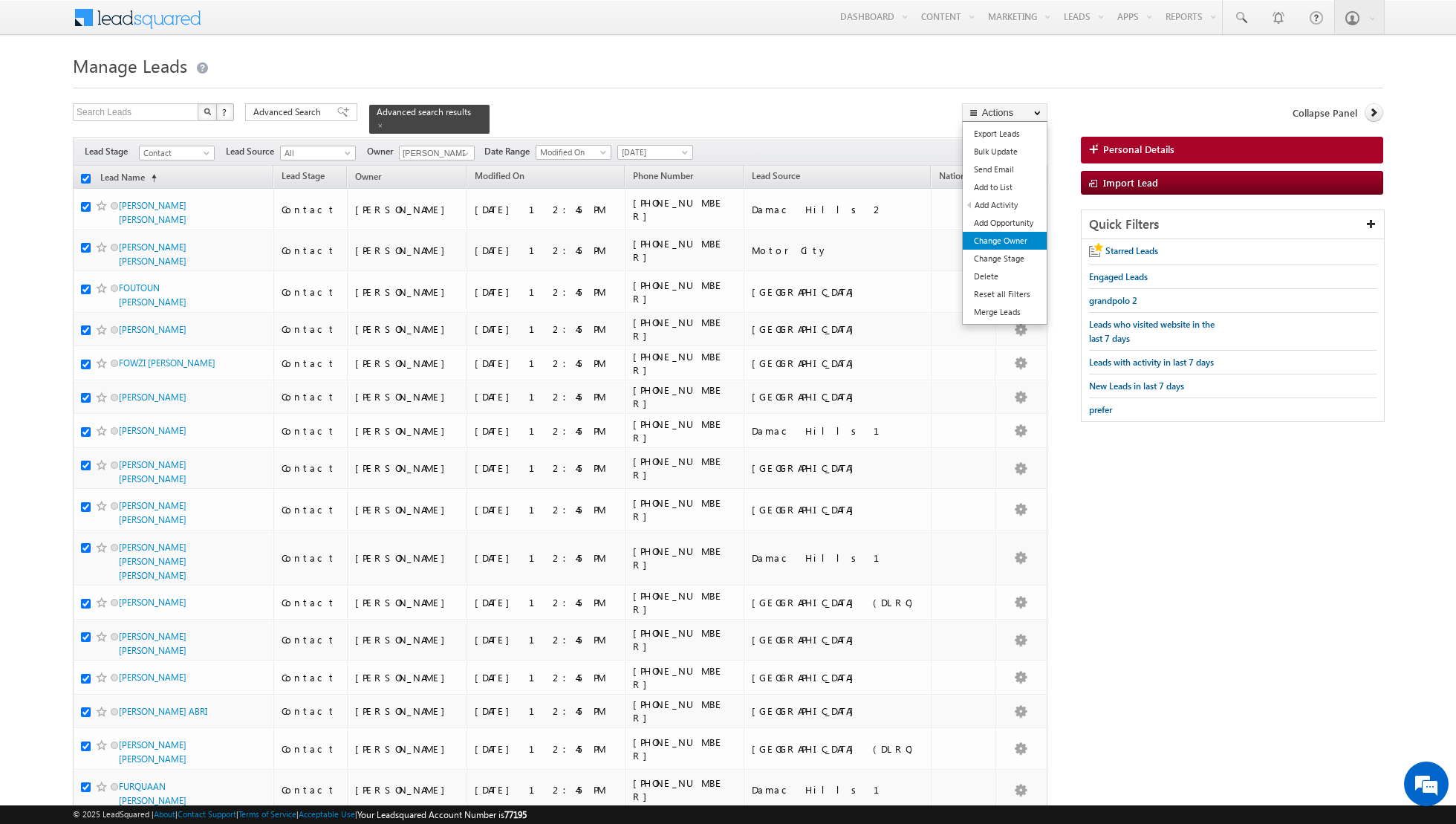
click at [990, 241] on link "Change Owner" at bounding box center [1004, 240] width 84 height 18
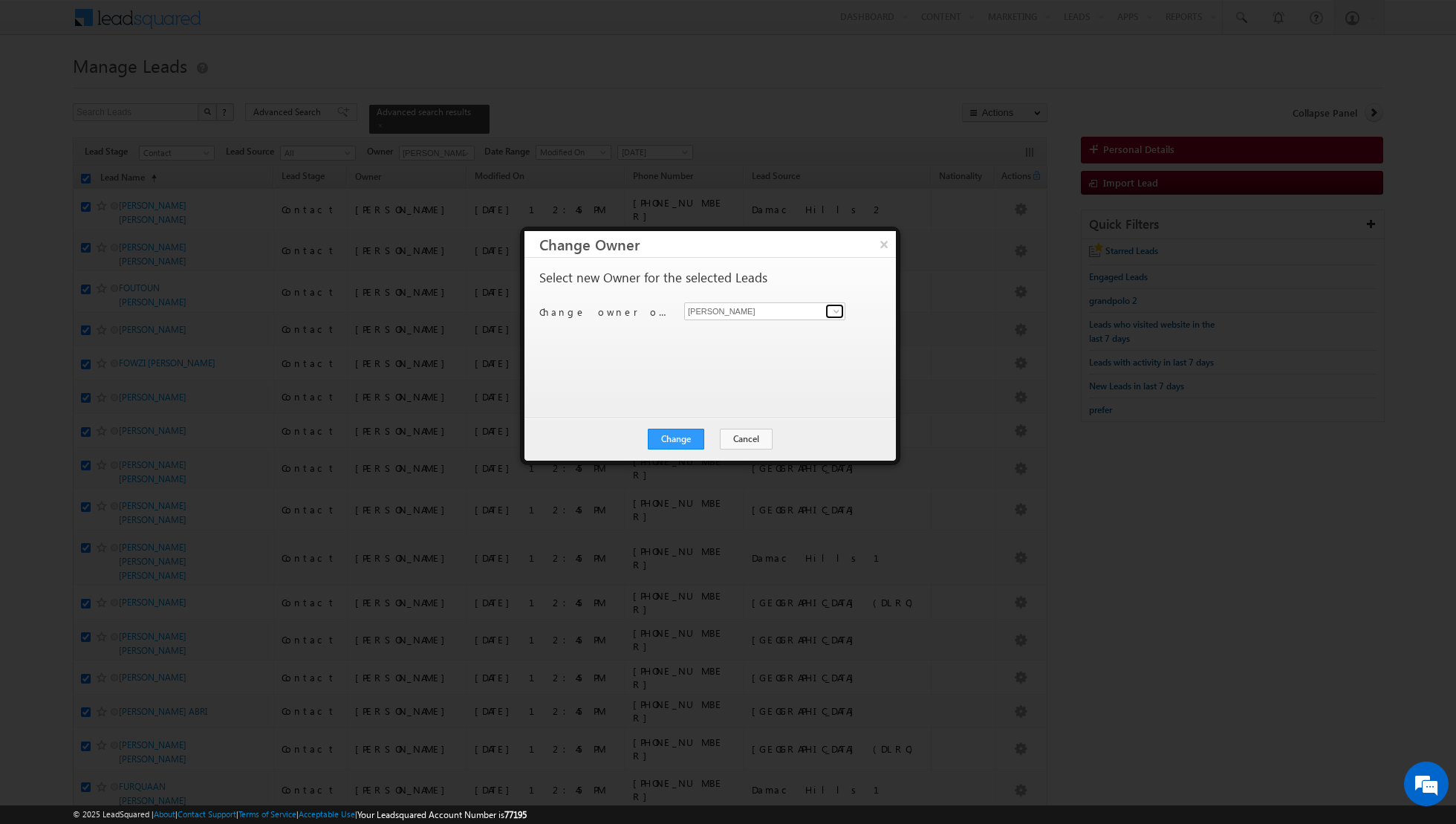
click at [834, 315] on span at bounding box center [837, 311] width 12 height 12
click at [704, 378] on link "[PERSON_NAME] [PERSON_NAME][EMAIL_ADDRESS][PERSON_NAME][DOMAIN_NAME]" at bounding box center [764, 388] width 161 height 28
click at [672, 435] on button "Change" at bounding box center [675, 439] width 57 height 21
click at [705, 433] on button "Close" at bounding box center [712, 439] width 47 height 21
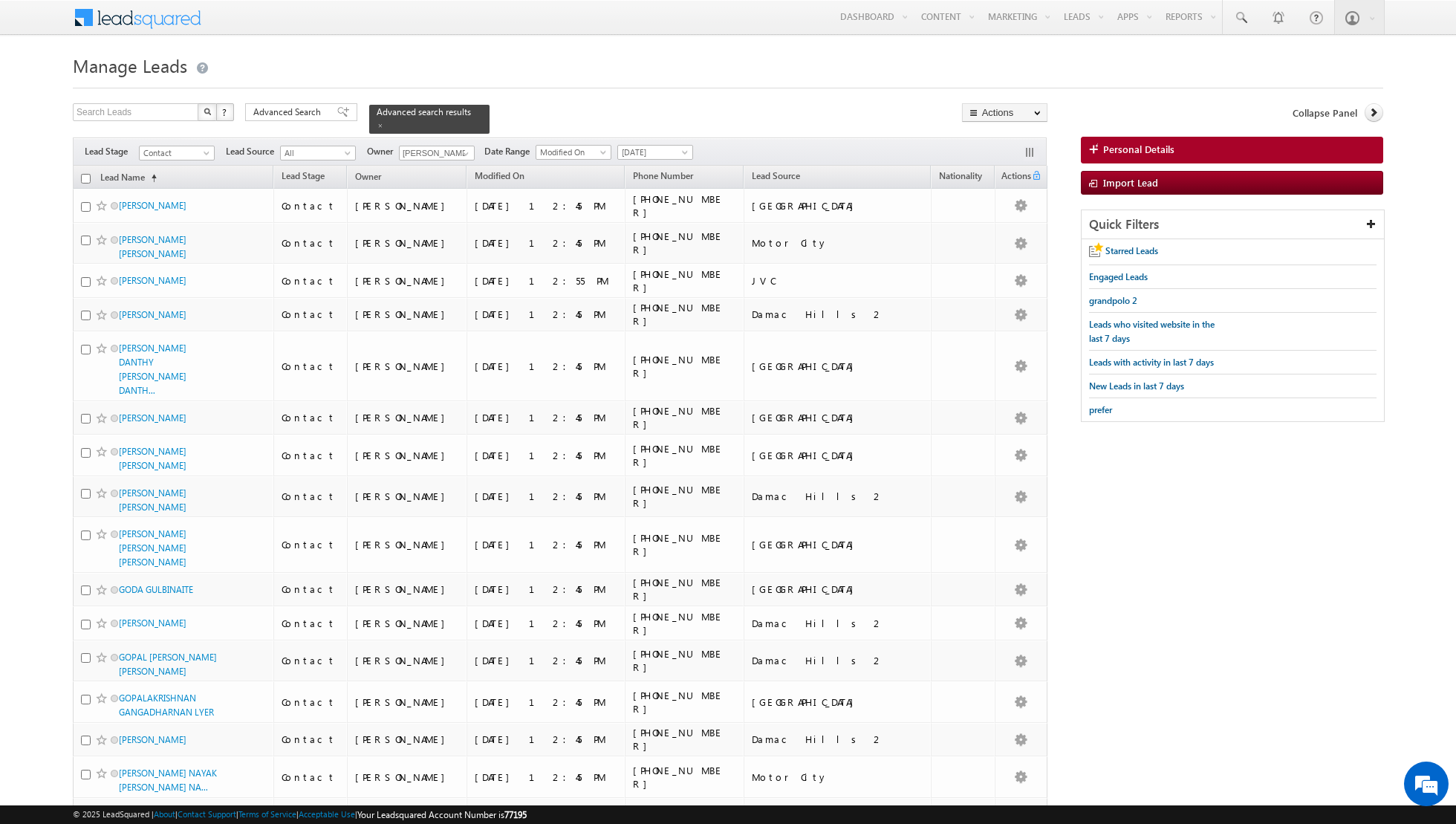
click at [85, 179] on input "checkbox" at bounding box center [85, 179] width 10 height 10
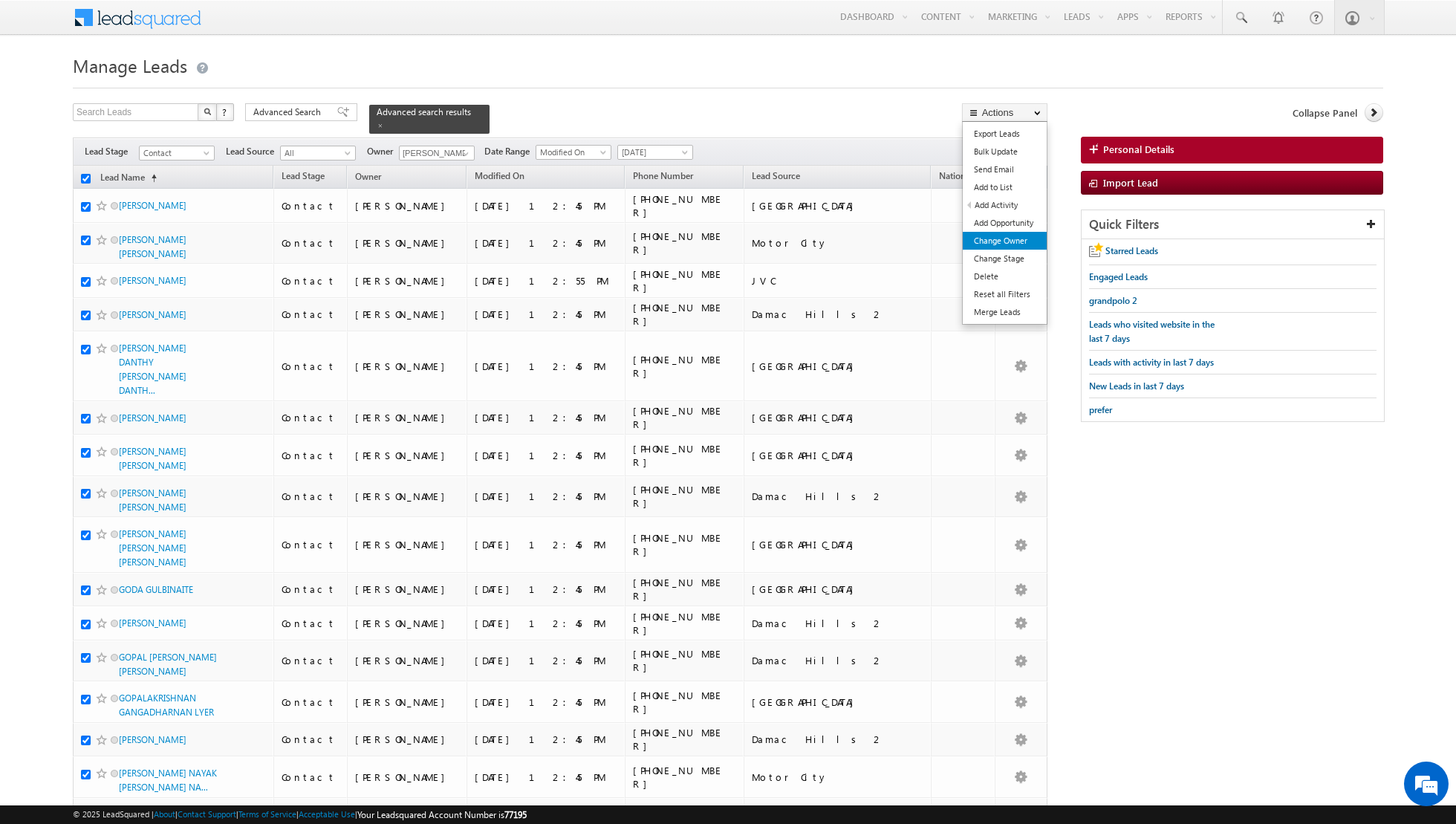
click at [1001, 241] on link "Change Owner" at bounding box center [1004, 240] width 84 height 18
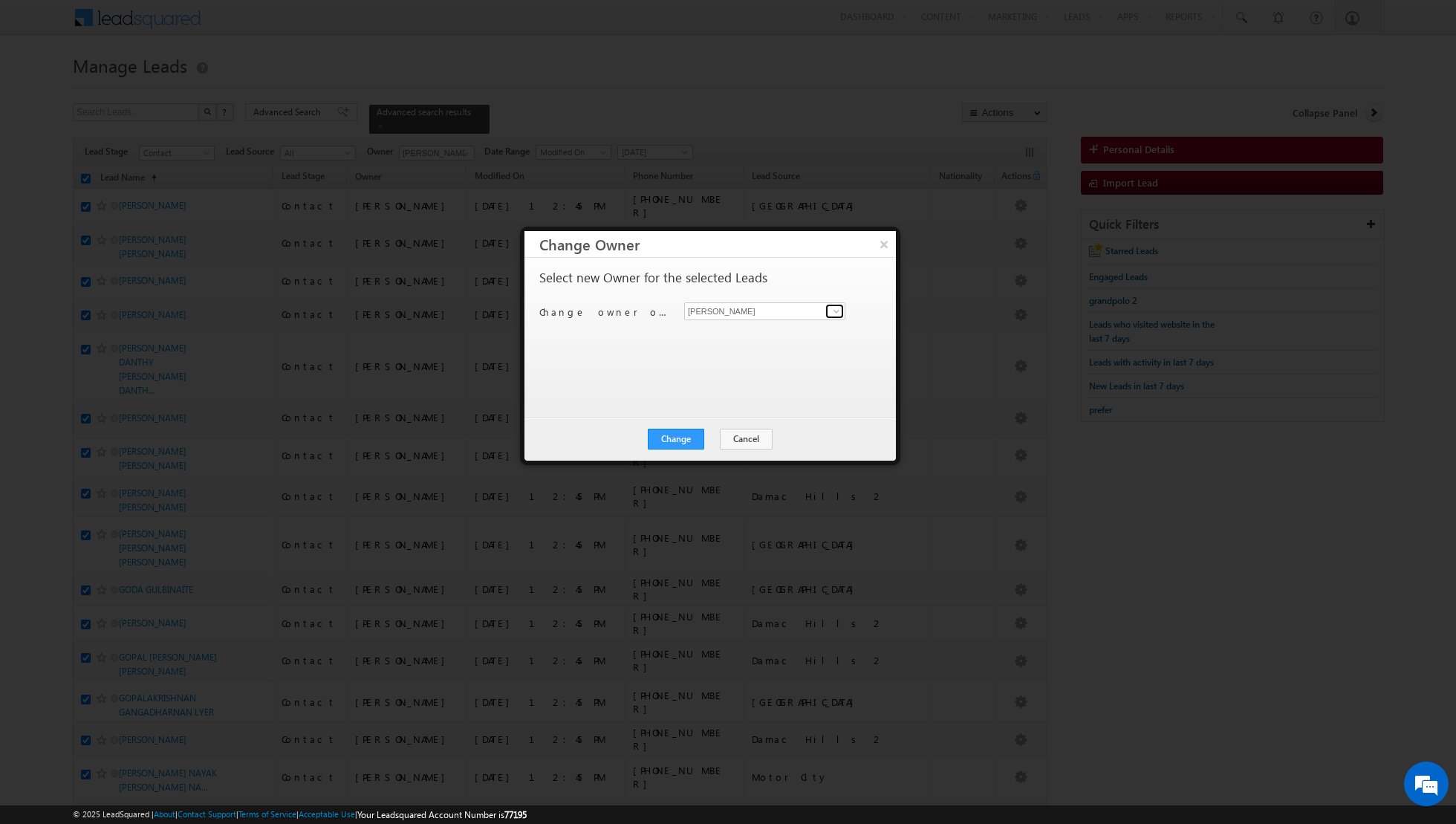
click at [832, 313] on span at bounding box center [837, 311] width 12 height 12
click at [756, 370] on span "[PERSON_NAME][EMAIL_ADDRESS][DOMAIN_NAME]" at bounding box center [756, 368] width 133 height 12
click at [677, 438] on button "Change" at bounding box center [675, 439] width 57 height 21
click at [713, 441] on button "Close" at bounding box center [712, 439] width 47 height 21
